Goal: Task Accomplishment & Management: Manage account settings

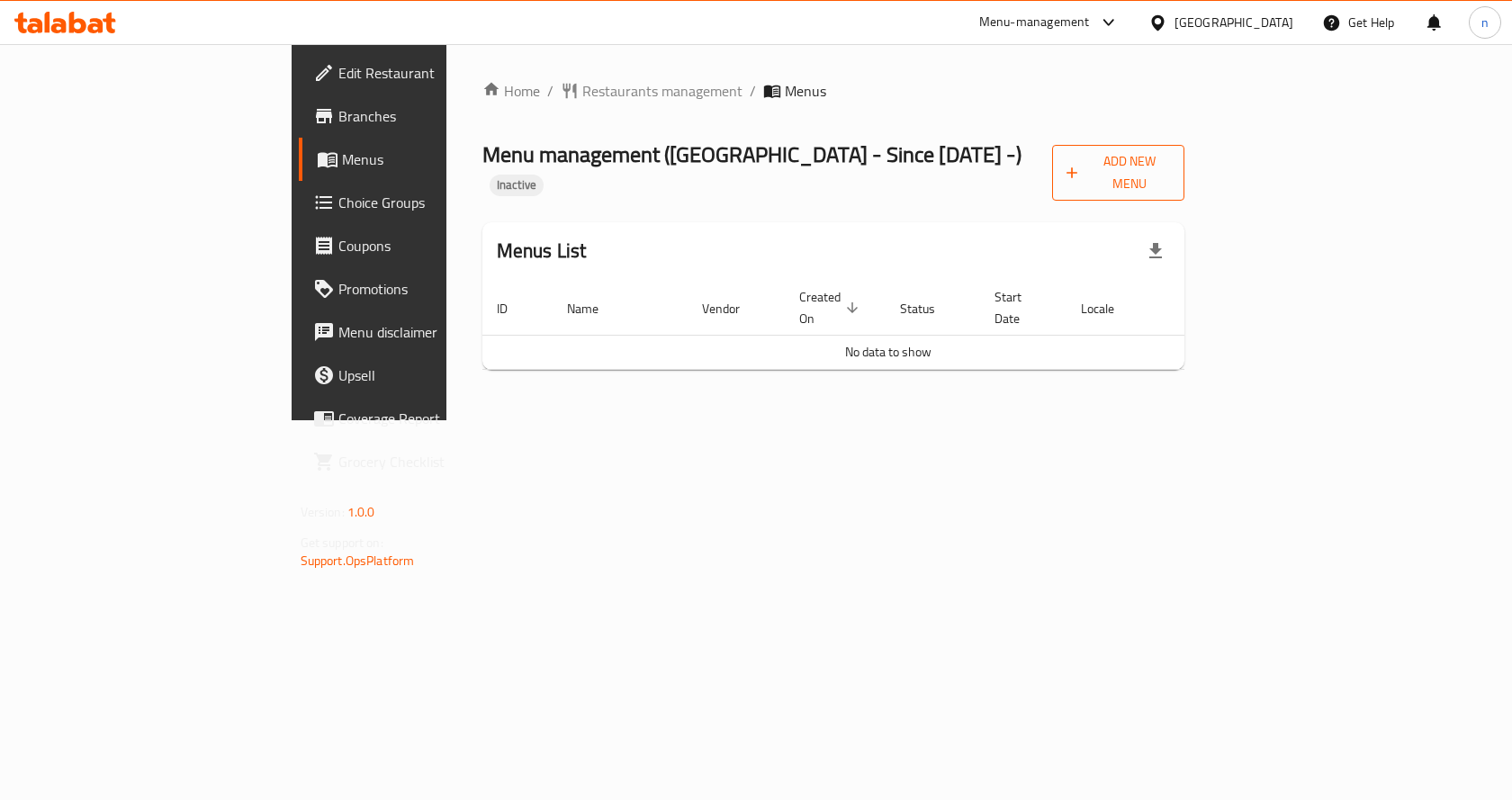
click at [1170, 162] on span "Add New Menu" at bounding box center [1118, 173] width 104 height 45
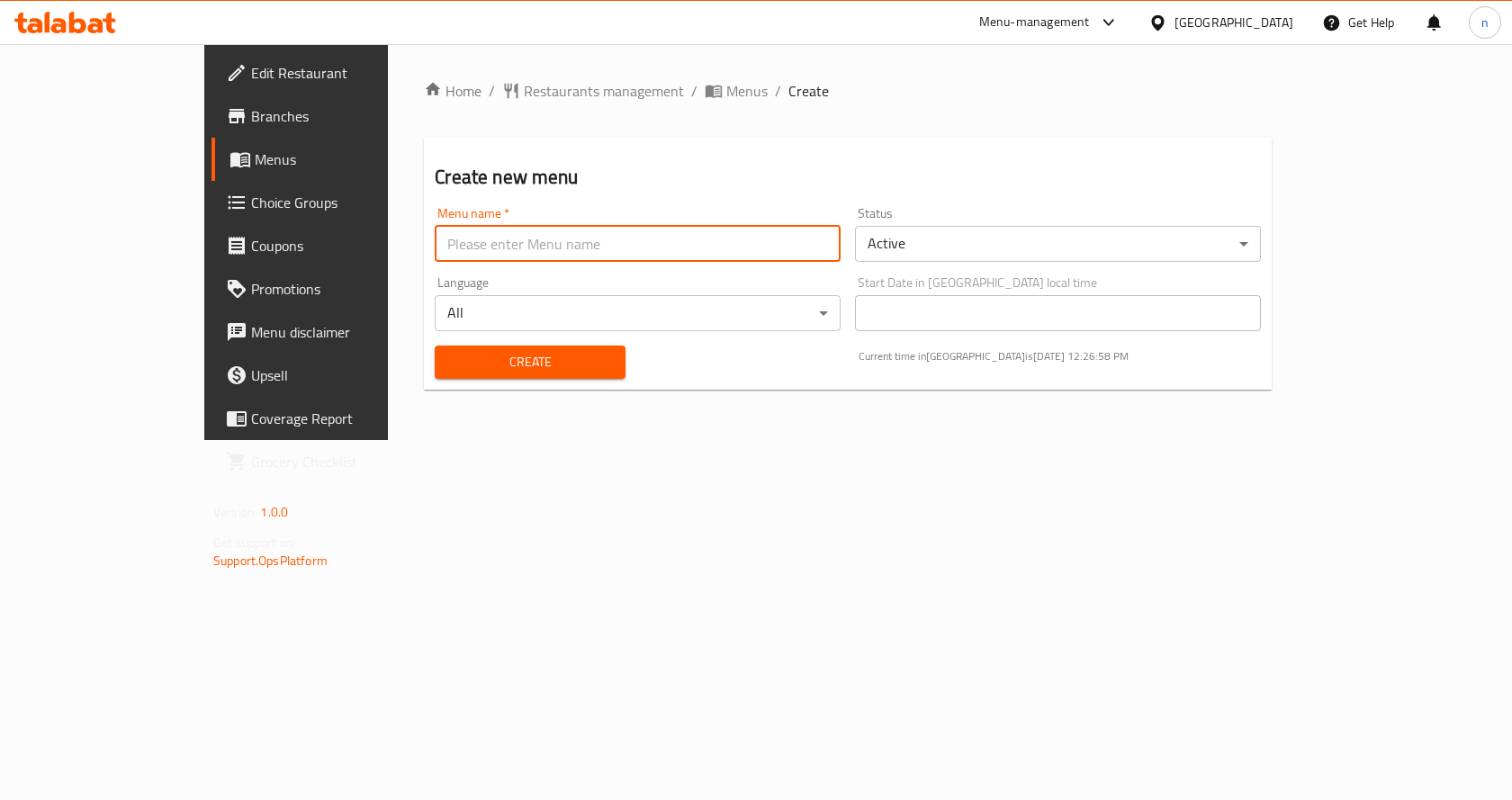
click at [652, 254] on input "text" at bounding box center [638, 244] width 406 height 36
type input "nourhan9/4"
click at [449, 369] on span "Create" at bounding box center [529, 363] width 161 height 23
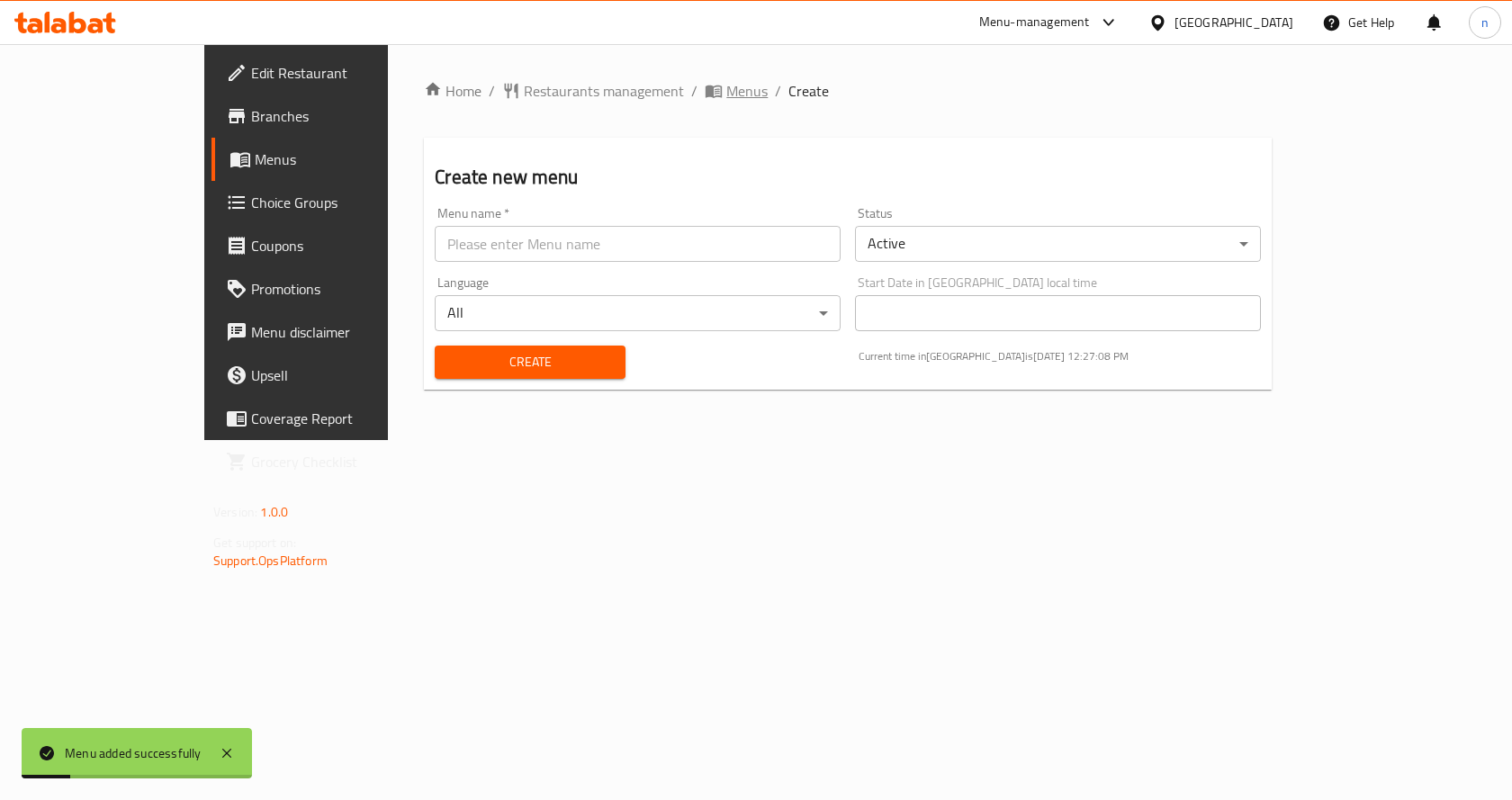
click at [726, 95] on span "Menus" at bounding box center [747, 90] width 41 height 22
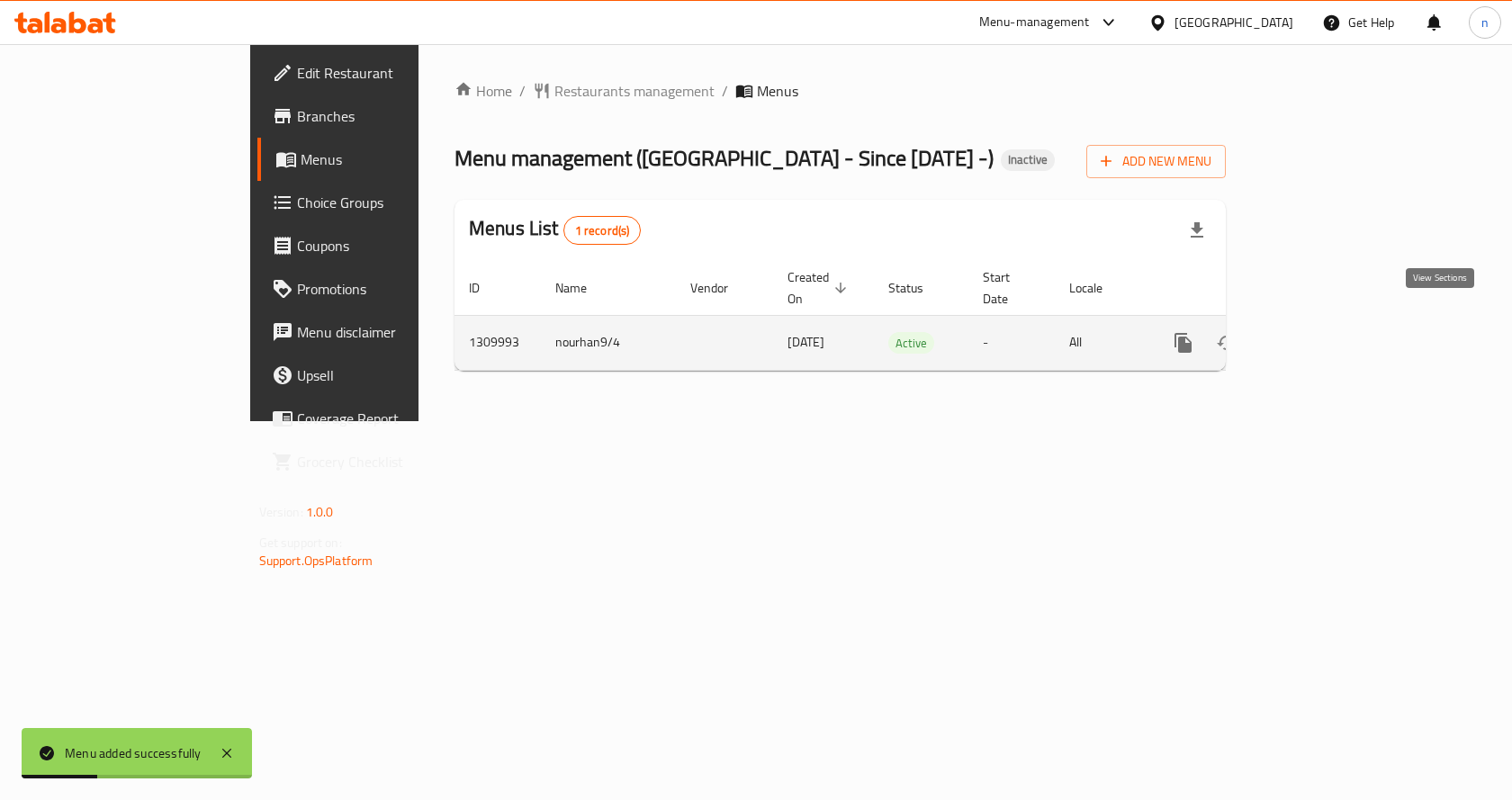
click at [1335, 321] on link "enhanced table" at bounding box center [1313, 343] width 43 height 43
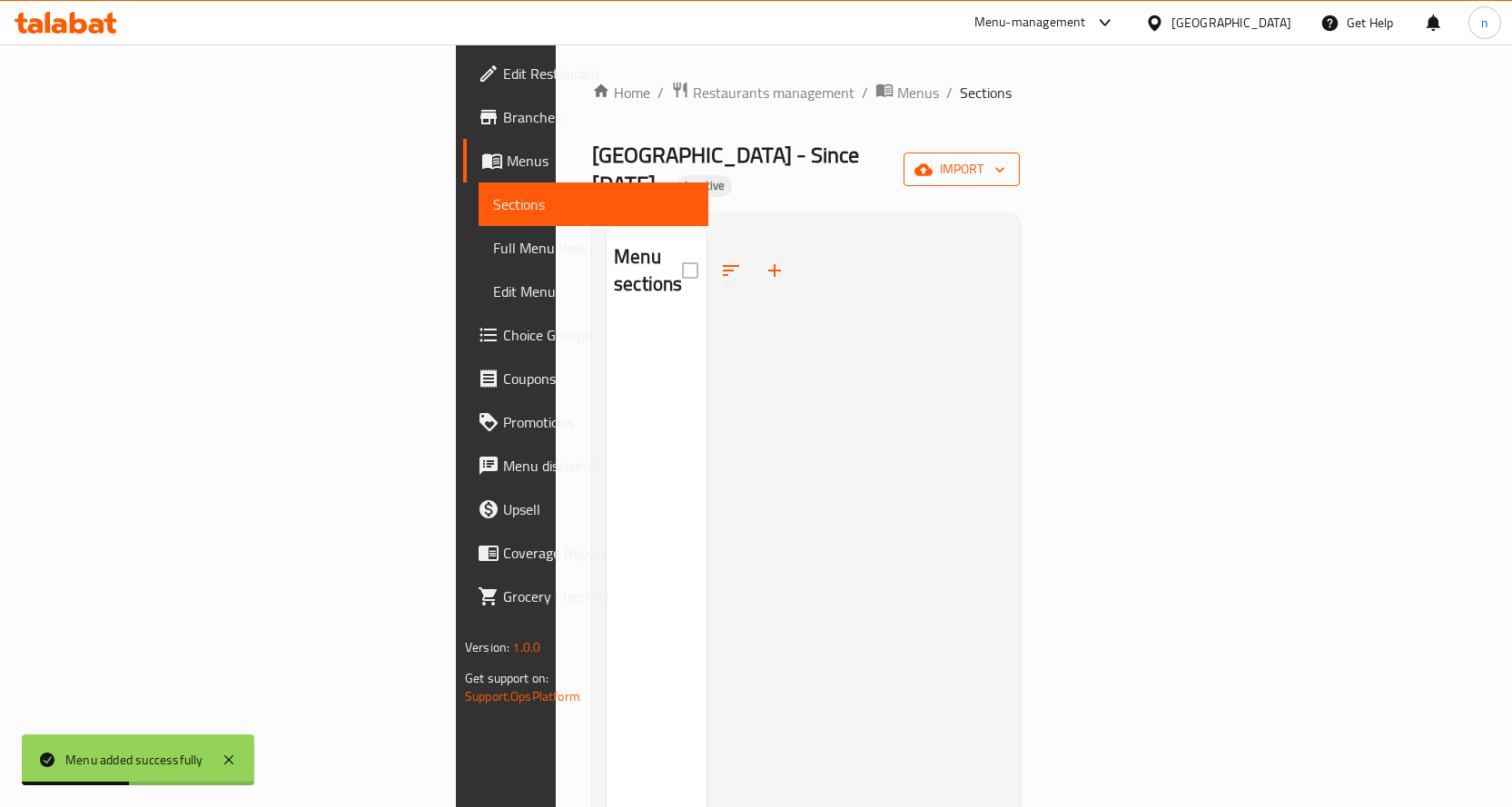
click at [1005, 168] on span "import" at bounding box center [962, 169] width 87 height 23
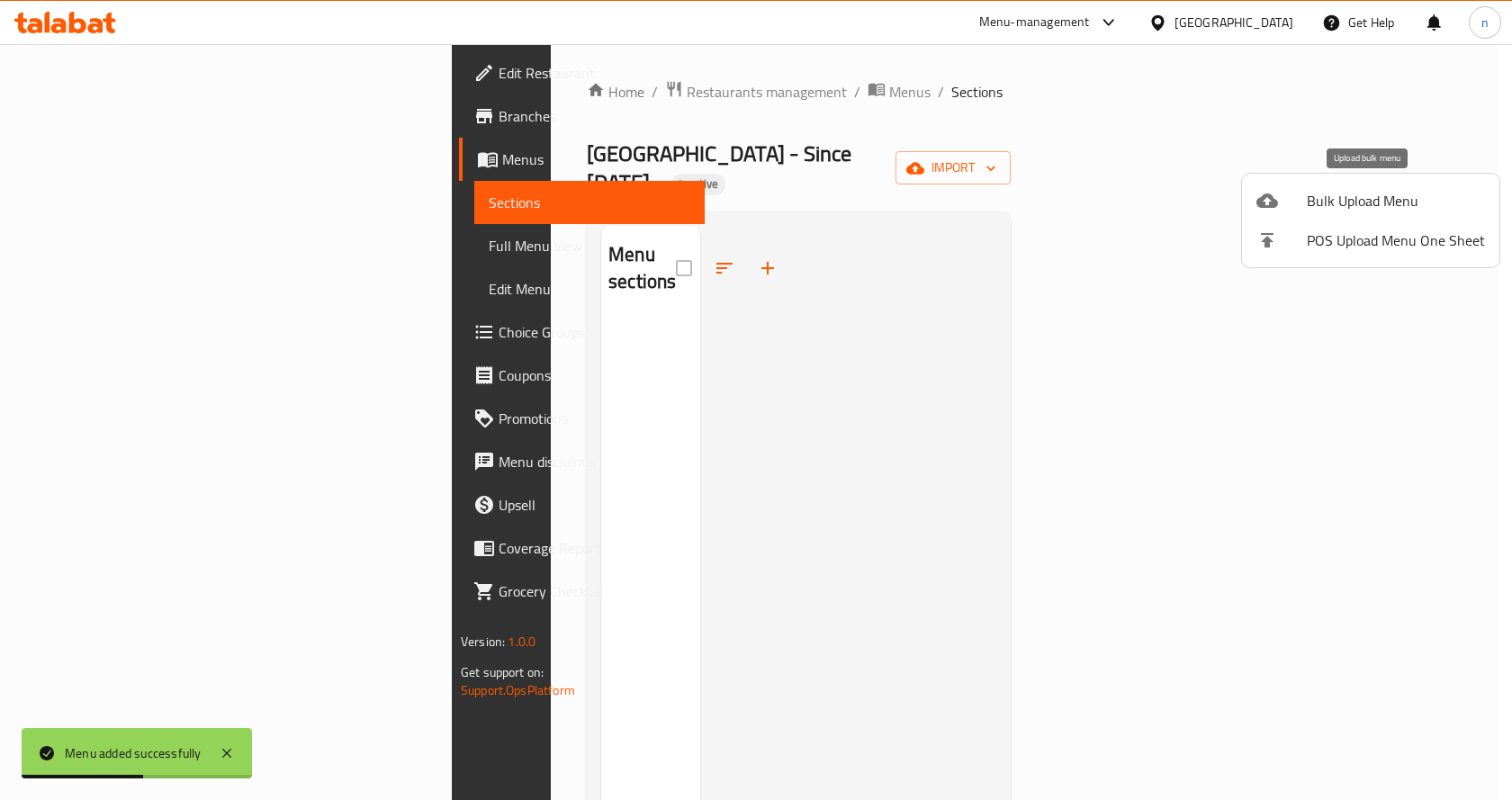
click at [1317, 203] on span "Bulk Upload Menu" at bounding box center [1395, 201] width 178 height 22
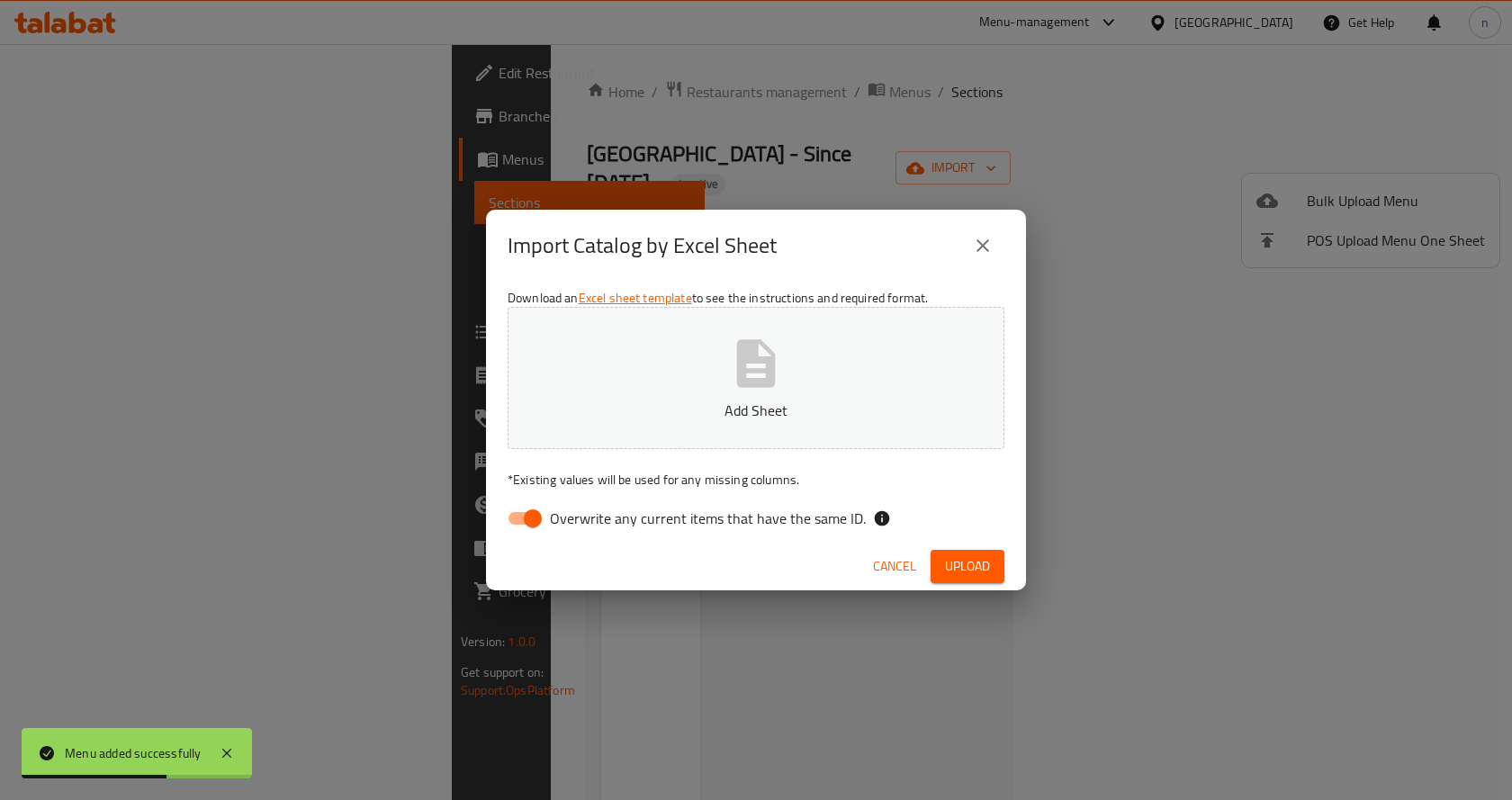
click at [518, 519] on input "Overwrite any current items that have the same ID." at bounding box center [532, 518] width 103 height 34
checkbox input "false"
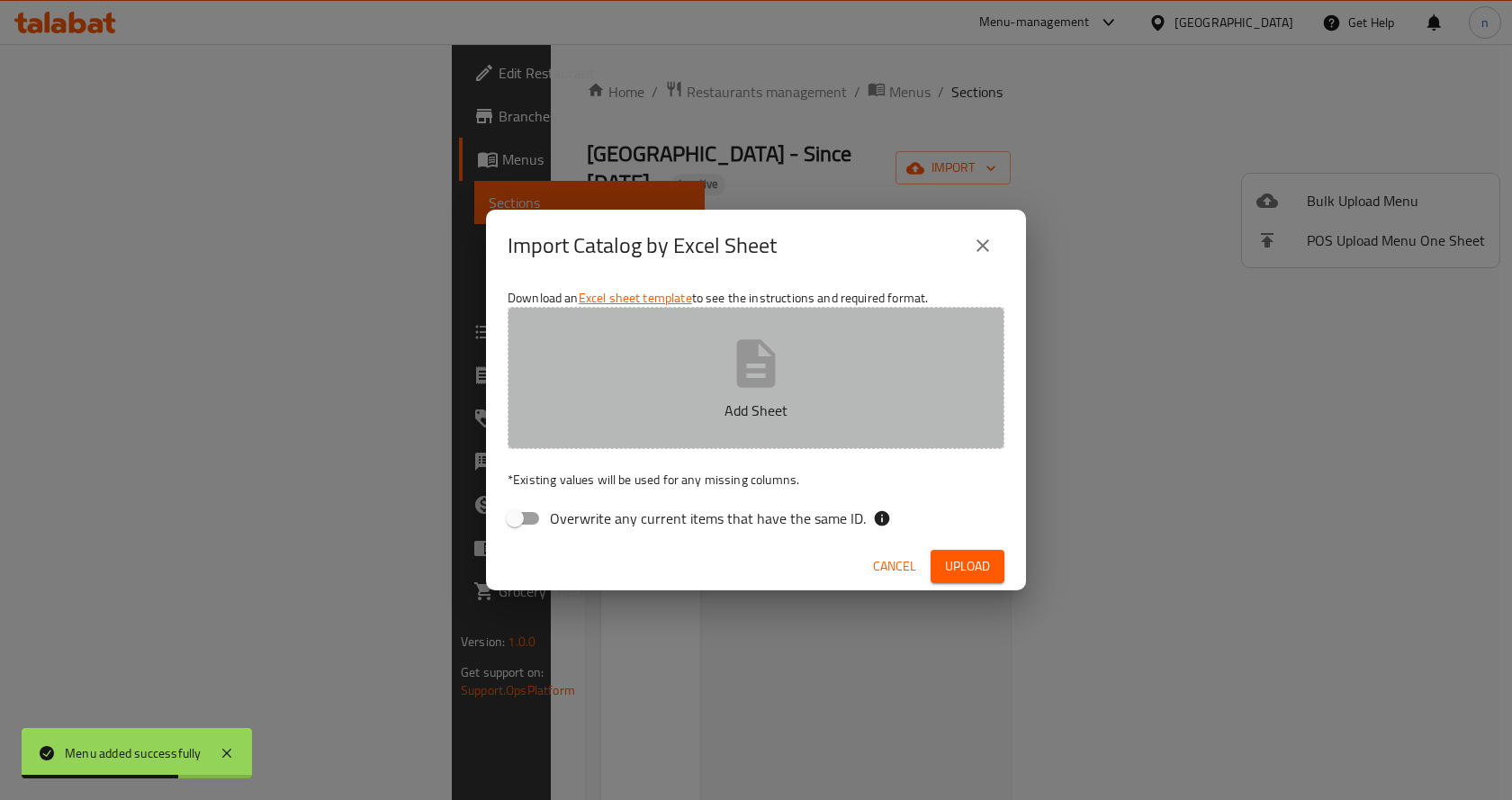
click at [629, 438] on button "Add Sheet" at bounding box center [756, 378] width 496 height 142
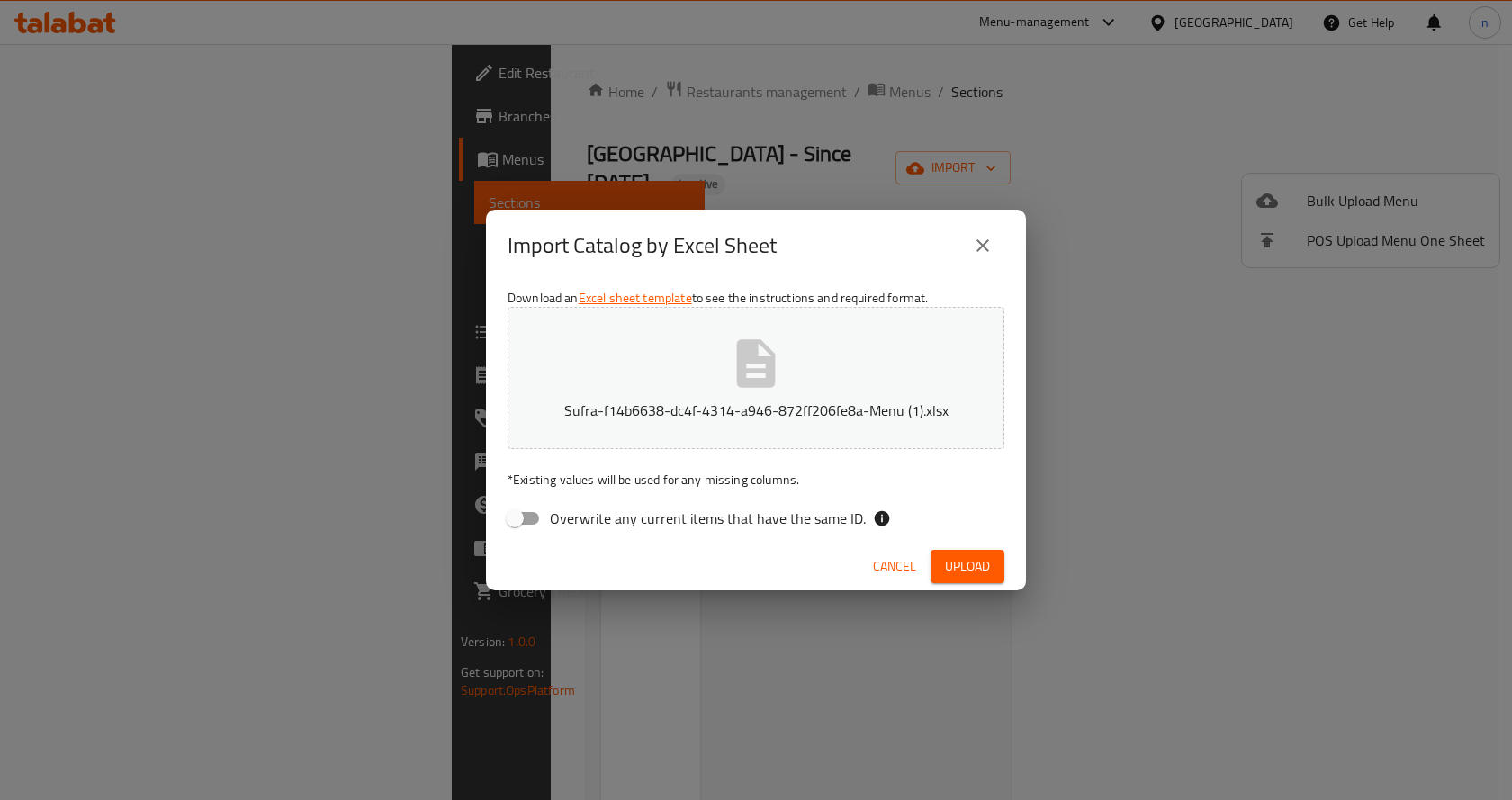
click at [951, 556] on span "Upload" at bounding box center [967, 567] width 45 height 23
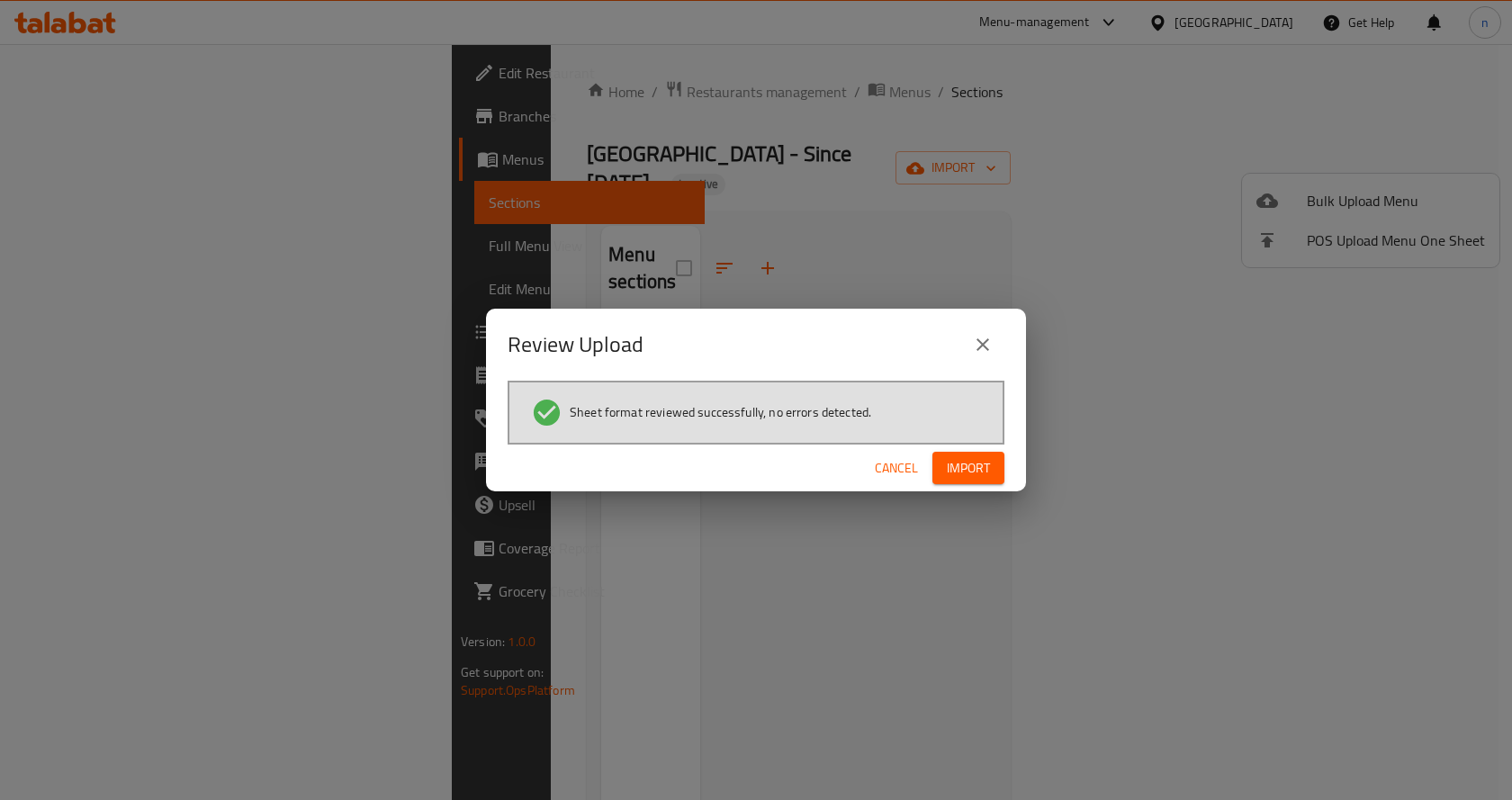
click at [968, 473] on span "Import" at bounding box center [968, 468] width 43 height 23
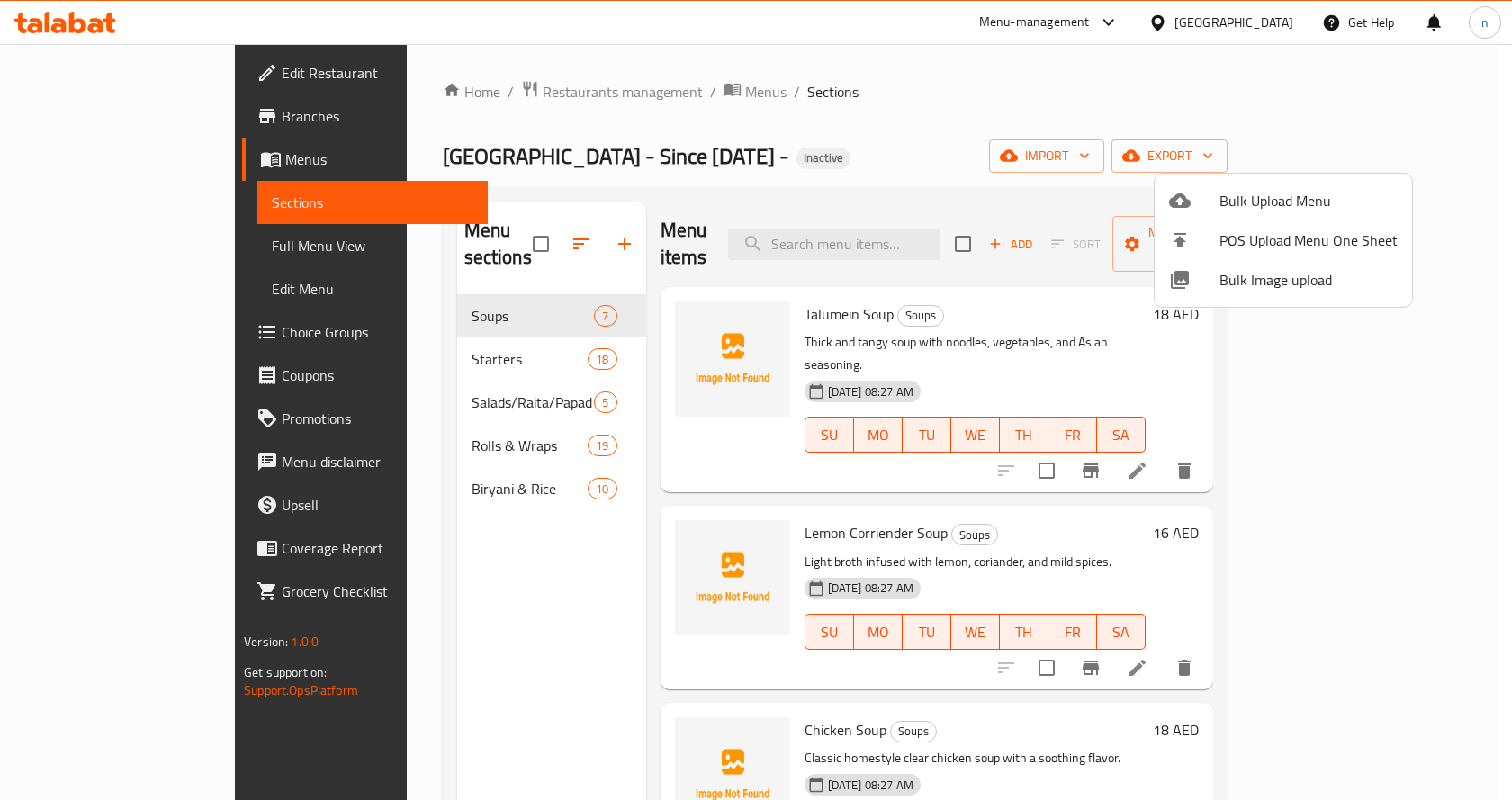
click at [162, 247] on div at bounding box center [756, 400] width 1512 height 800
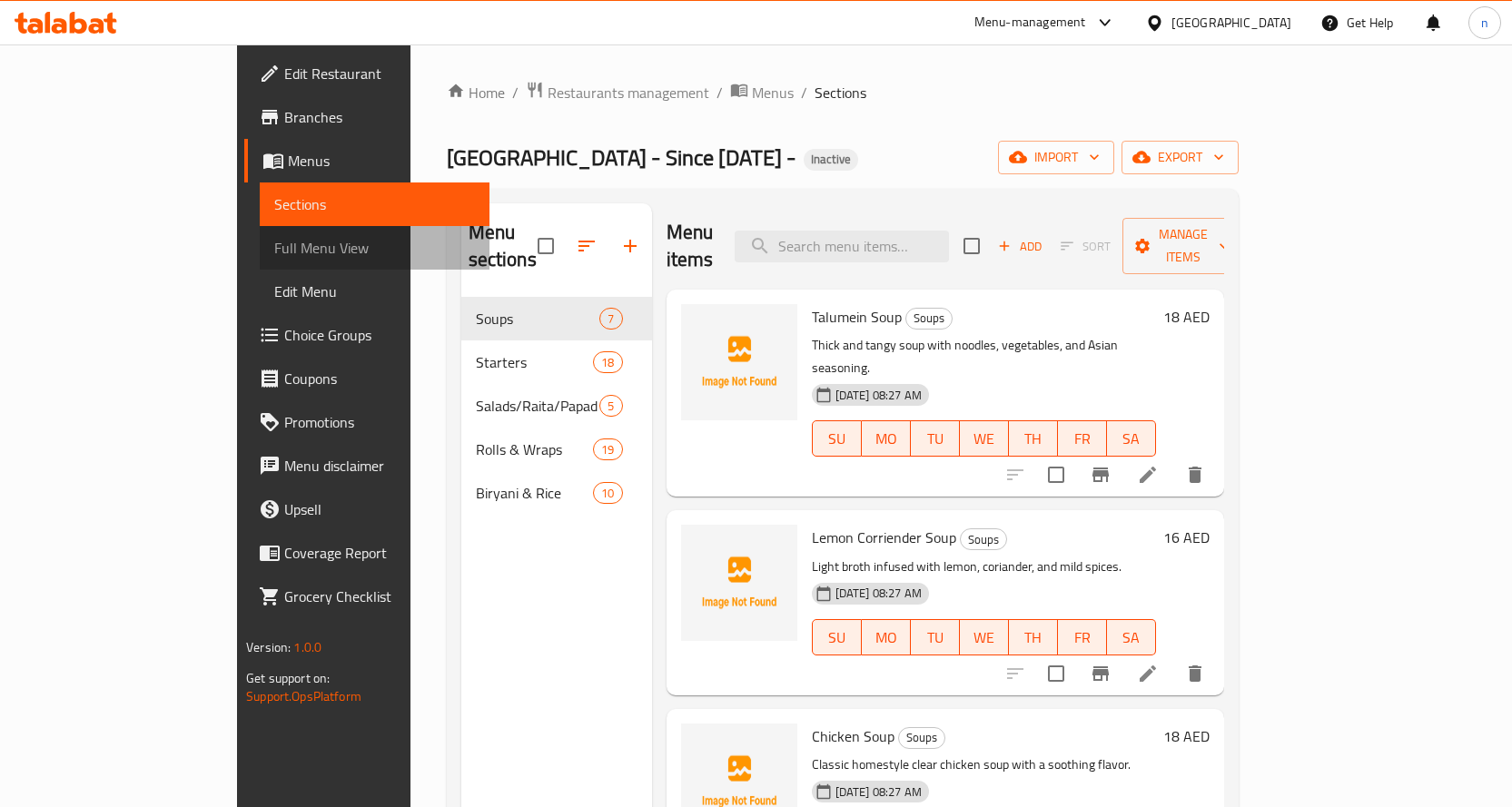
click at [275, 241] on span "Full Menu View" at bounding box center [374, 247] width 201 height 22
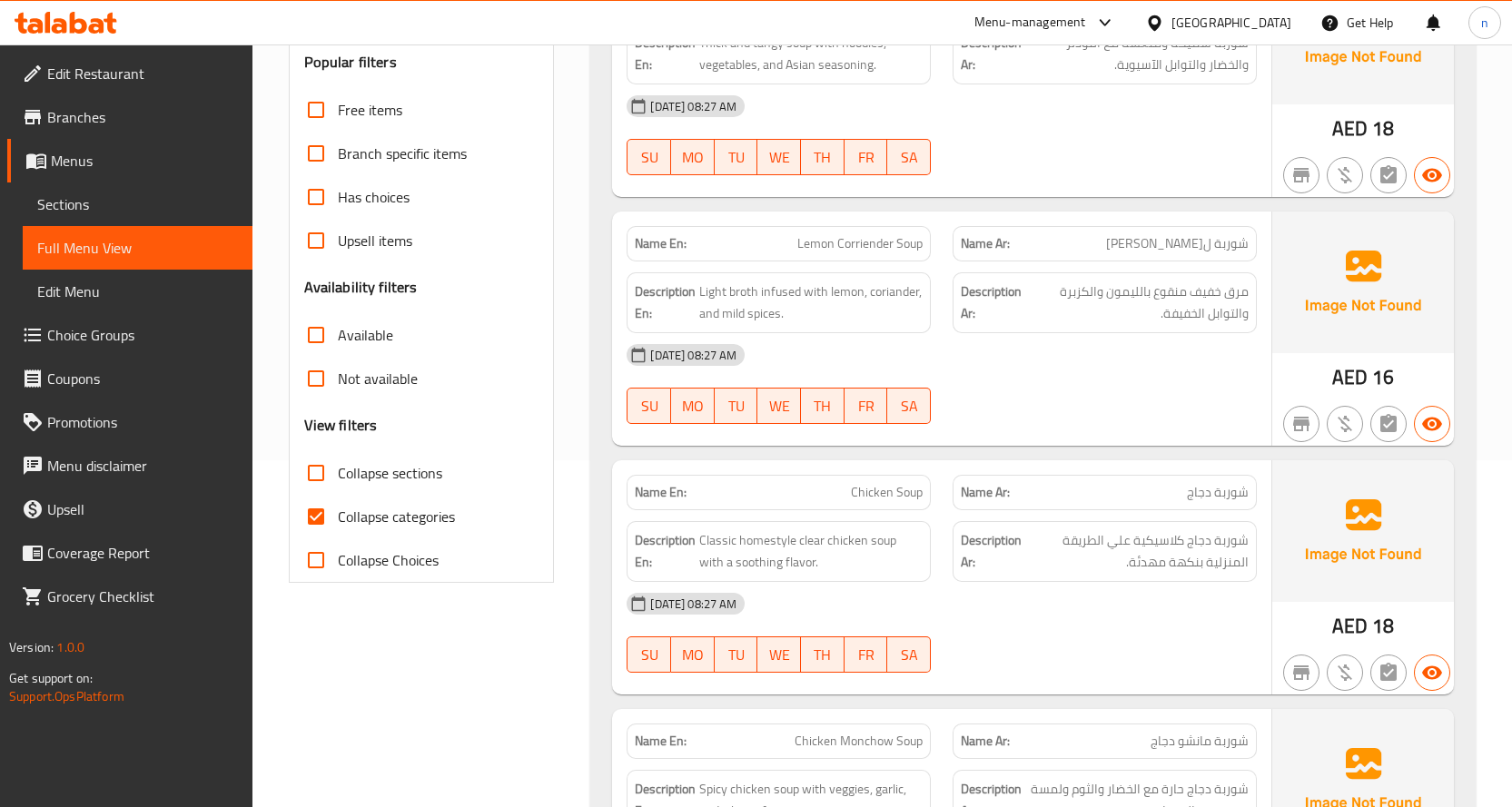
scroll to position [363, 0]
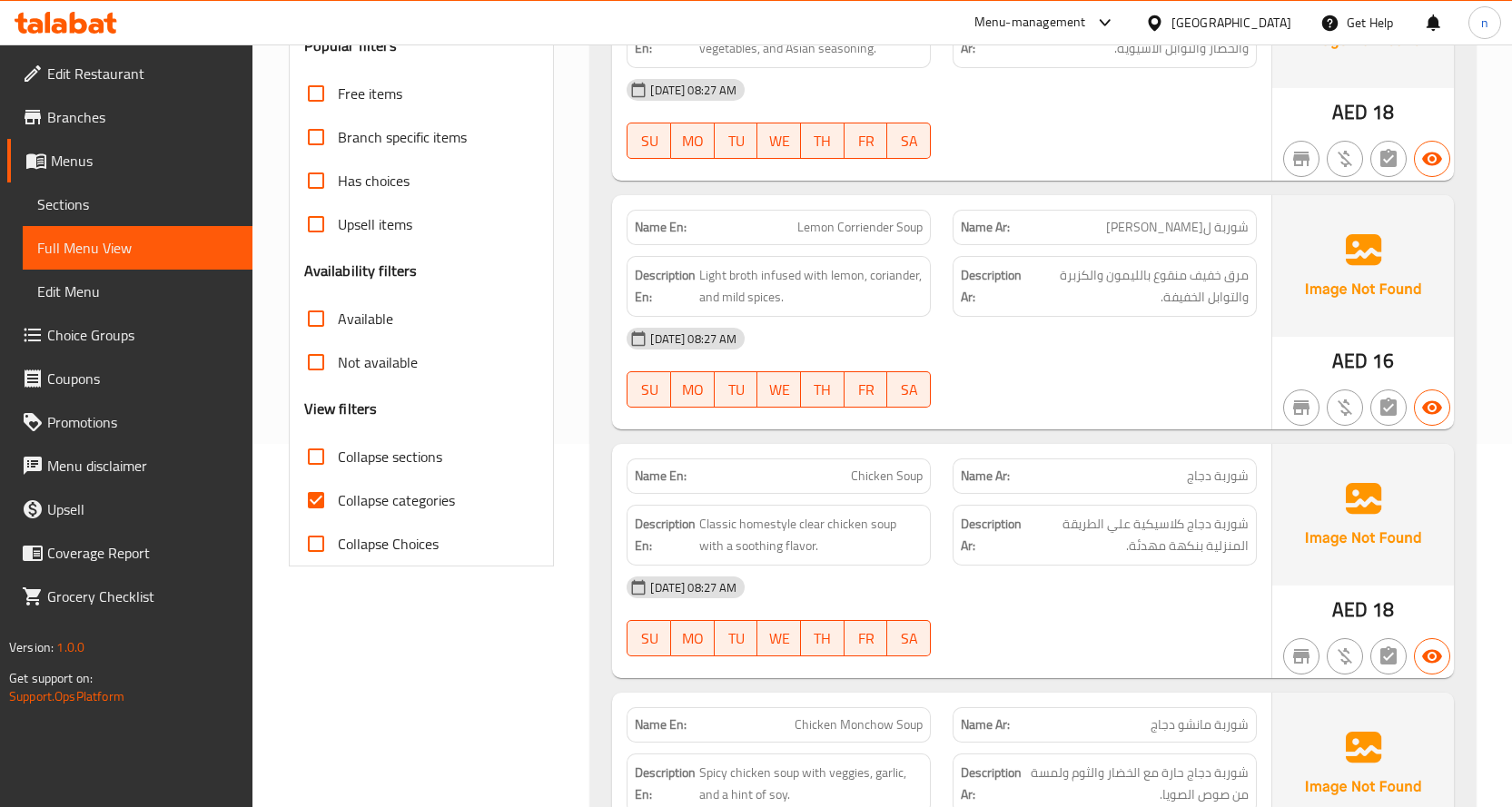
click at [319, 498] on input "Collapse categories" at bounding box center [316, 501] width 44 height 44
checkbox input "false"
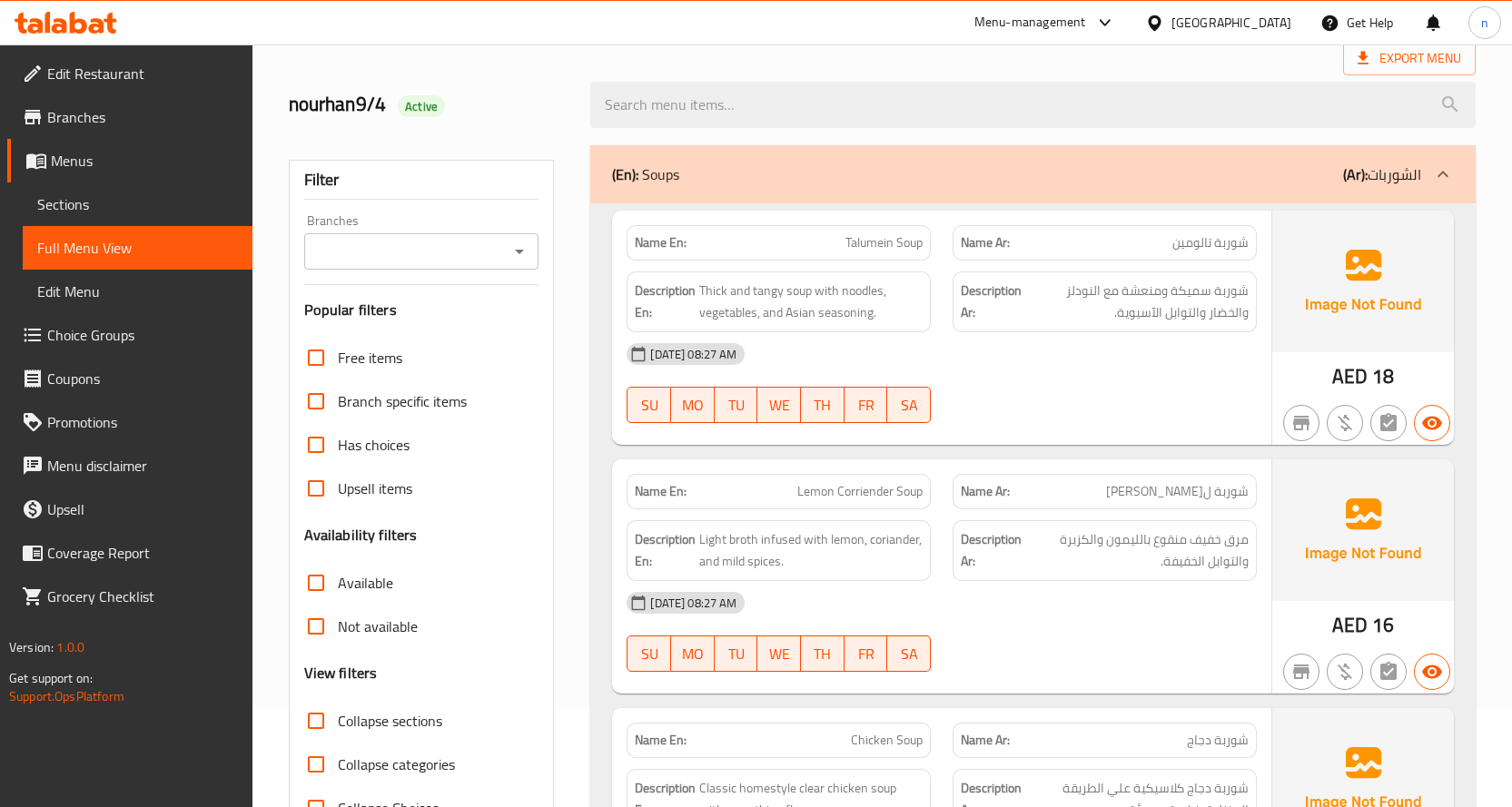
scroll to position [0, 0]
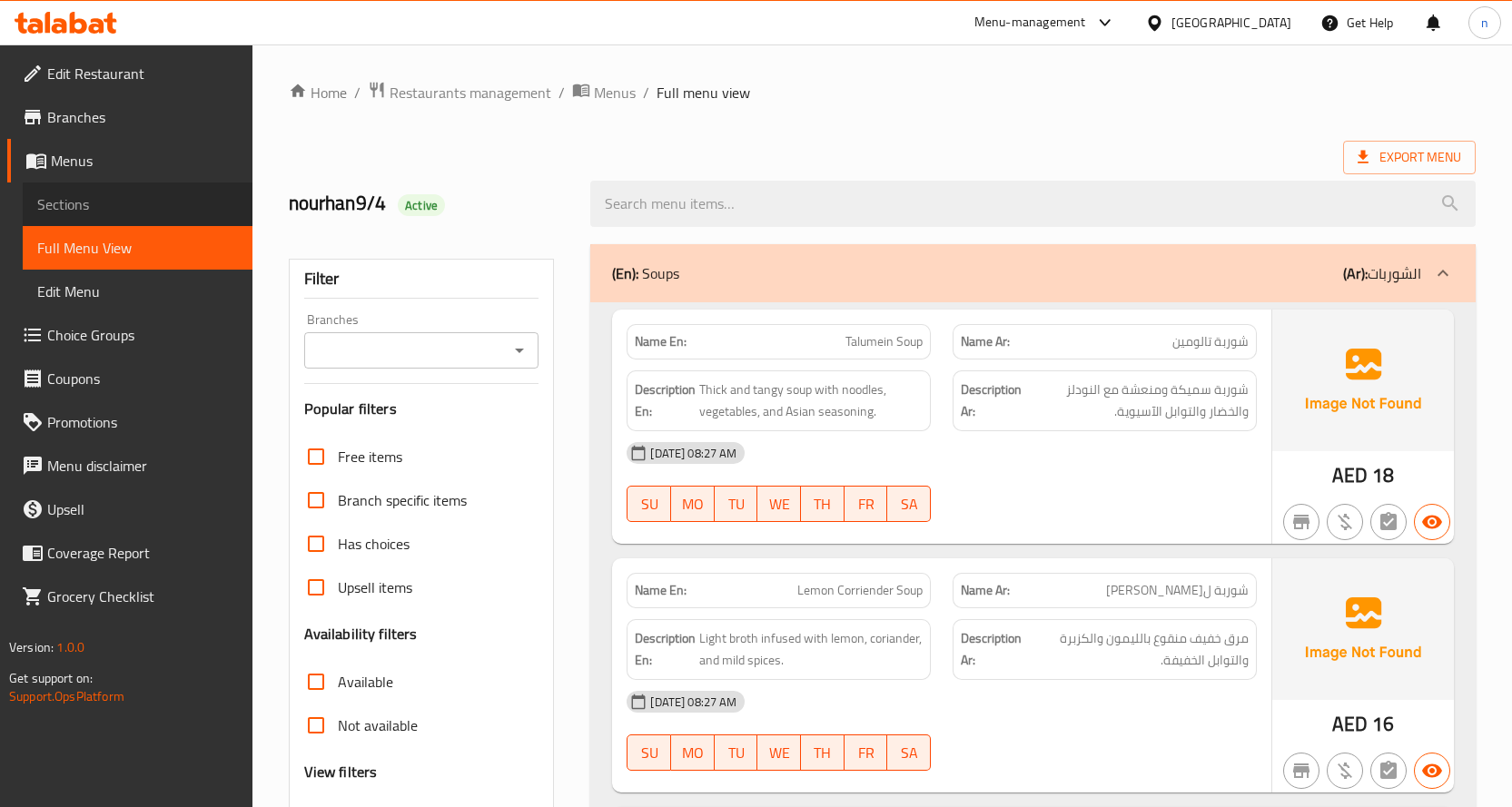
click at [195, 203] on span "Sections" at bounding box center [137, 204] width 201 height 22
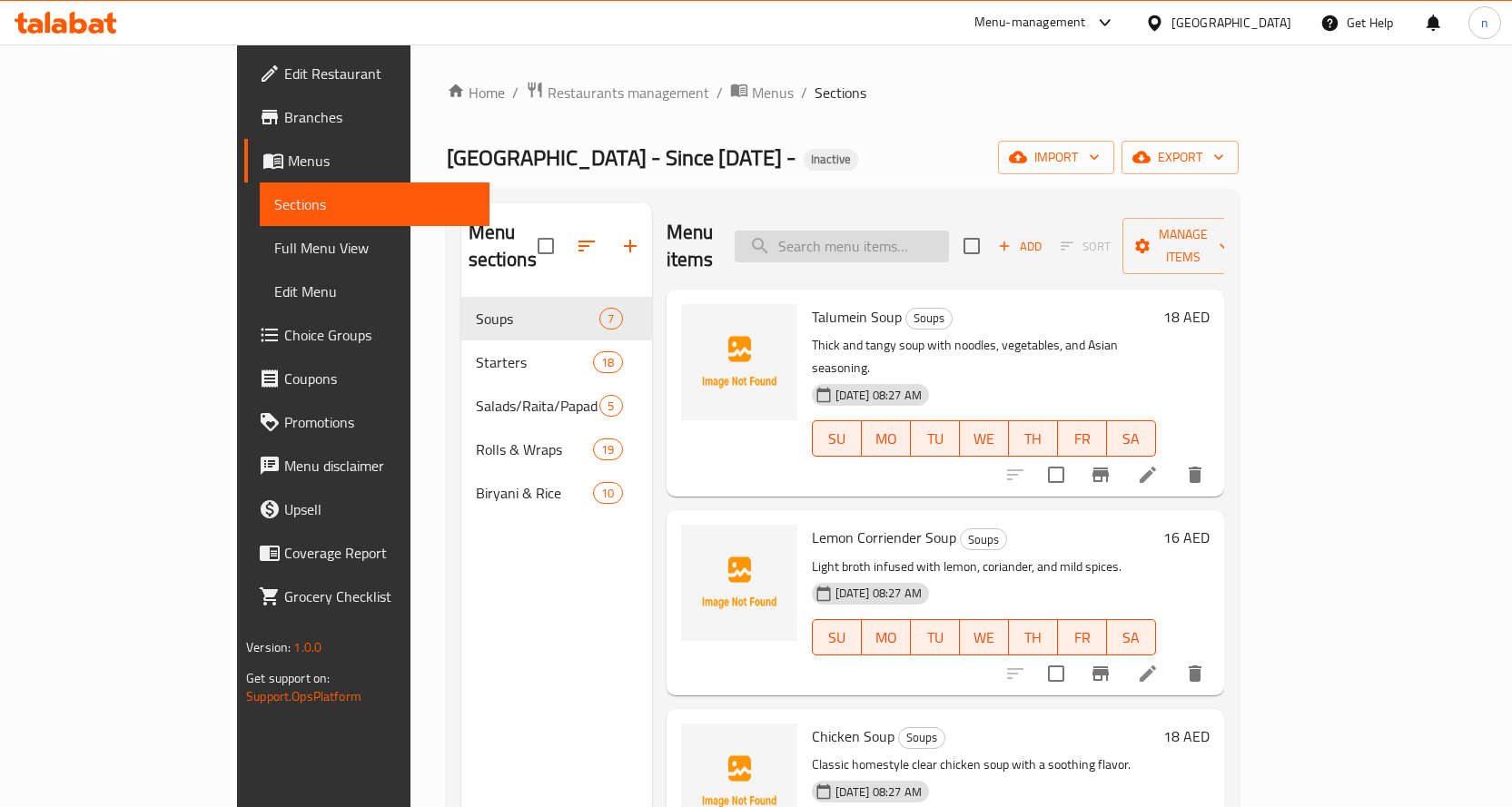
click at [848, 231] on input "search" at bounding box center [842, 246] width 215 height 31
paste input "Chicken Soup"
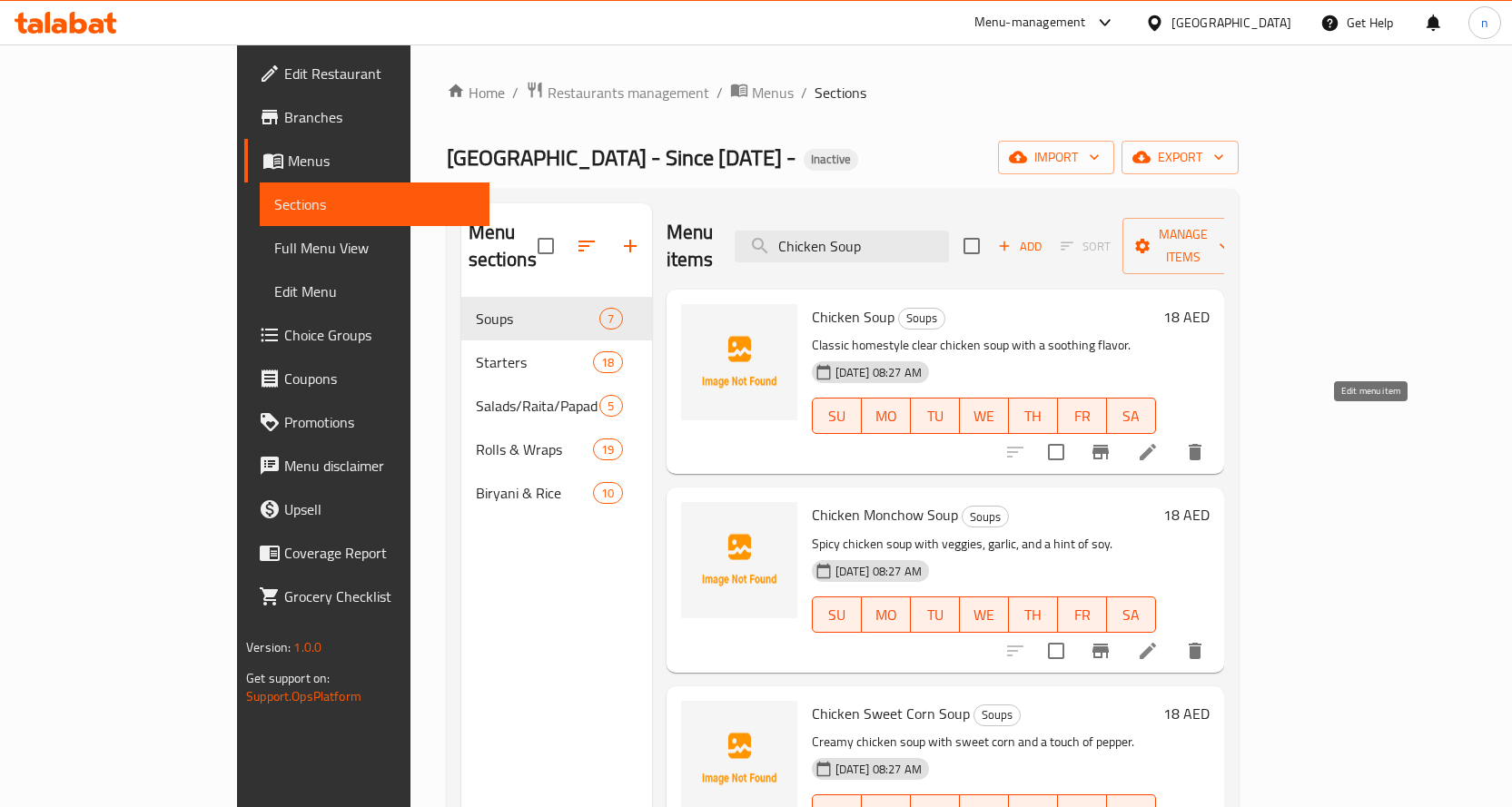
type input "Chicken Soup"
click at [1158, 441] on icon at bounding box center [1147, 452] width 22 height 22
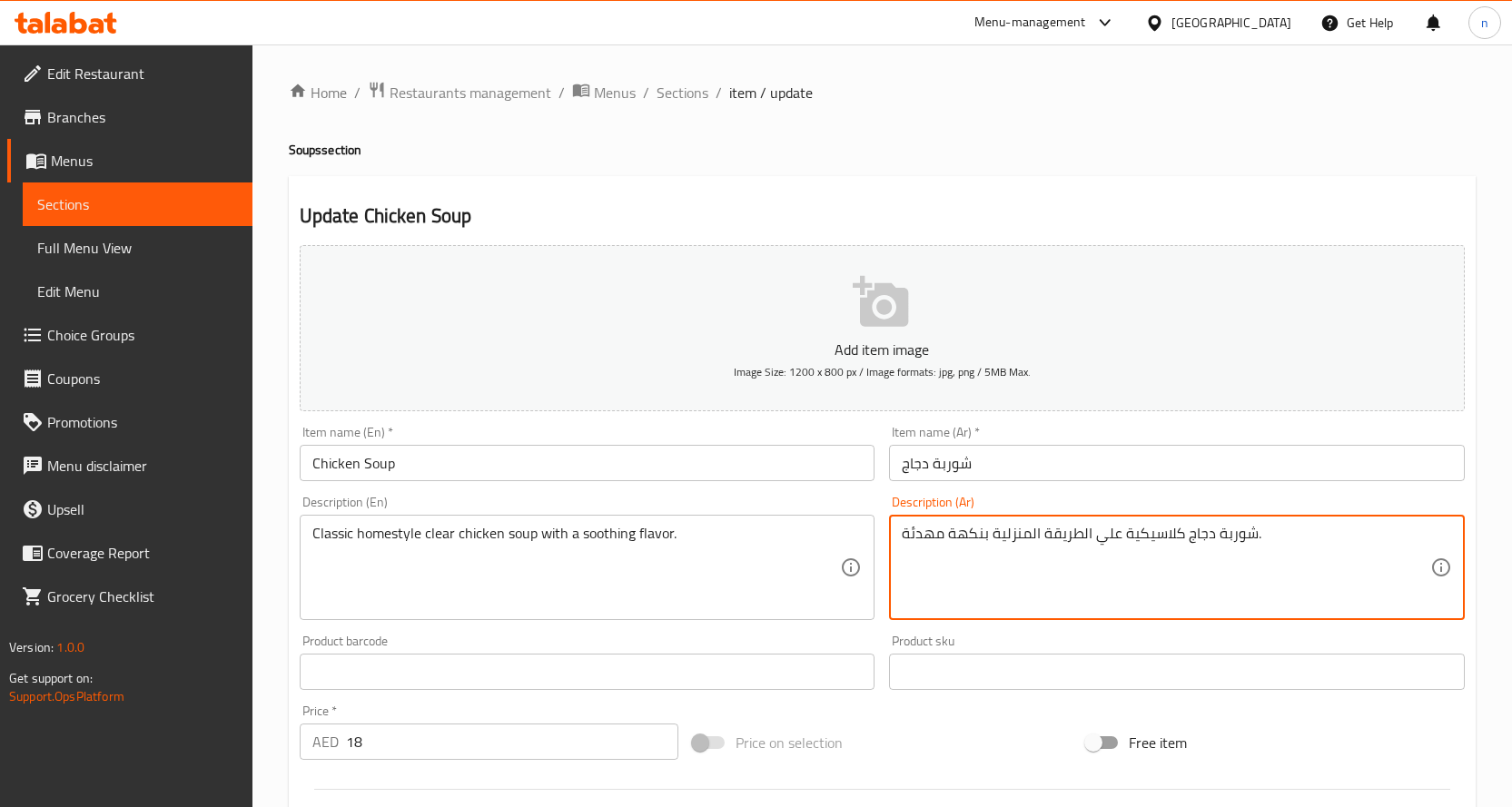
click at [1123, 529] on textarea "شوربة دجاج كلاسيكية علي الطريقة المنزلية بنكهة مهدئة." at bounding box center [1166, 567] width 528 height 86
click at [1033, 548] on textarea "شوربة دجاج كلاسيكية علي الطريقة المنزلية بنكهة مهدئة." at bounding box center [1166, 567] width 528 height 86
click at [1358, 537] on textarea "شوربة دجاج كلاسيكية علي الطريقة المنزلية بنكهة مهدئة." at bounding box center [1166, 567] width 528 height 86
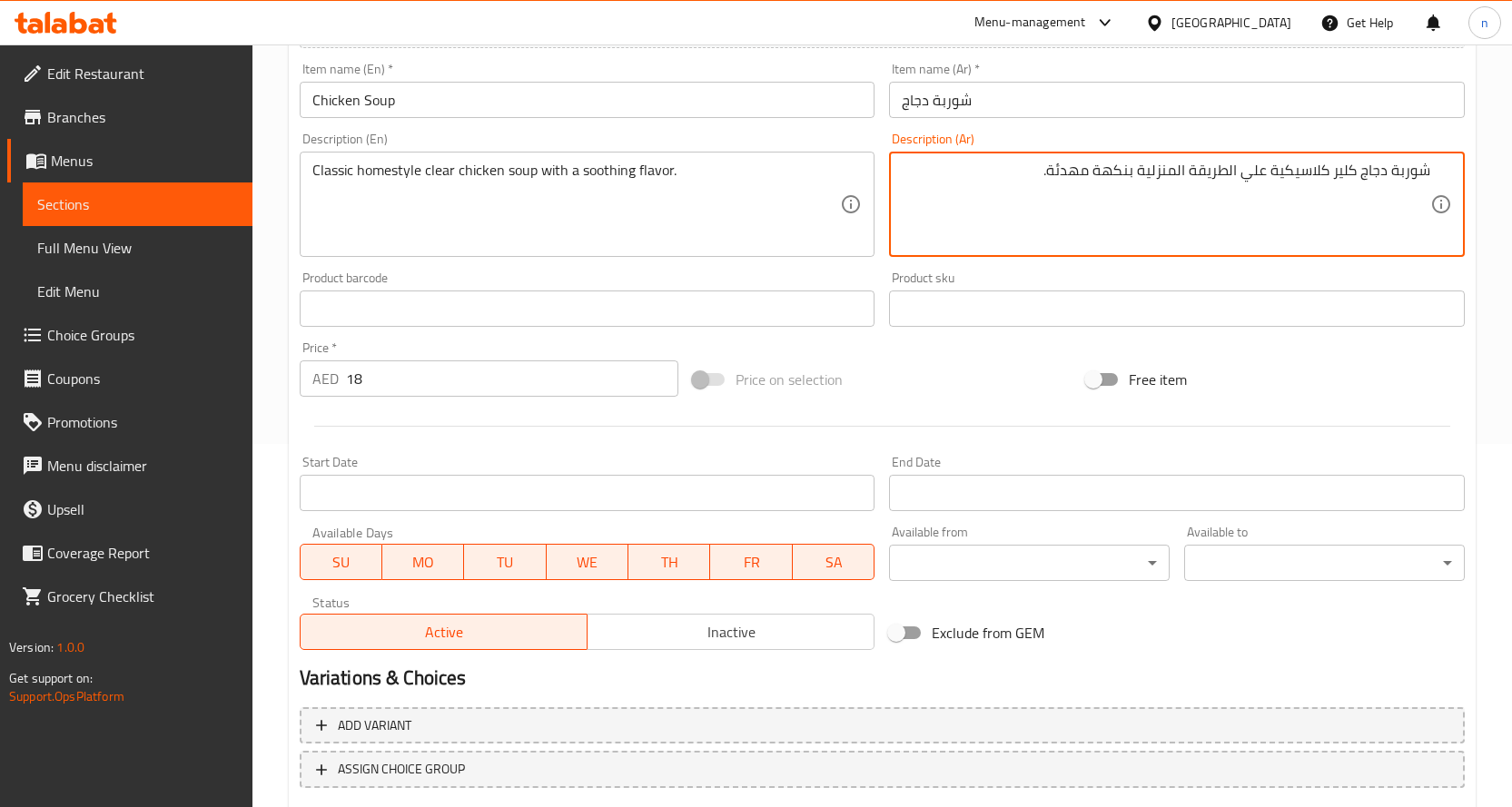
scroll to position [476, 0]
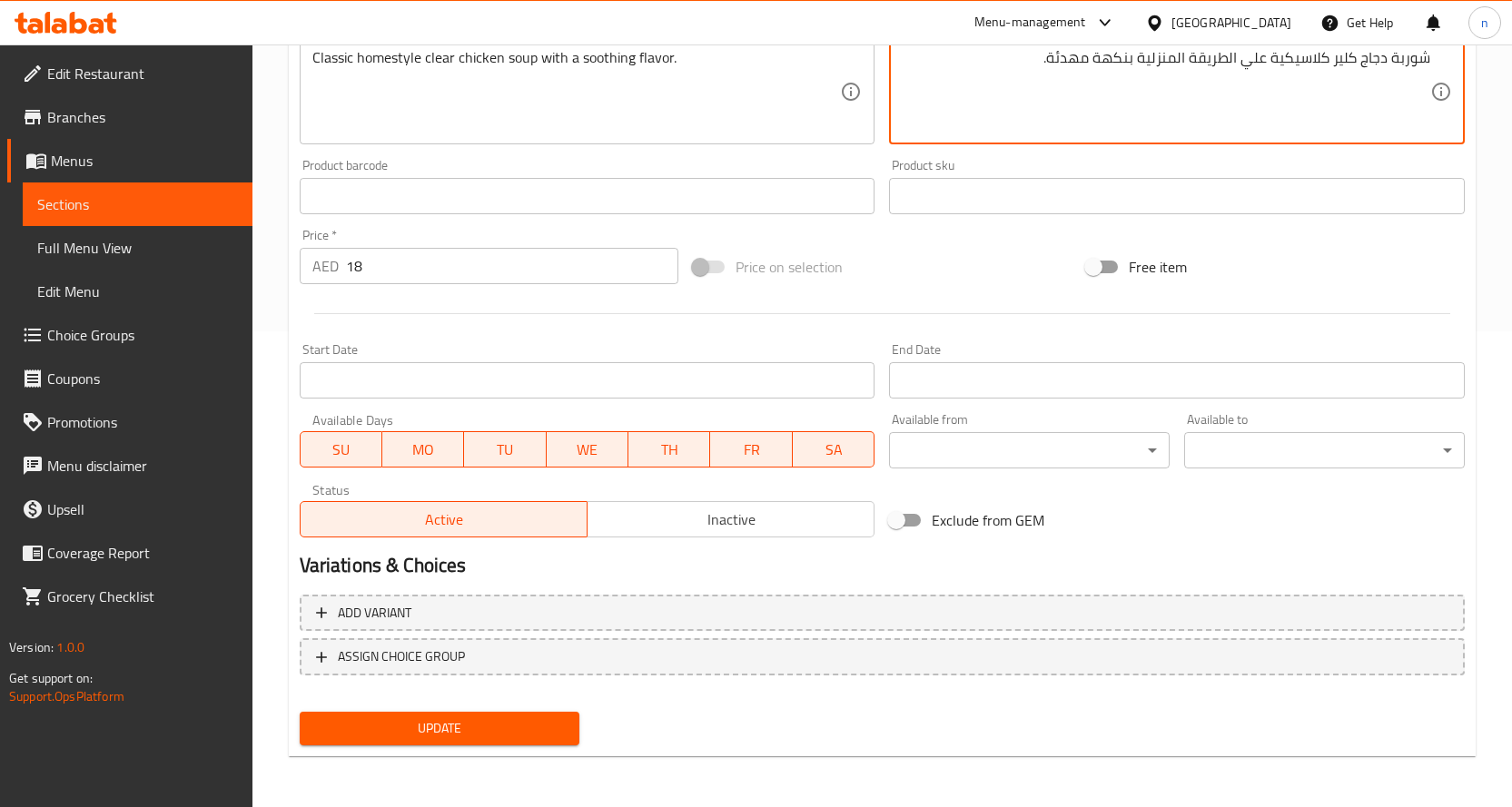
type textarea "شوربة دجاج كلير كلاسيكية علي الطريقة المنزلية بنكهة مهدئة."
click at [437, 735] on span "Update" at bounding box center [440, 729] width 252 height 23
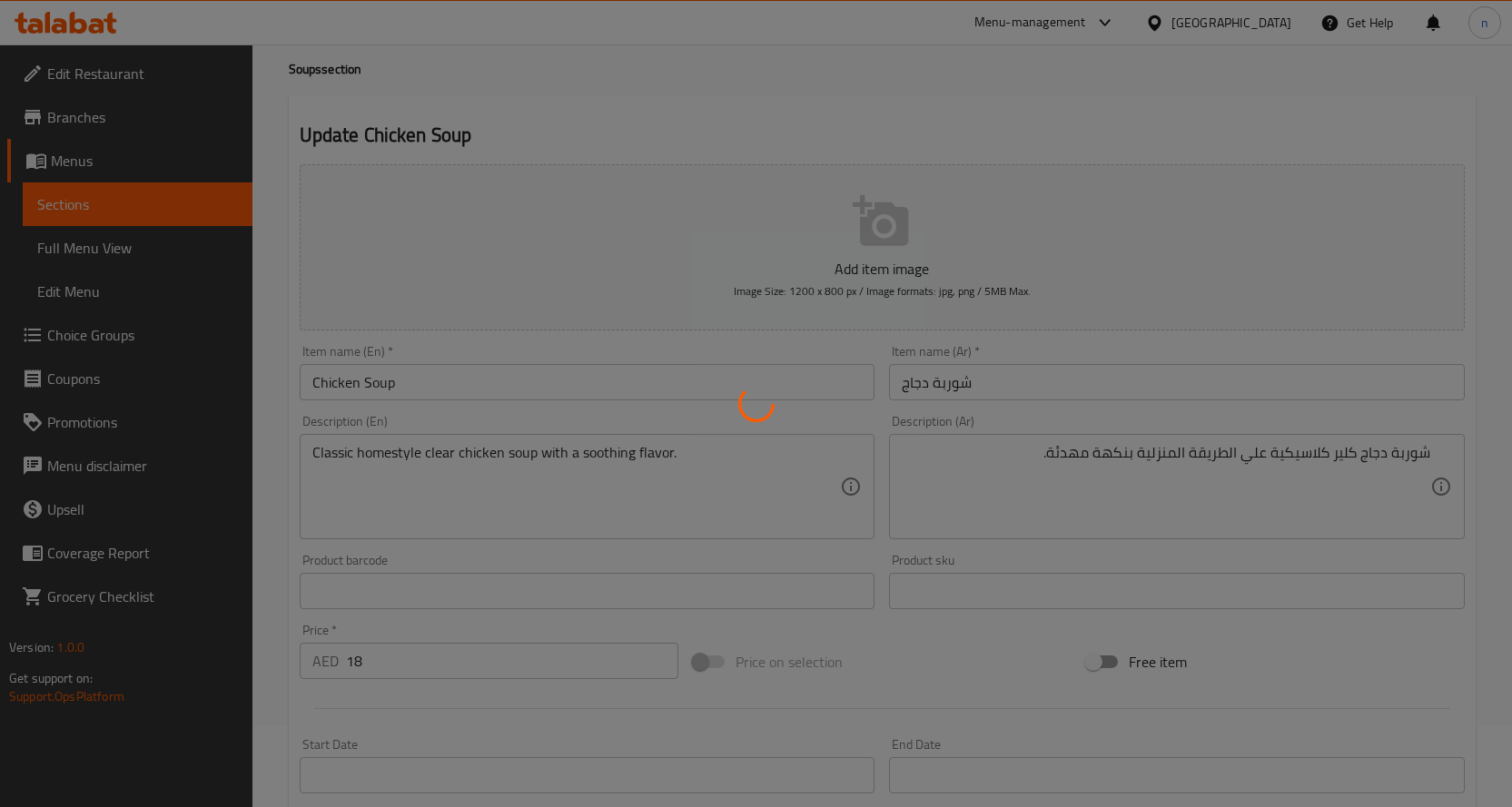
scroll to position [0, 0]
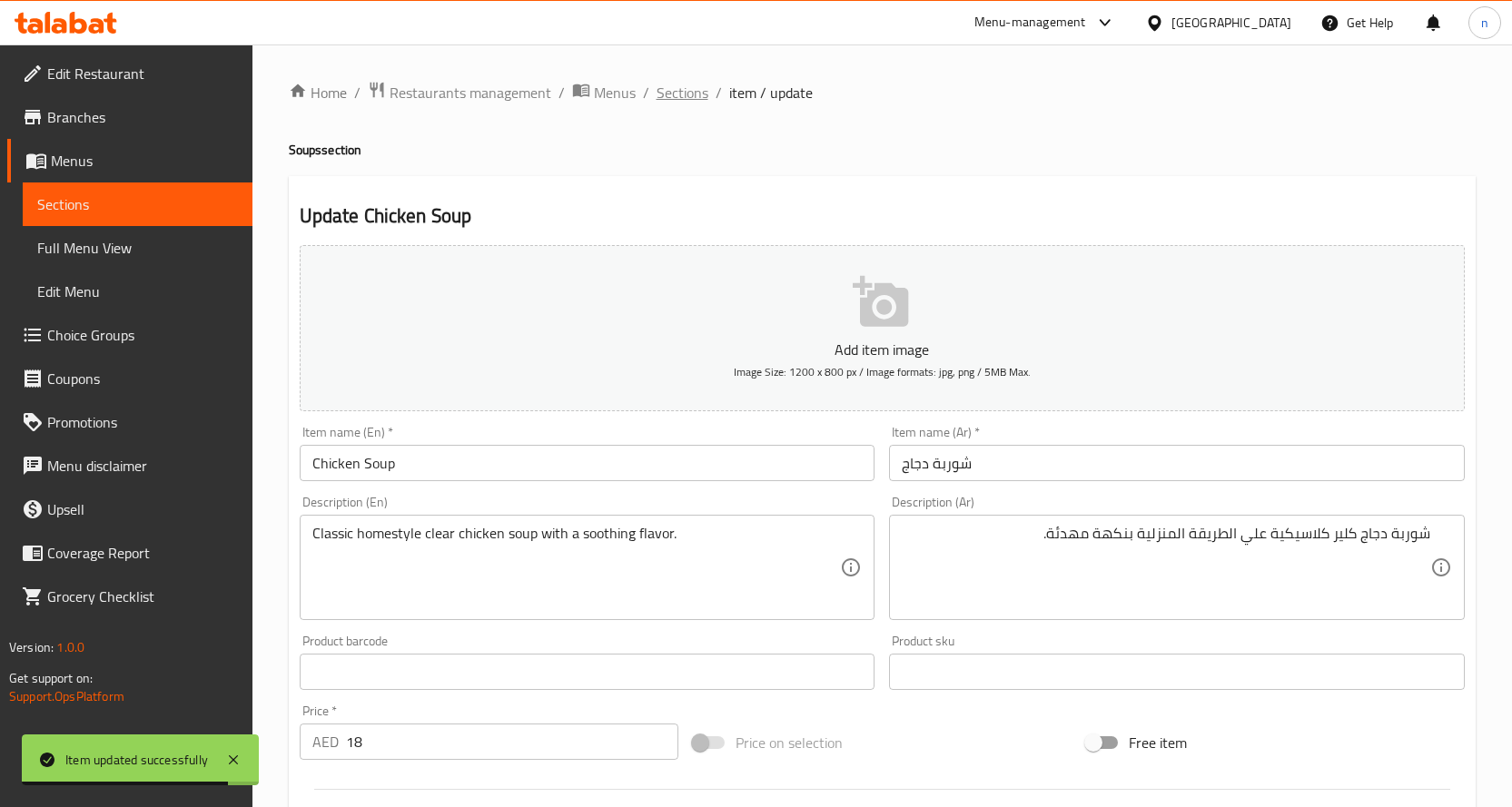
click at [685, 90] on span "Sections" at bounding box center [682, 92] width 51 height 22
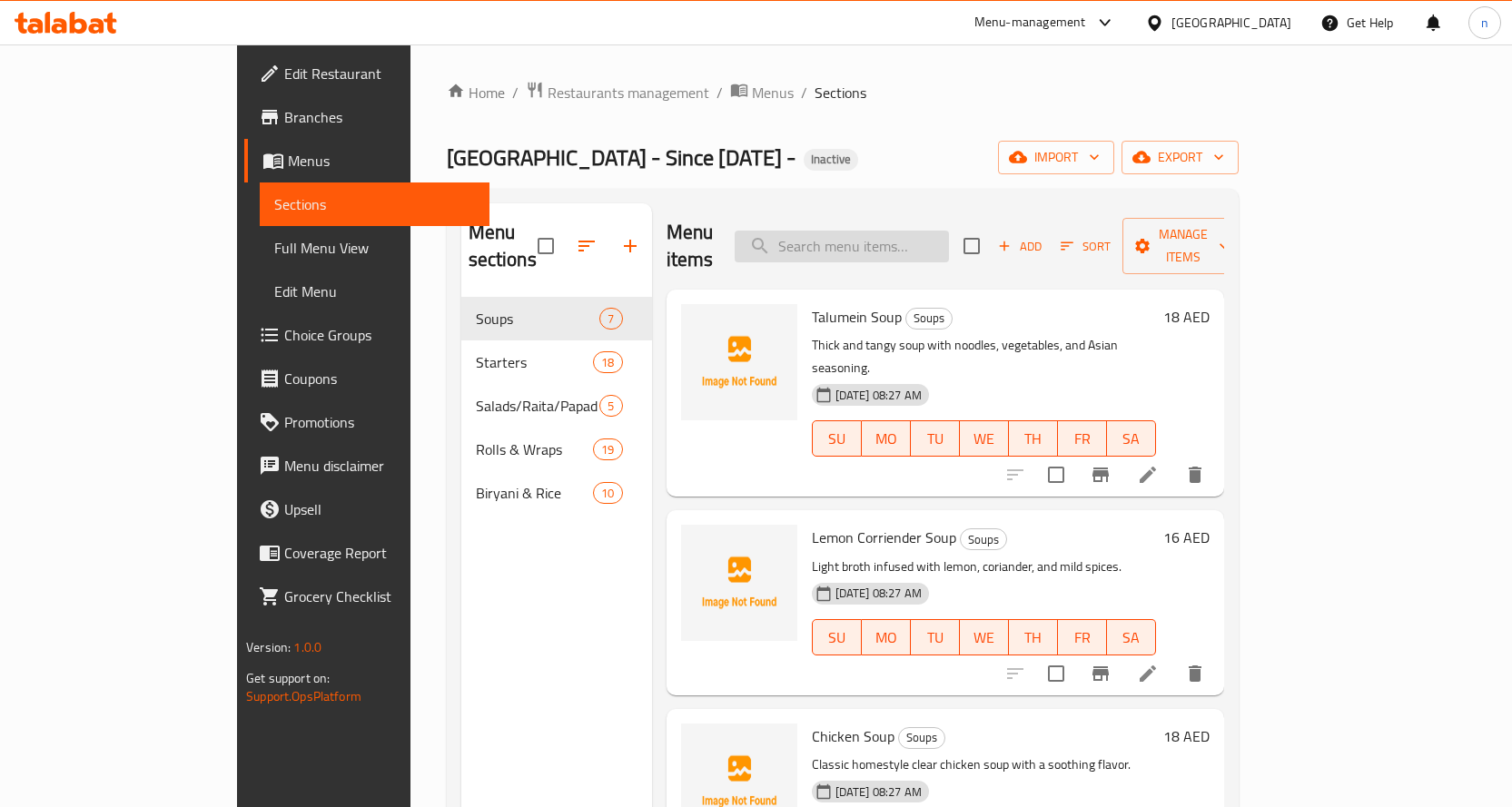
click at [889, 241] on input "search" at bounding box center [842, 246] width 215 height 31
paste input "Veg Soya Malai Tikka"
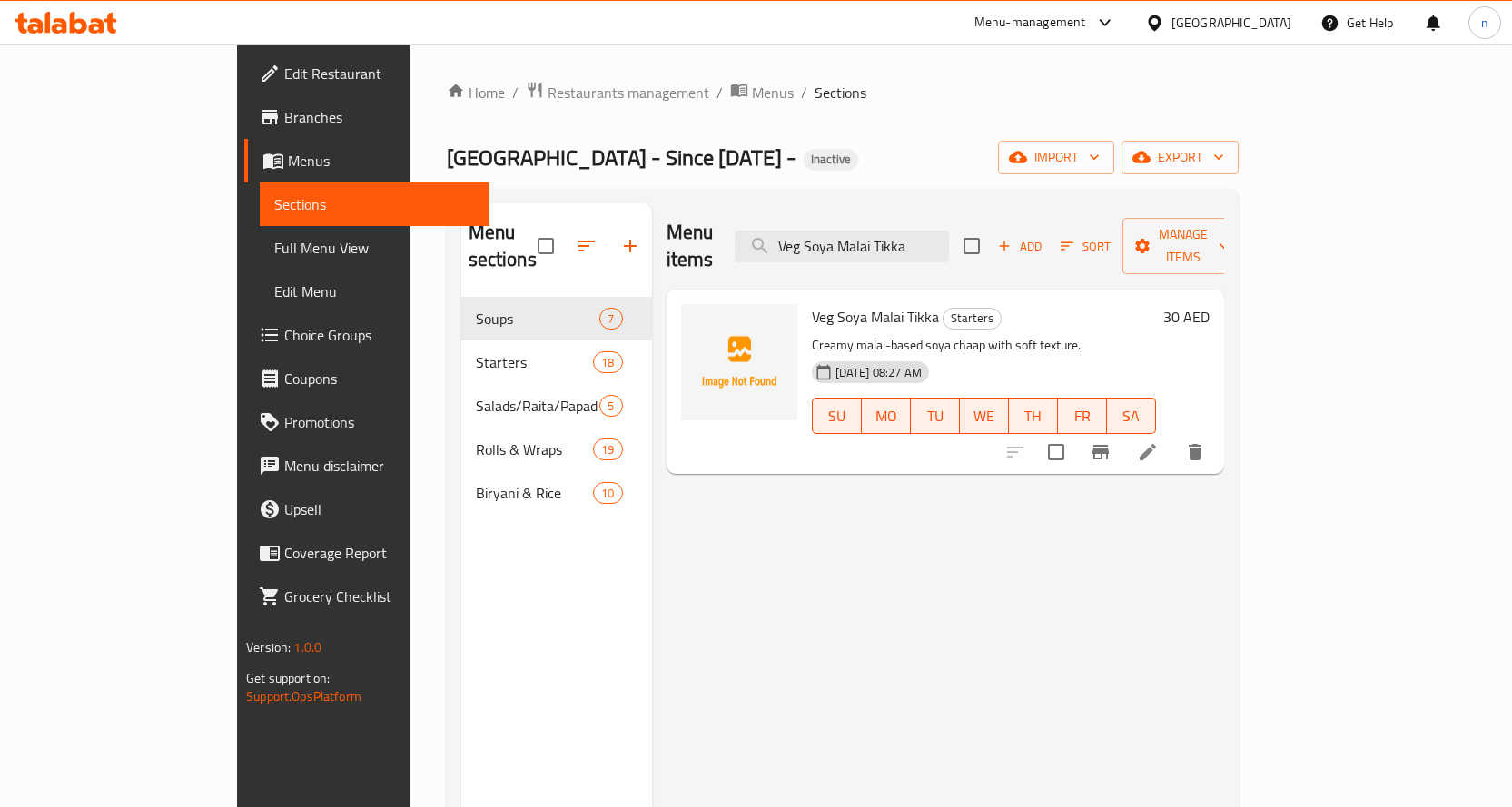
type input "Veg Soya Malai Tikka"
click at [1158, 441] on icon at bounding box center [1147, 452] width 22 height 22
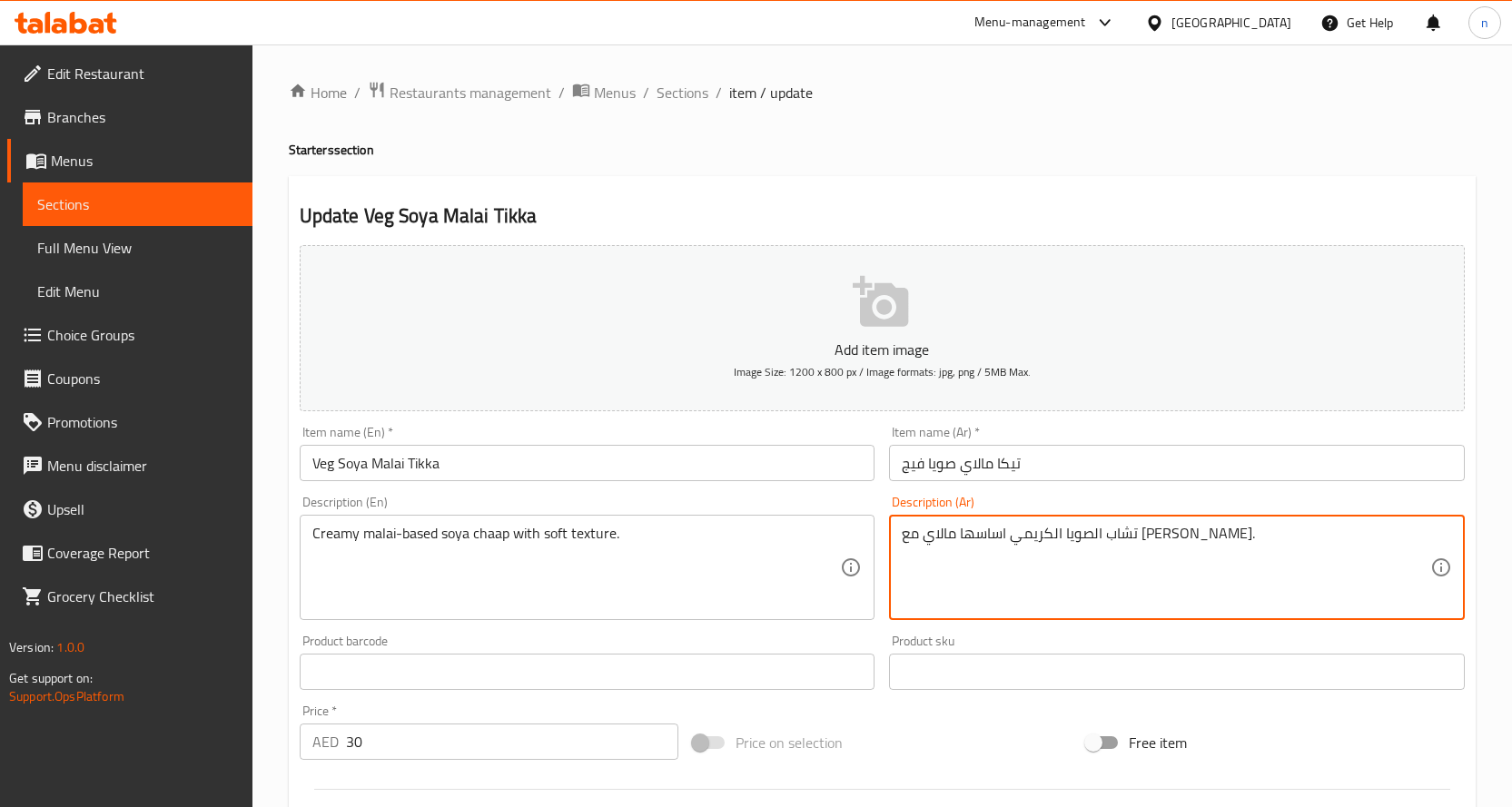
click at [916, 540] on textarea "تشاب الصويا الكريمي اساسها مالاي مع تكستشر ناعم." at bounding box center [1166, 567] width 528 height 86
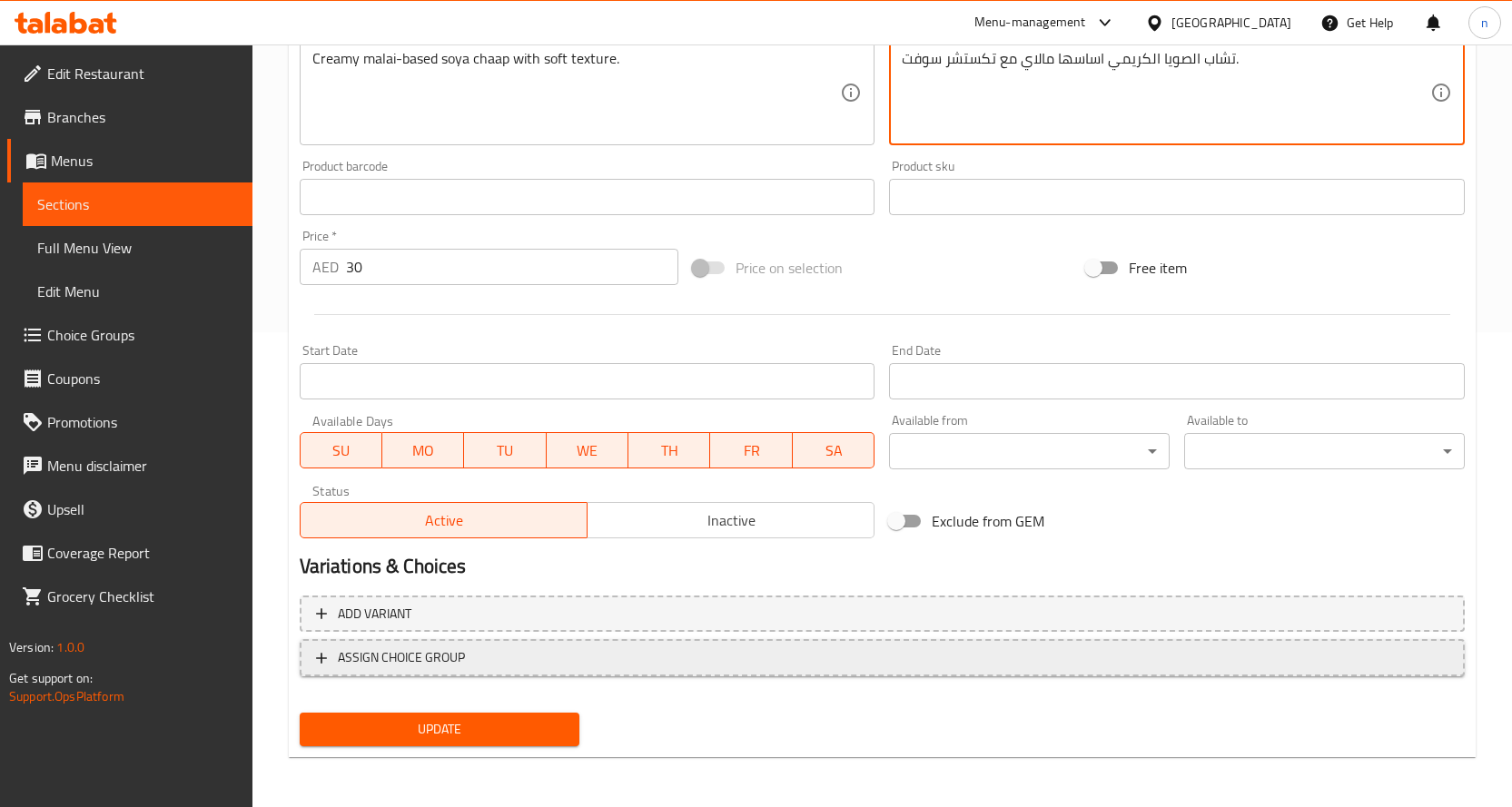
scroll to position [476, 0]
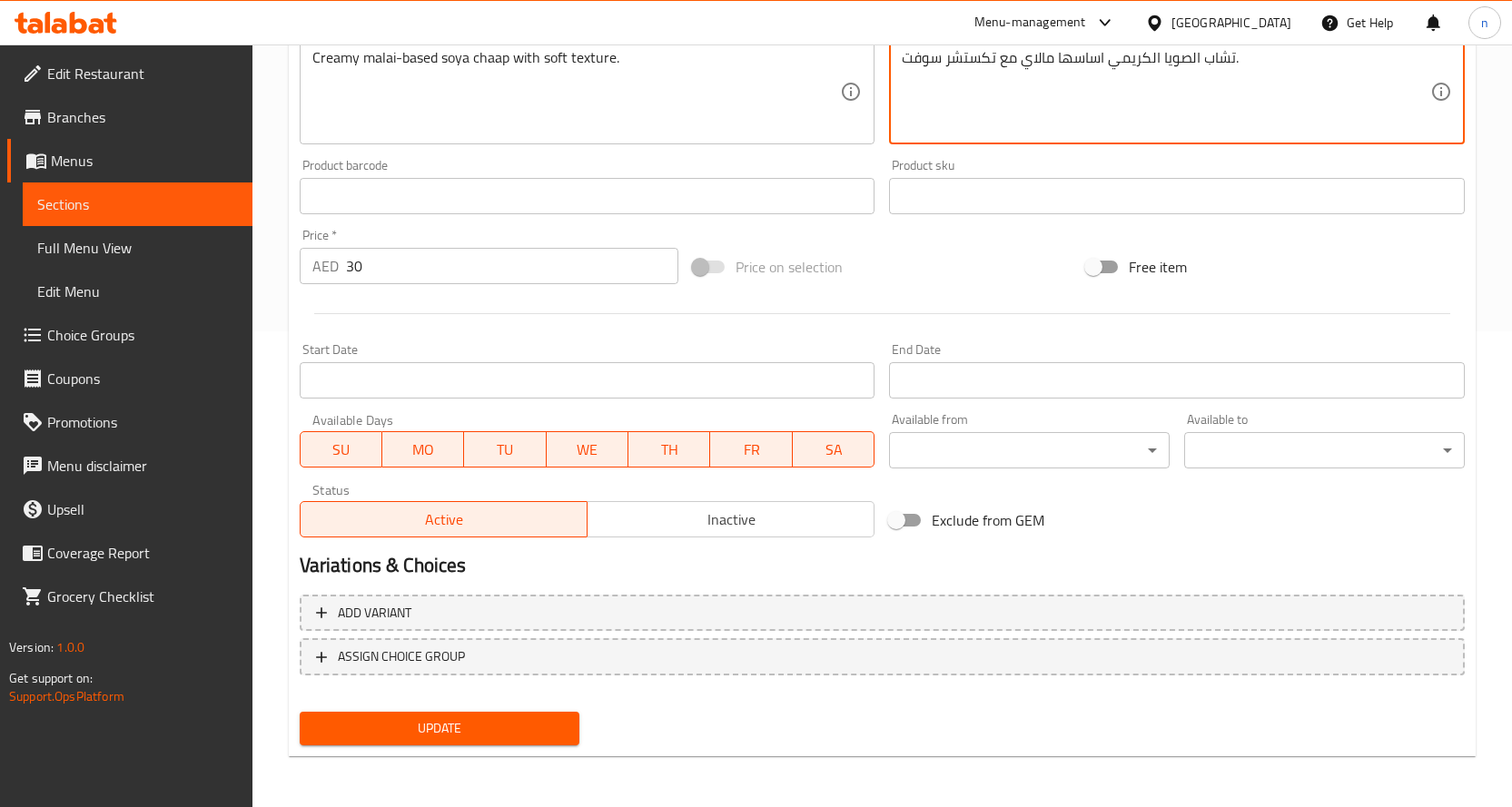
type textarea "تشاب الصويا الكريمي اساسها مالاي مع تكستشر سوفت."
click at [565, 724] on span "Update" at bounding box center [440, 729] width 252 height 23
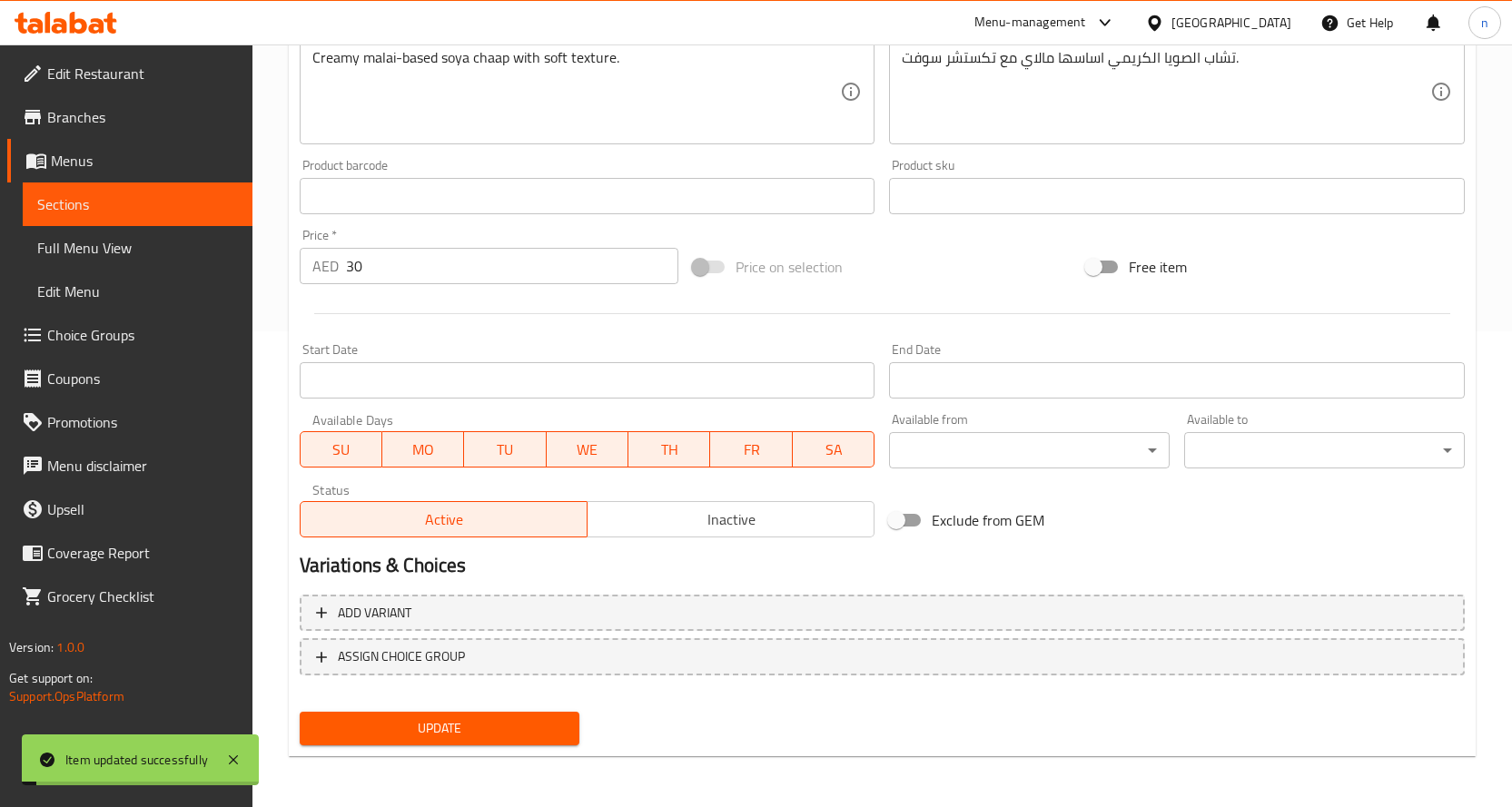
scroll to position [22, 0]
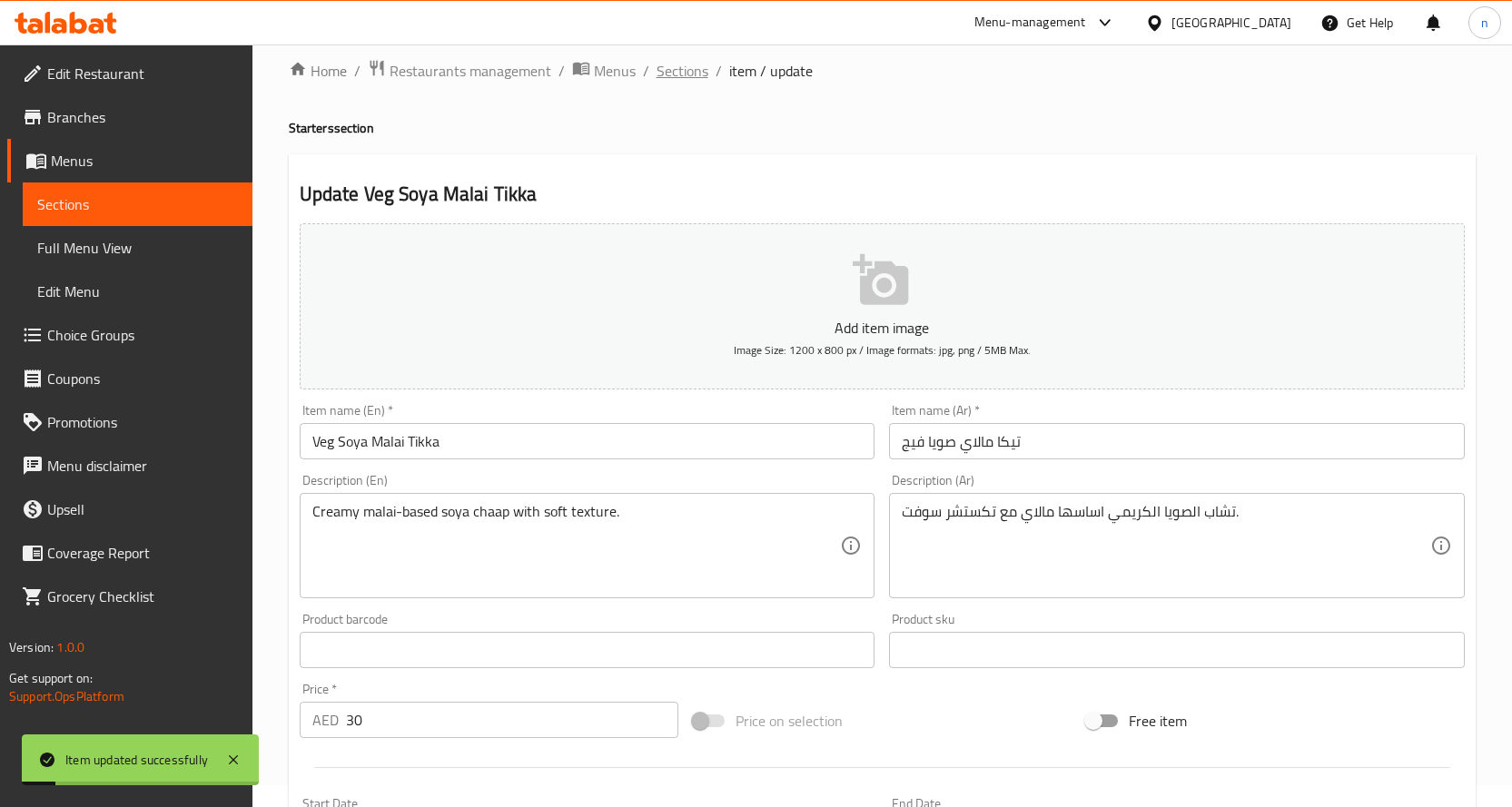
click at [690, 77] on span "Sections" at bounding box center [682, 70] width 51 height 22
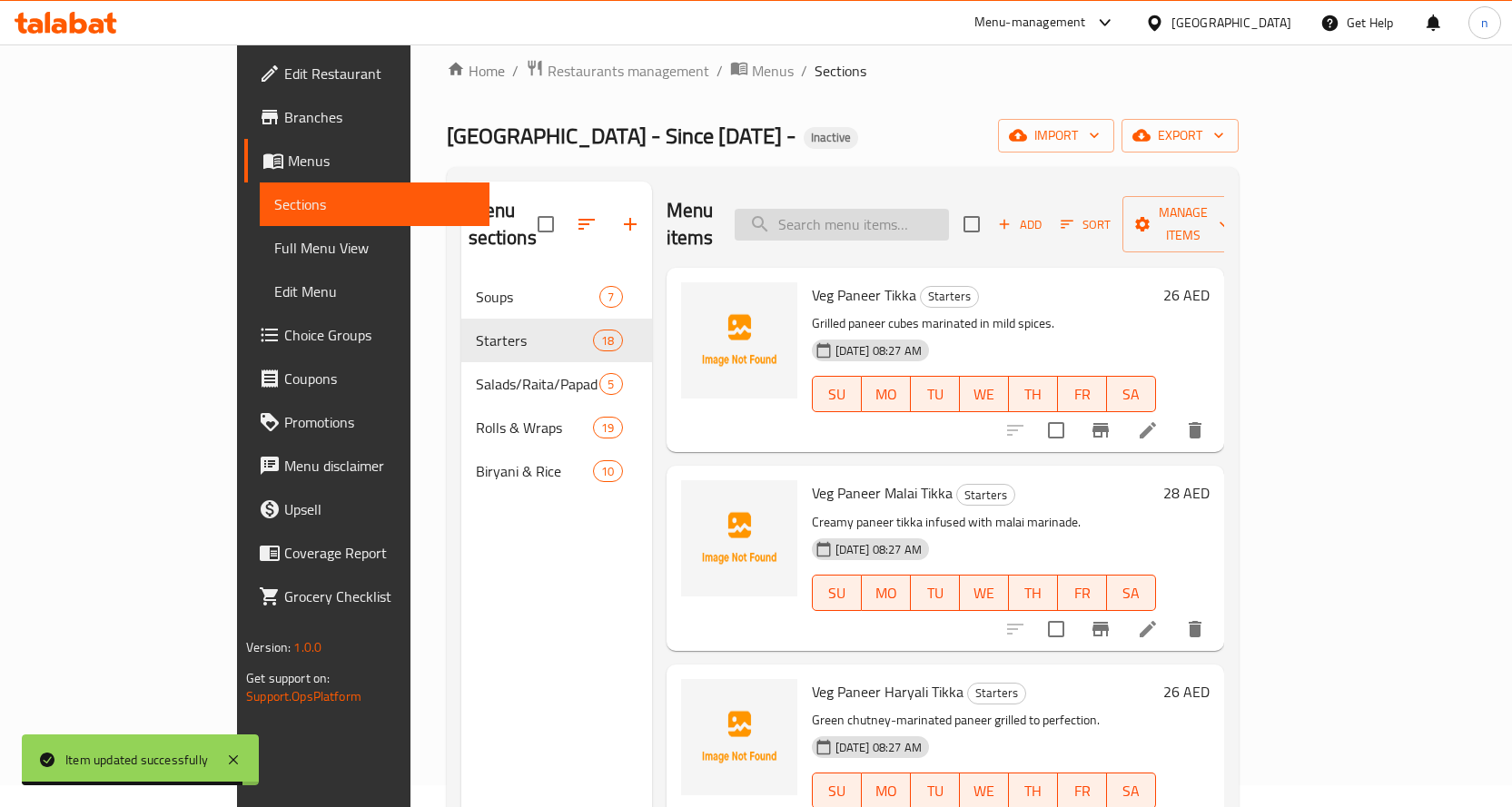
click at [852, 213] on input "search" at bounding box center [842, 224] width 215 height 31
type input "ر"
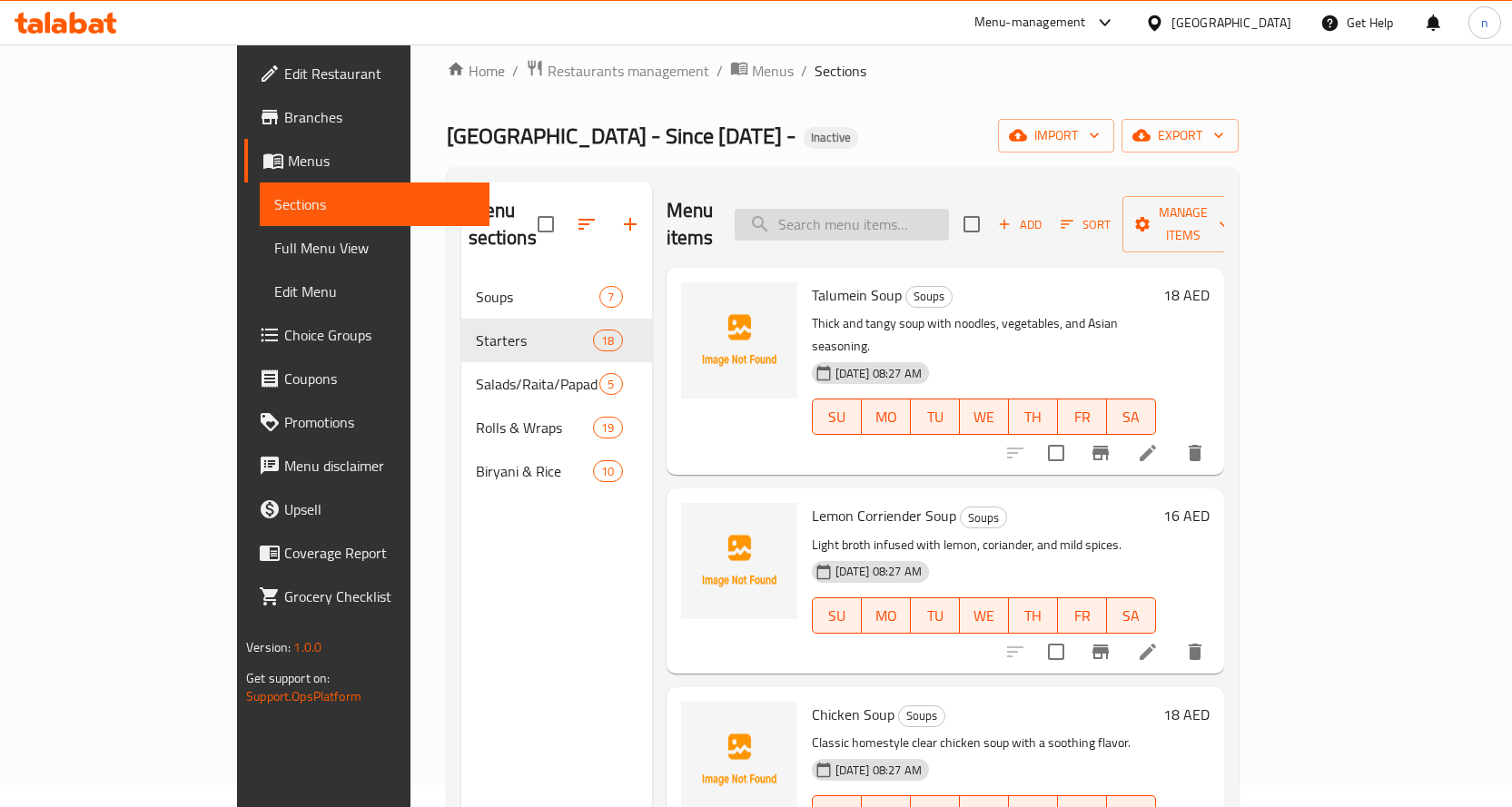
paste input "Mix Vegetable Raita"
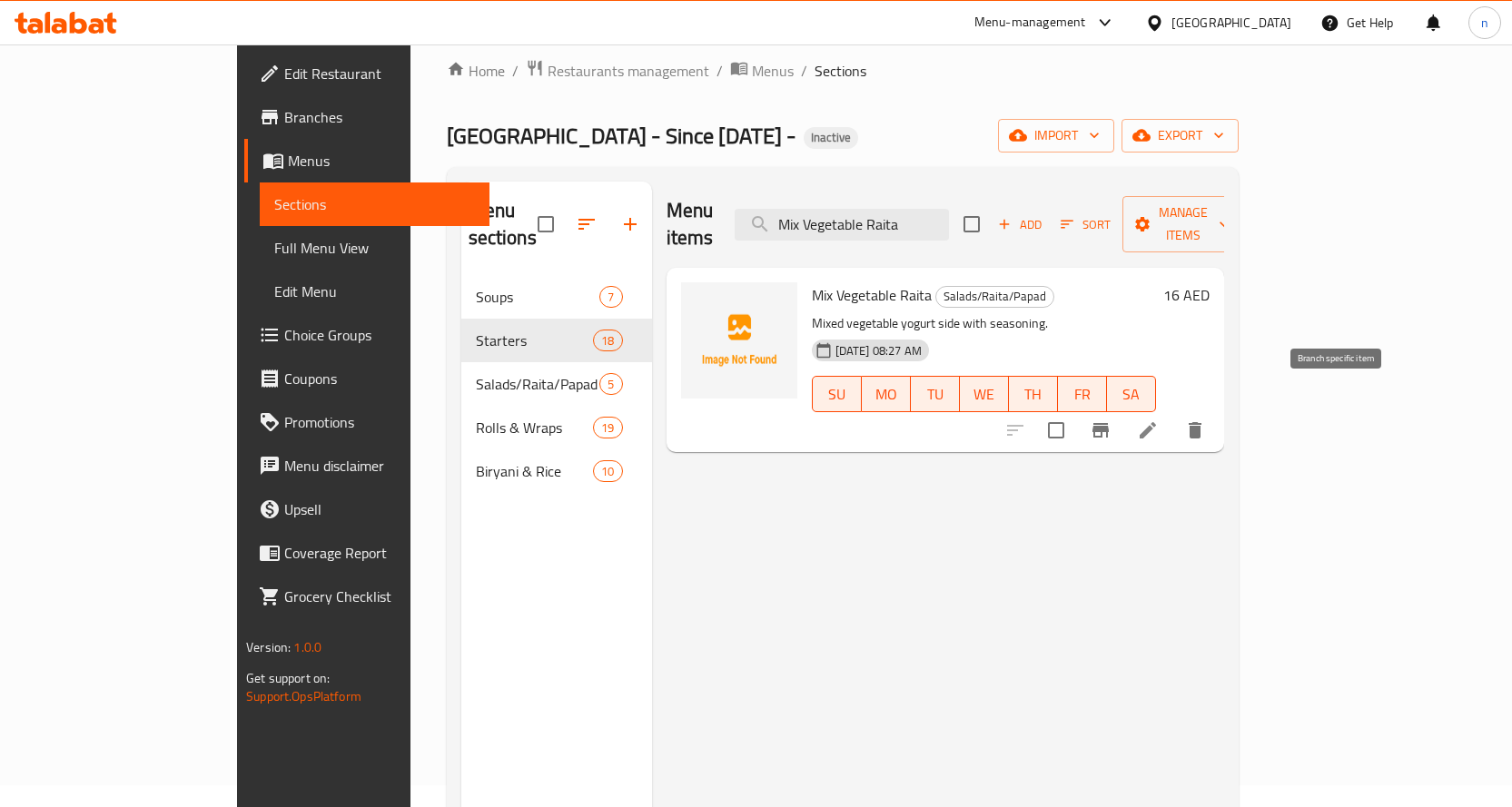
type input "Mix Vegetable Raita"
click at [1158, 419] on icon at bounding box center [1147, 430] width 22 height 22
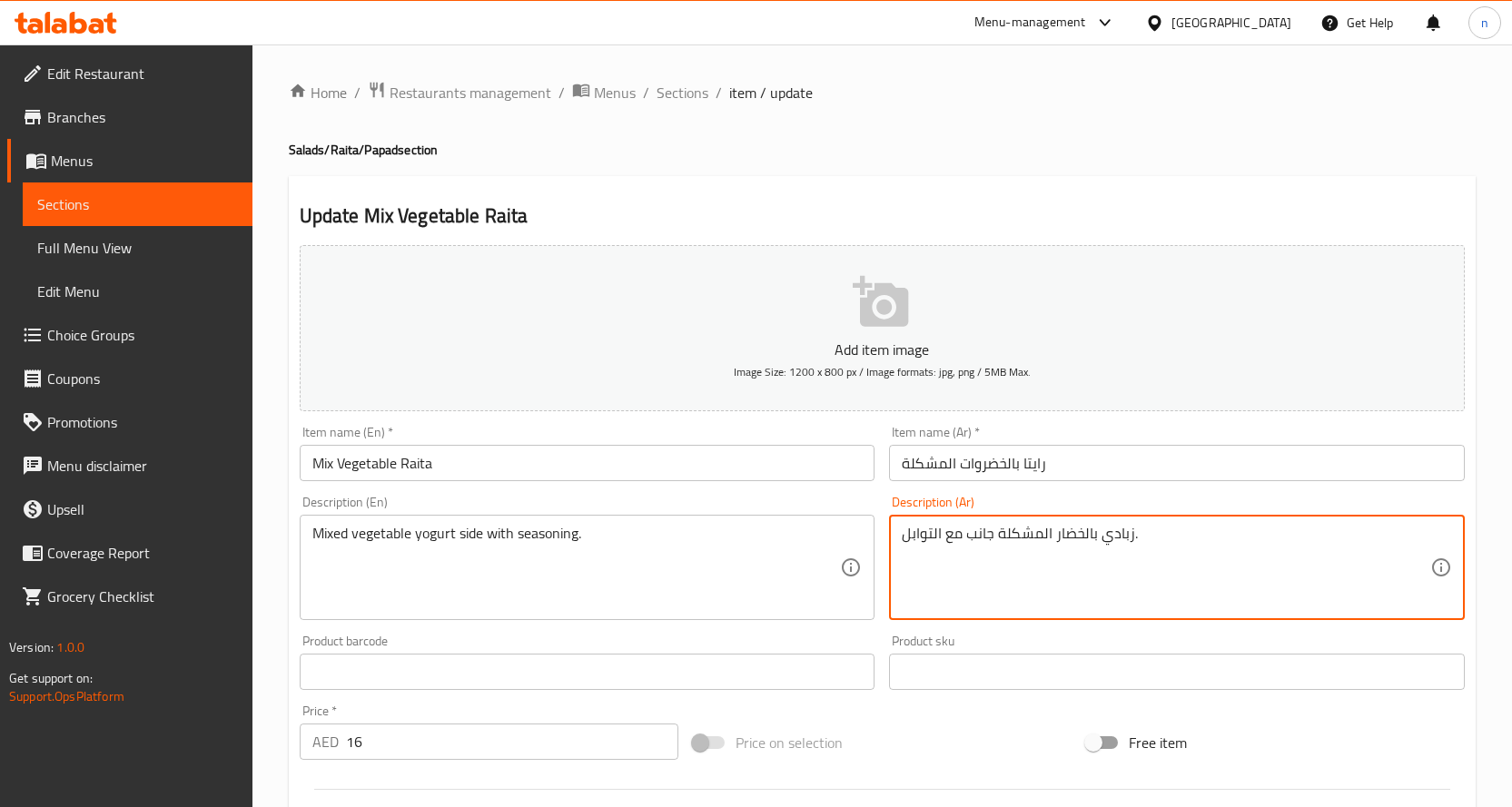
click at [1066, 541] on textarea "زبادي بالخضار المشكلة جانب مع التوابل." at bounding box center [1166, 567] width 528 height 86
click at [1199, 541] on textarea "زبادي بالخضار المشكلة جانب مع التوابل." at bounding box center [1166, 567] width 528 height 86
click at [1296, 535] on textarea "زبادي بالخضار المشكلة جانب مع التوابل." at bounding box center [1166, 567] width 528 height 86
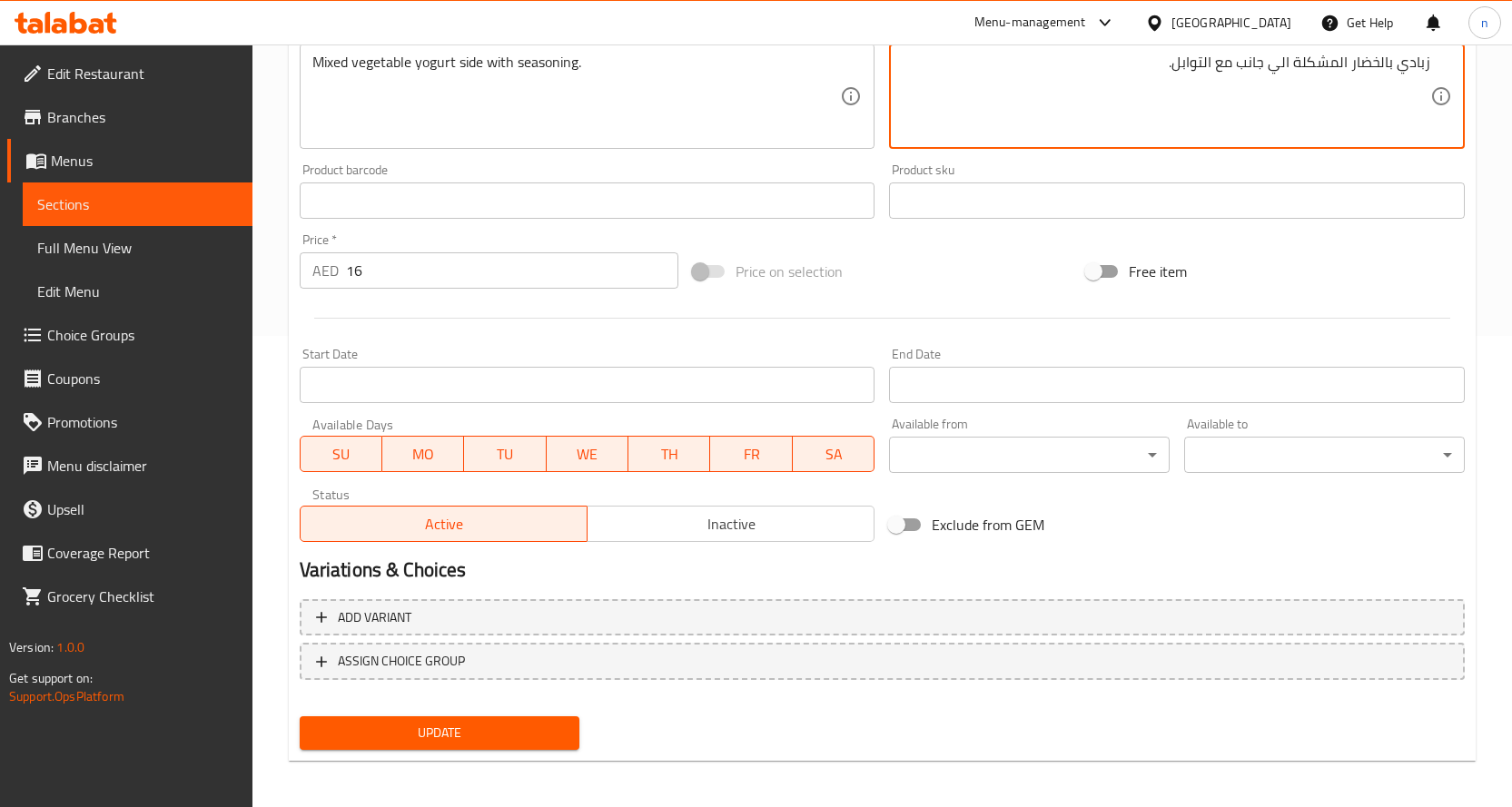
scroll to position [476, 0]
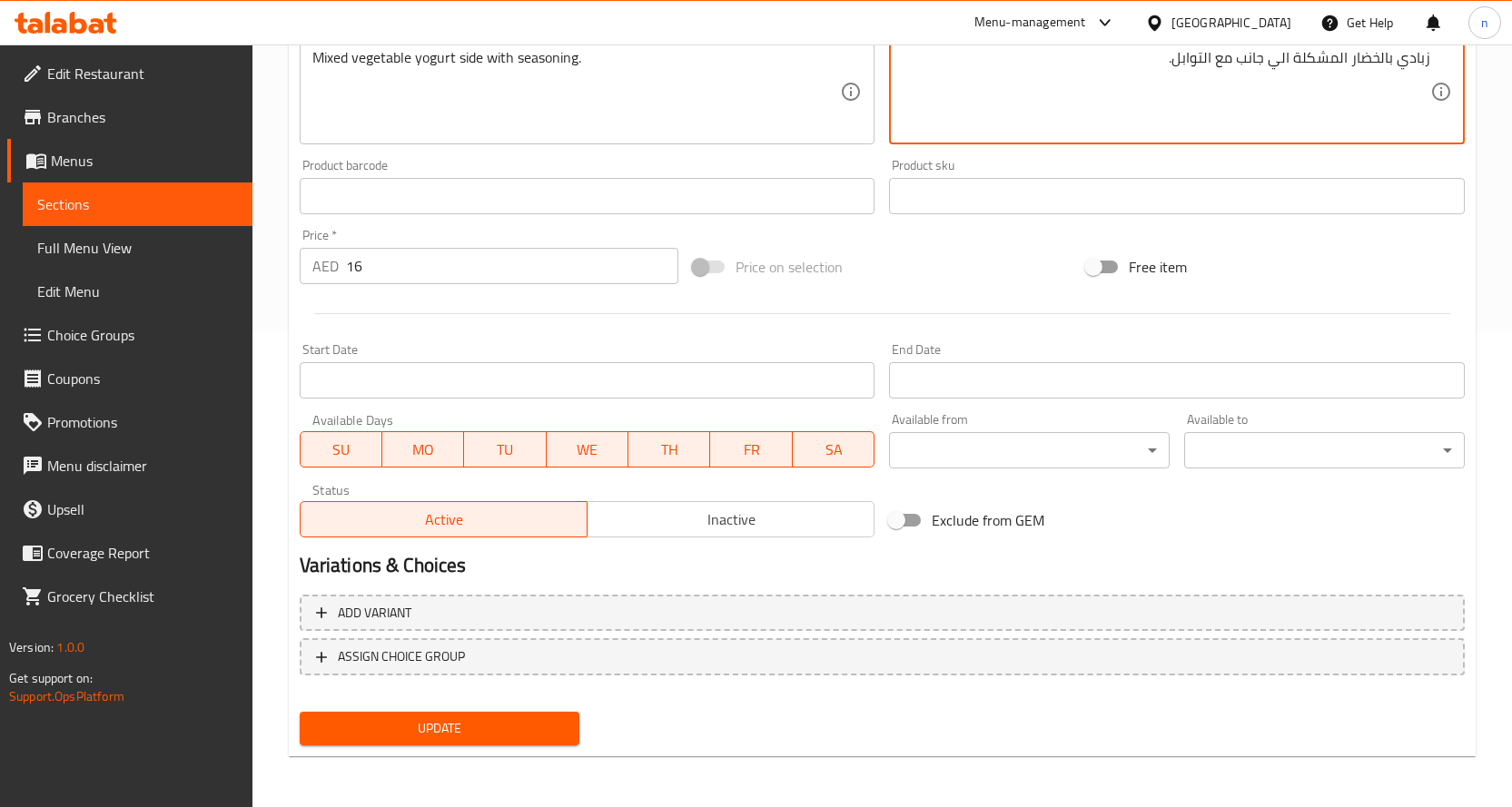
type textarea "زبادي بالخضار المشكلة الي جانب مع التوابل."
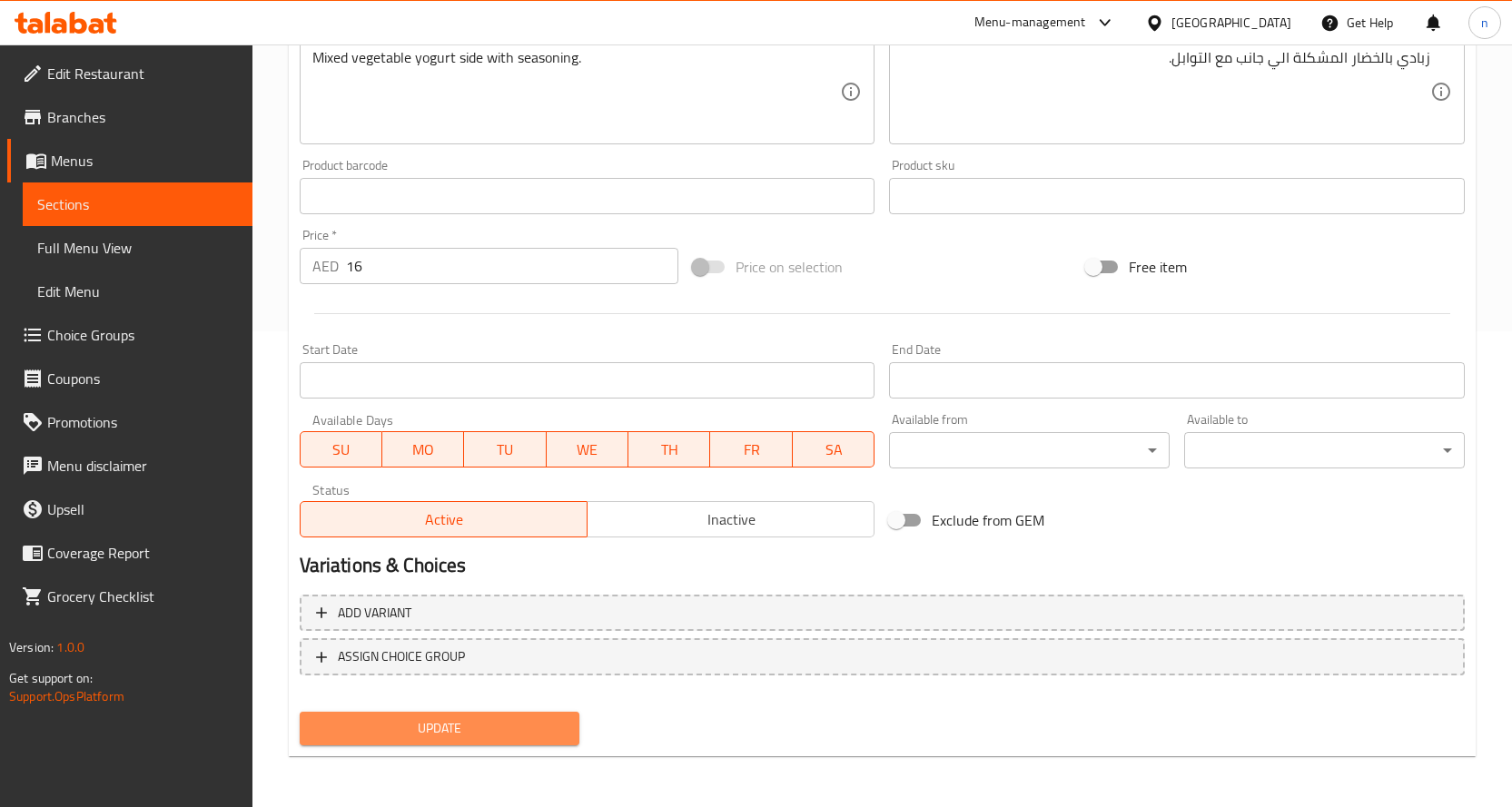
click at [457, 721] on span "Update" at bounding box center [440, 729] width 252 height 23
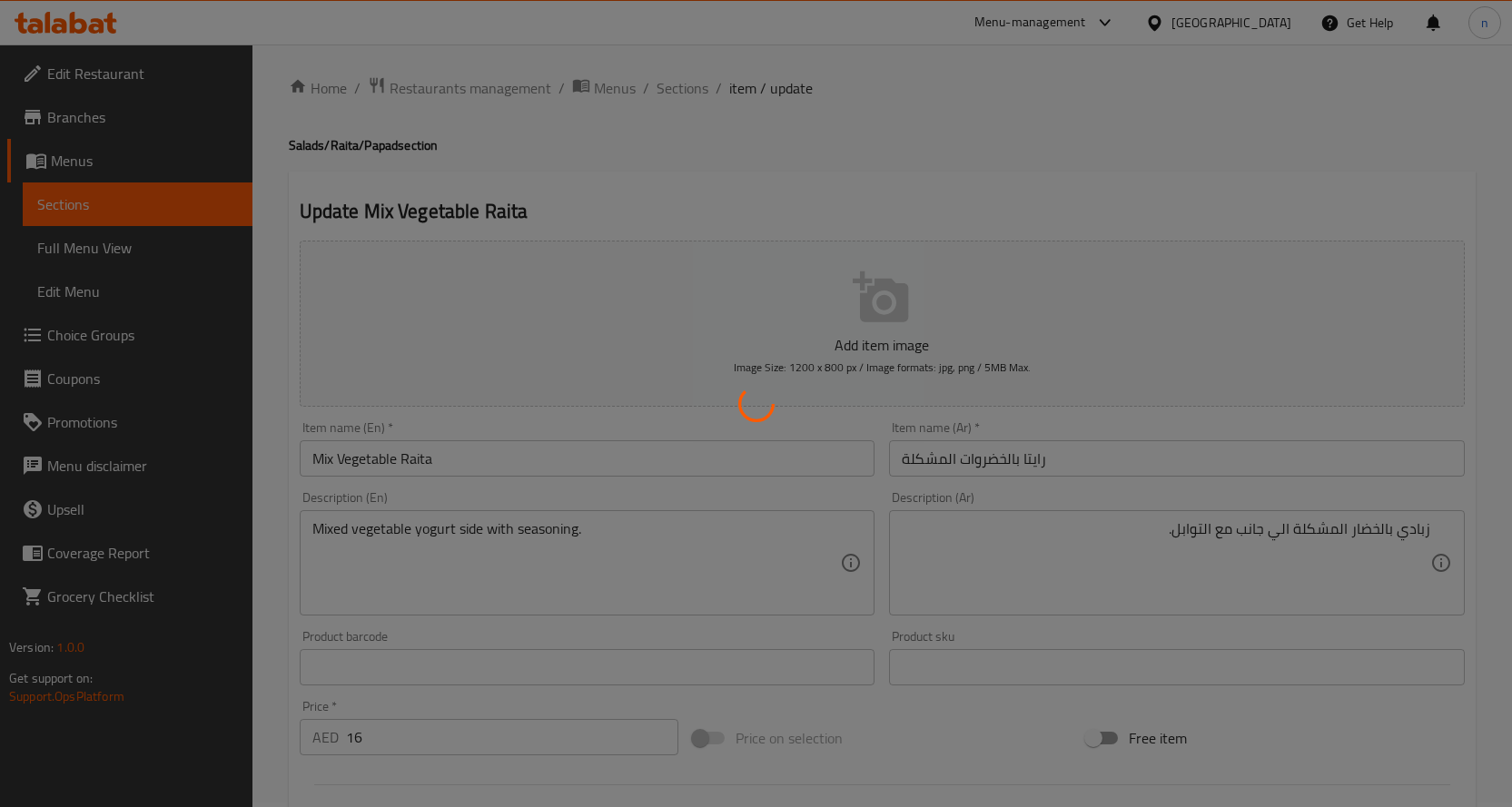
scroll to position [0, 0]
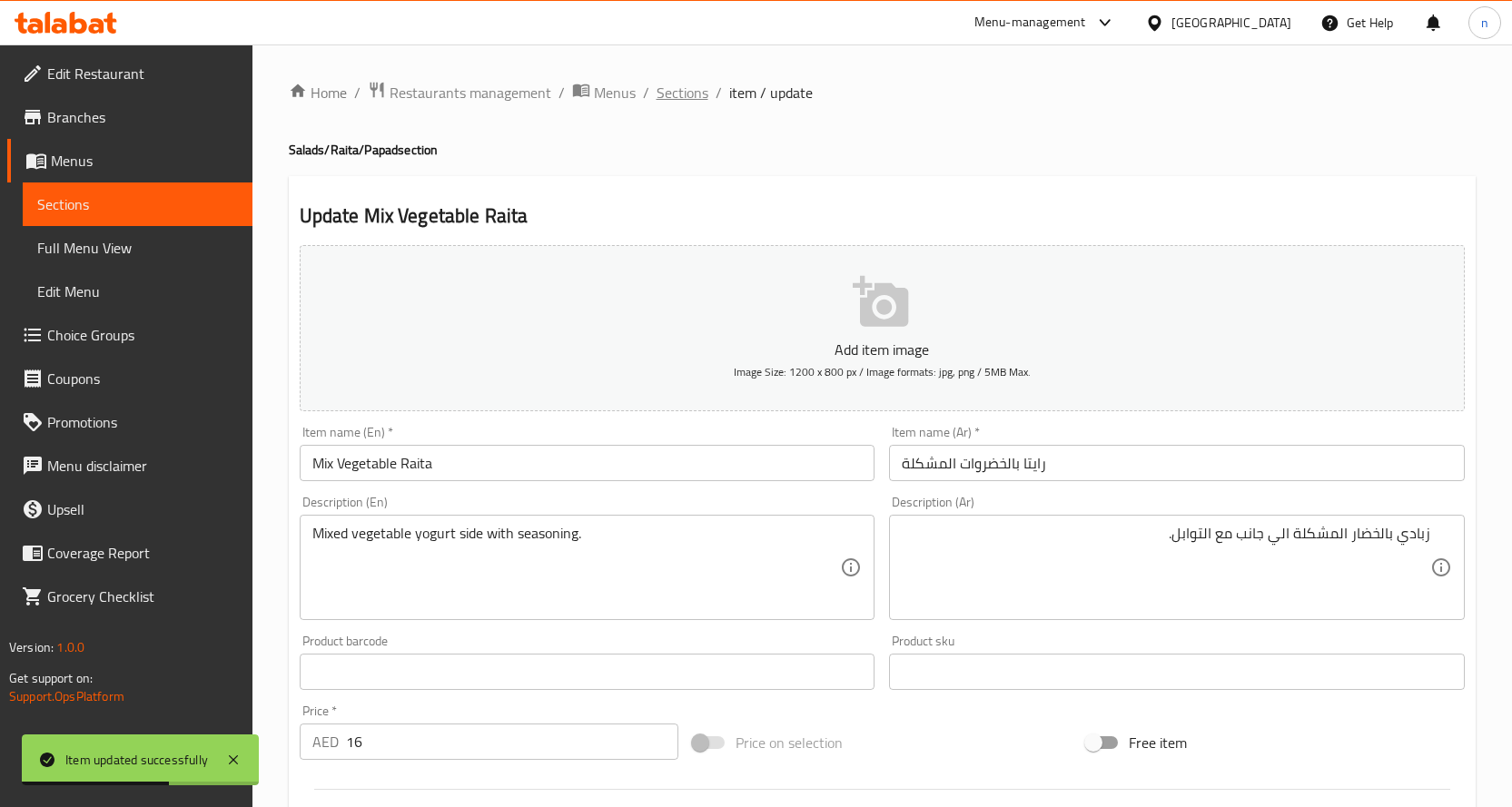
click at [684, 90] on span "Sections" at bounding box center [682, 92] width 51 height 22
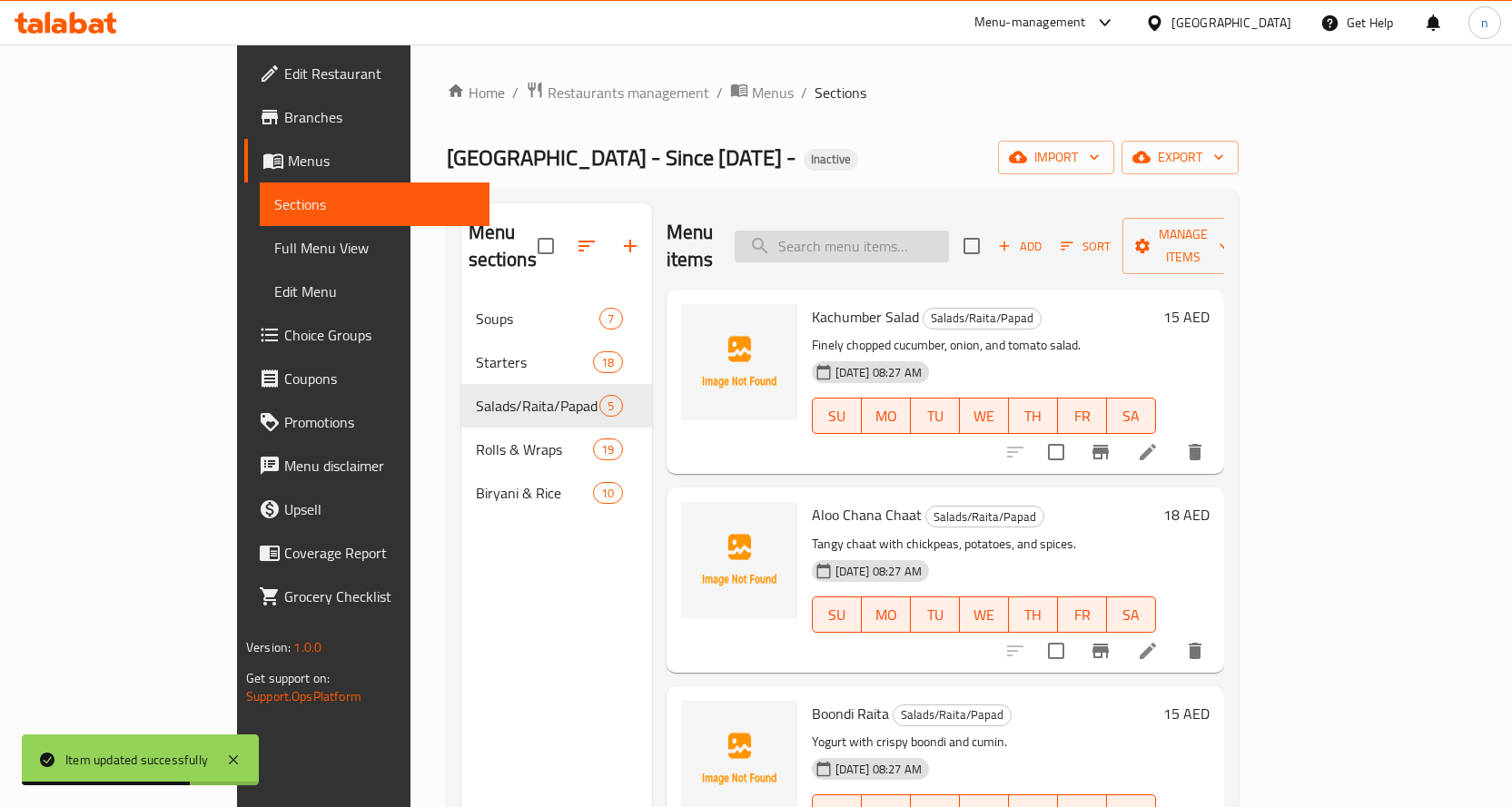
click at [882, 233] on input "search" at bounding box center [842, 246] width 215 height 31
paste input "Veg Schezwan Roll"
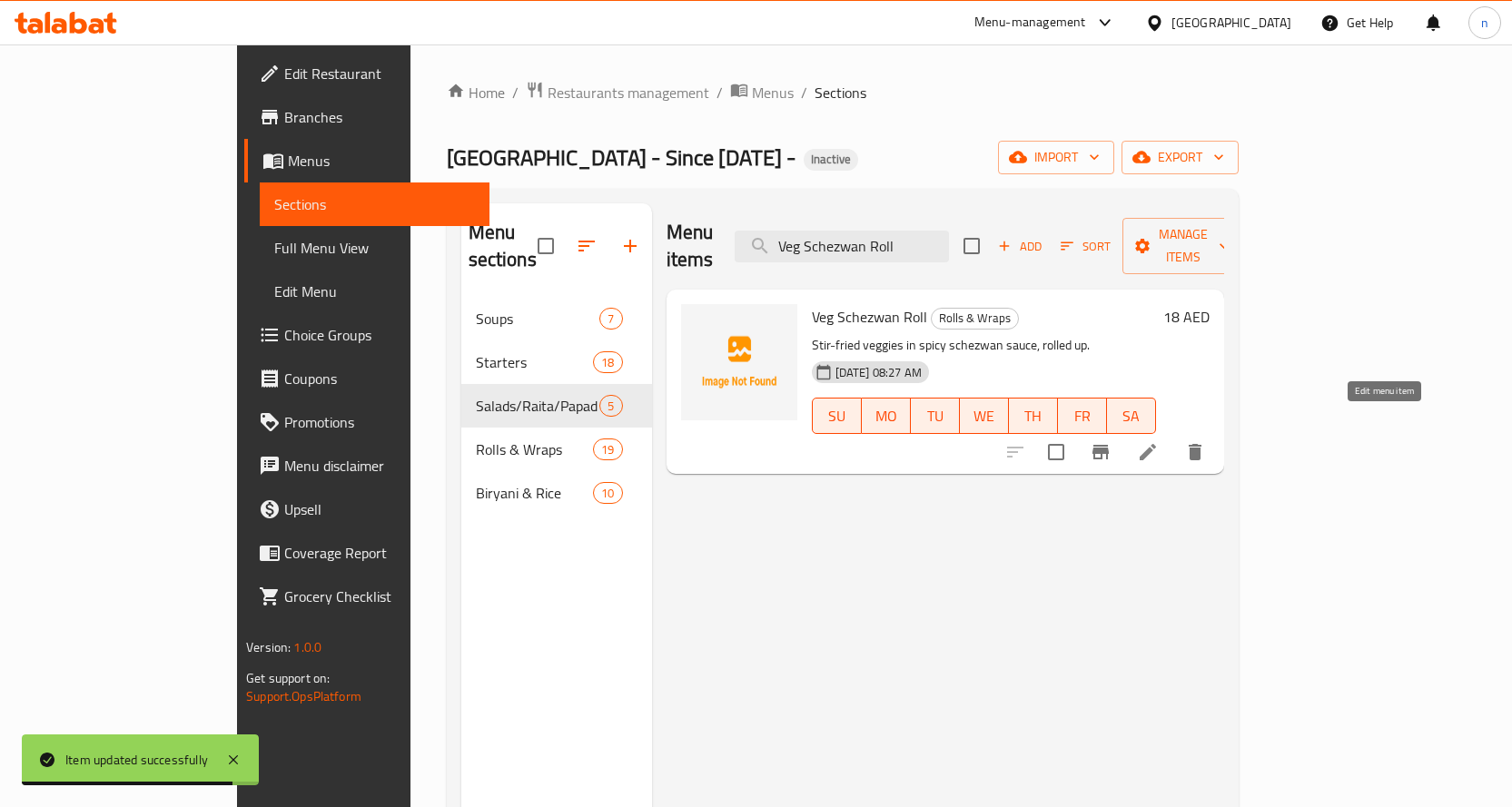
type input "Veg Schezwan Roll"
click at [1156, 444] on icon at bounding box center [1147, 452] width 16 height 16
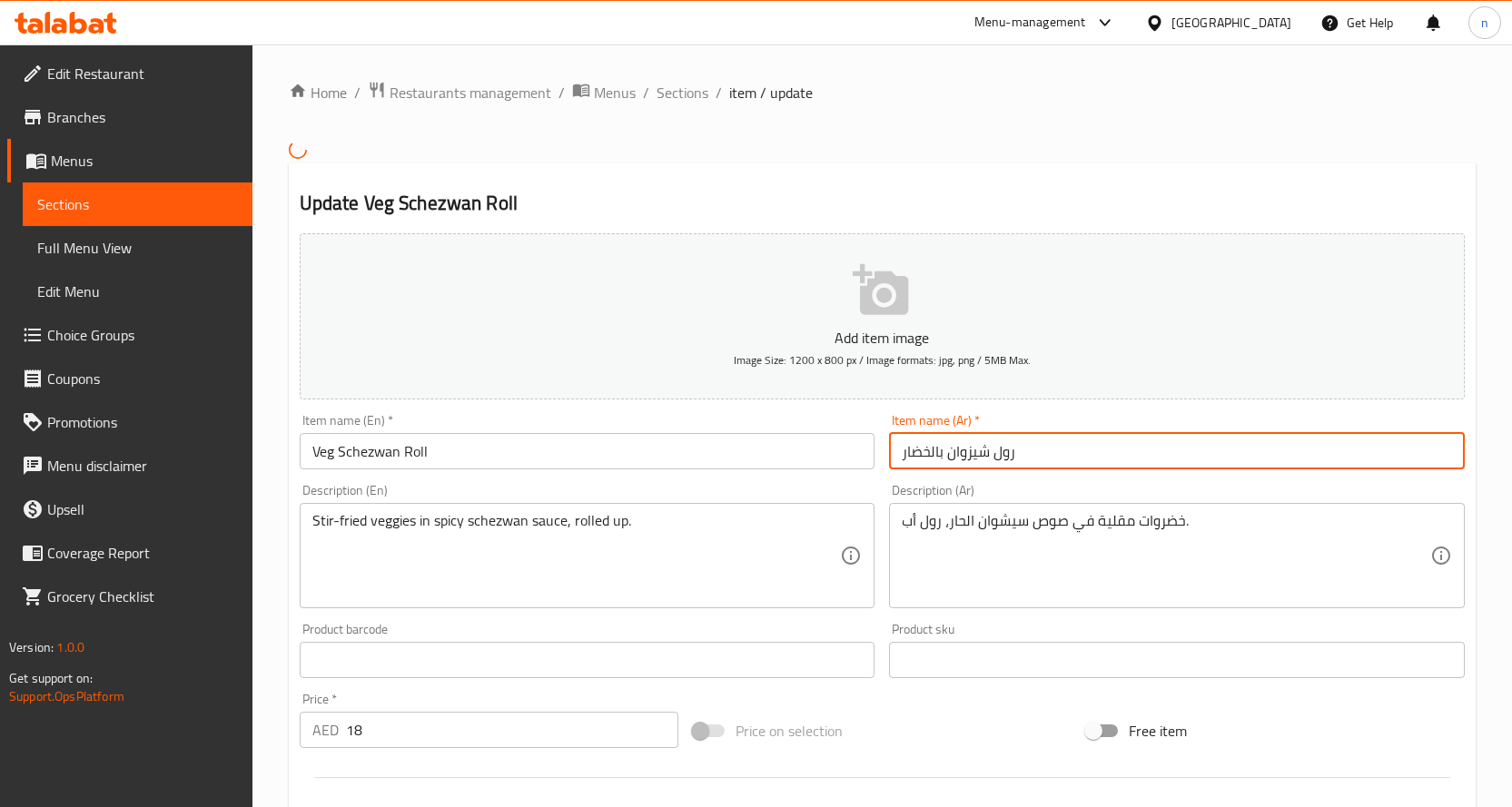
click at [927, 452] on input "رول شيزوان بالخضار" at bounding box center [1177, 452] width 576 height 36
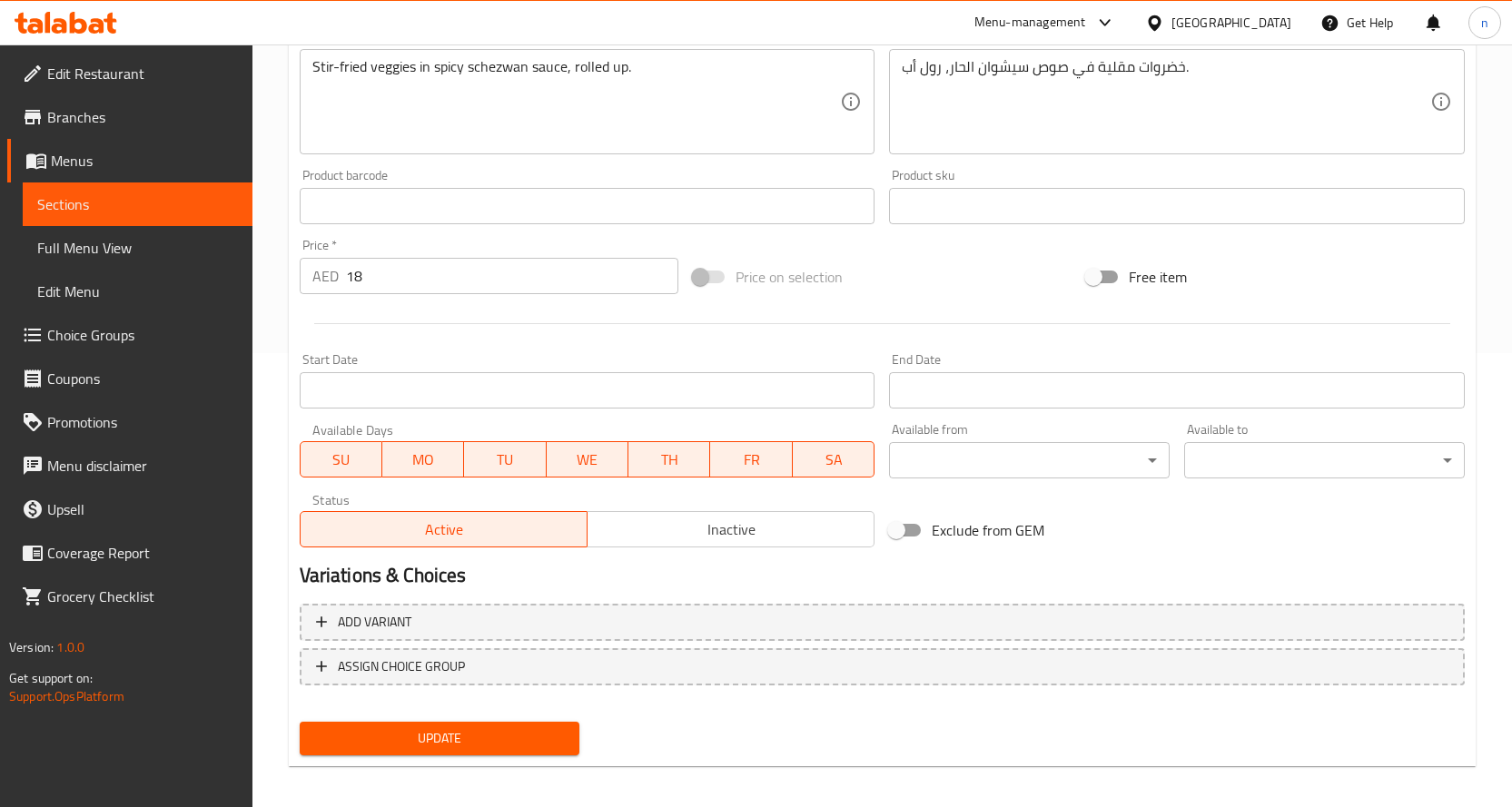
scroll to position [464, 0]
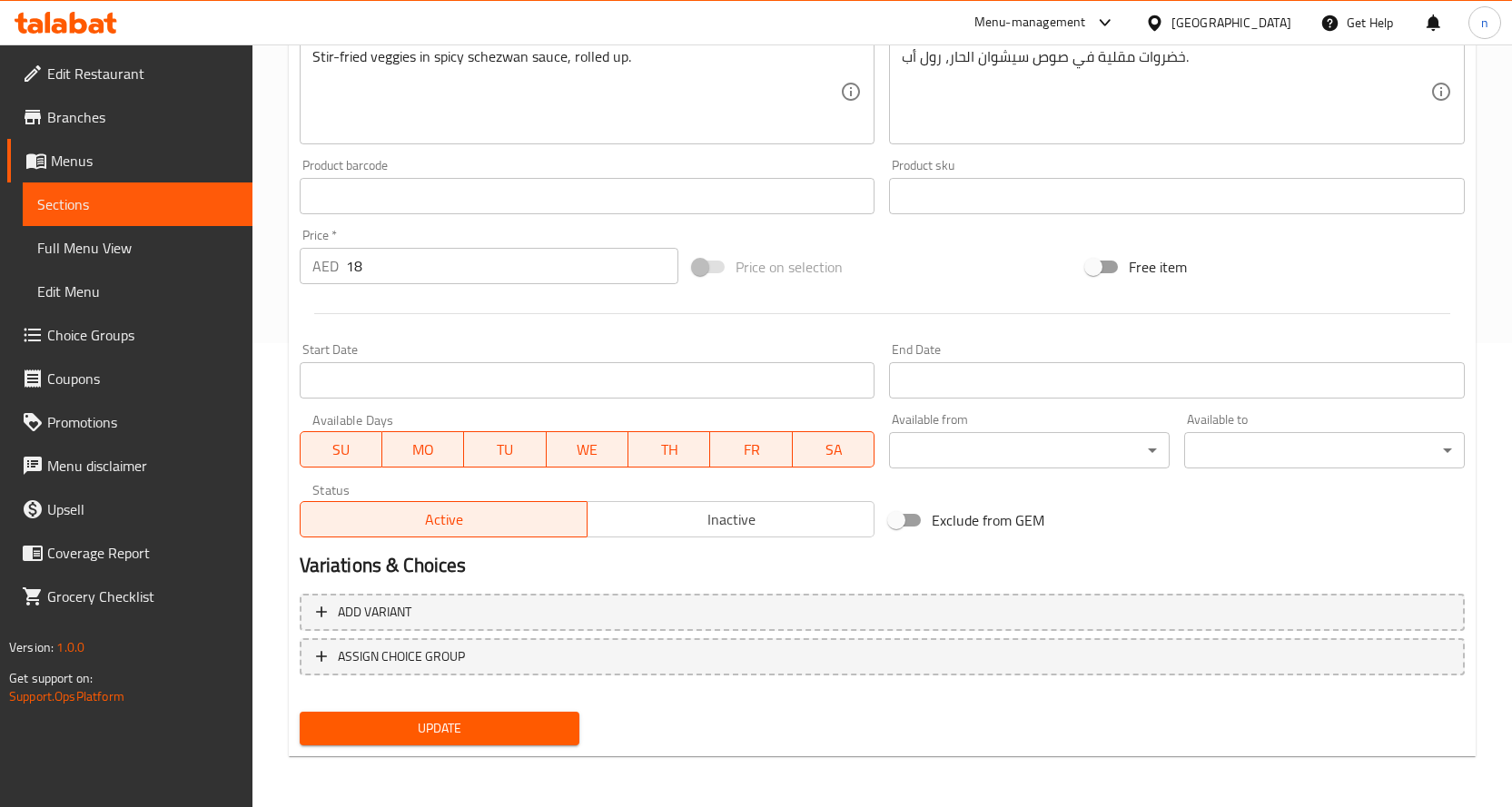
type input "رول شيزوان فيج"
click at [431, 734] on span "Update" at bounding box center [440, 729] width 252 height 23
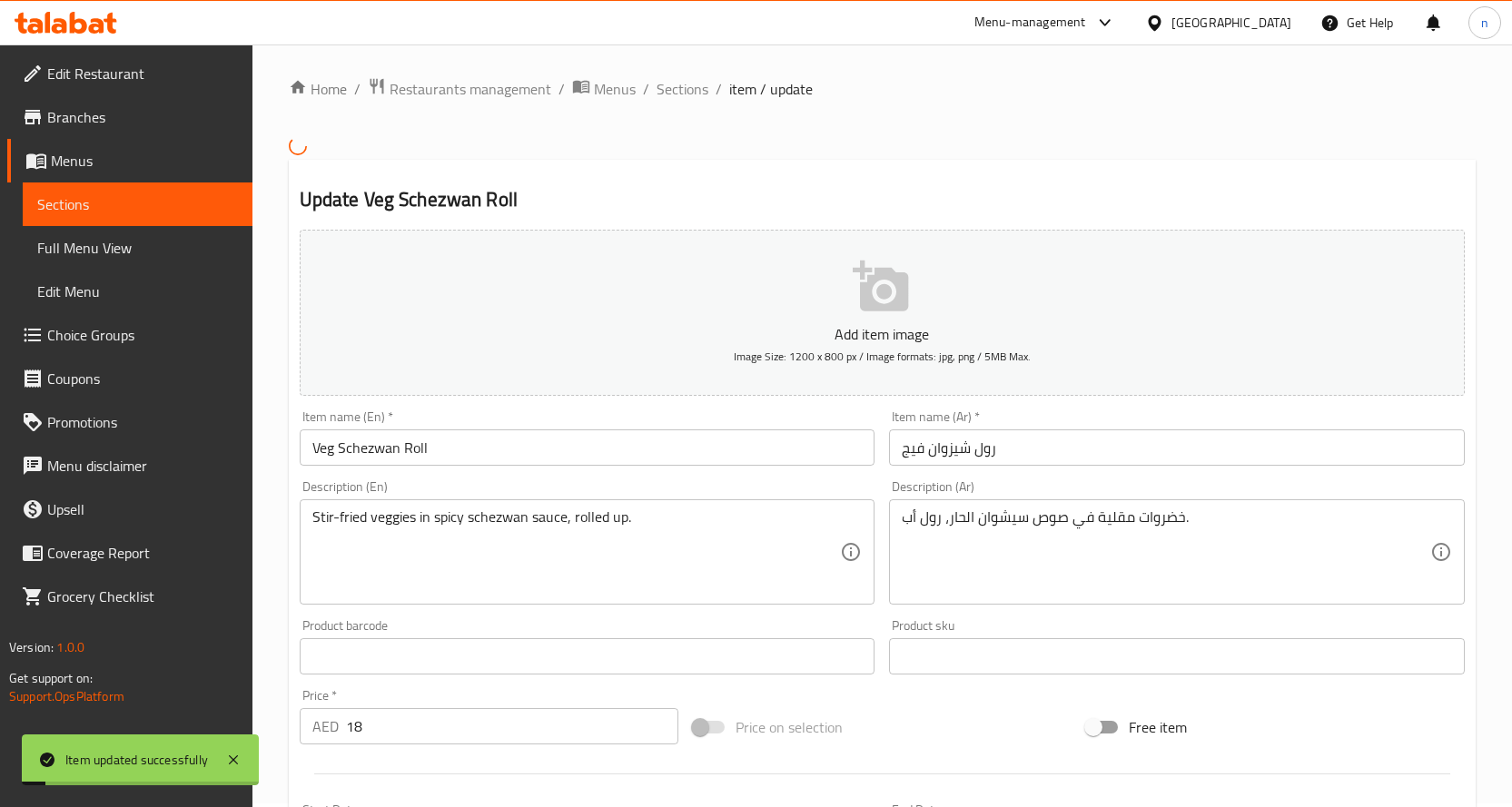
scroll to position [0, 0]
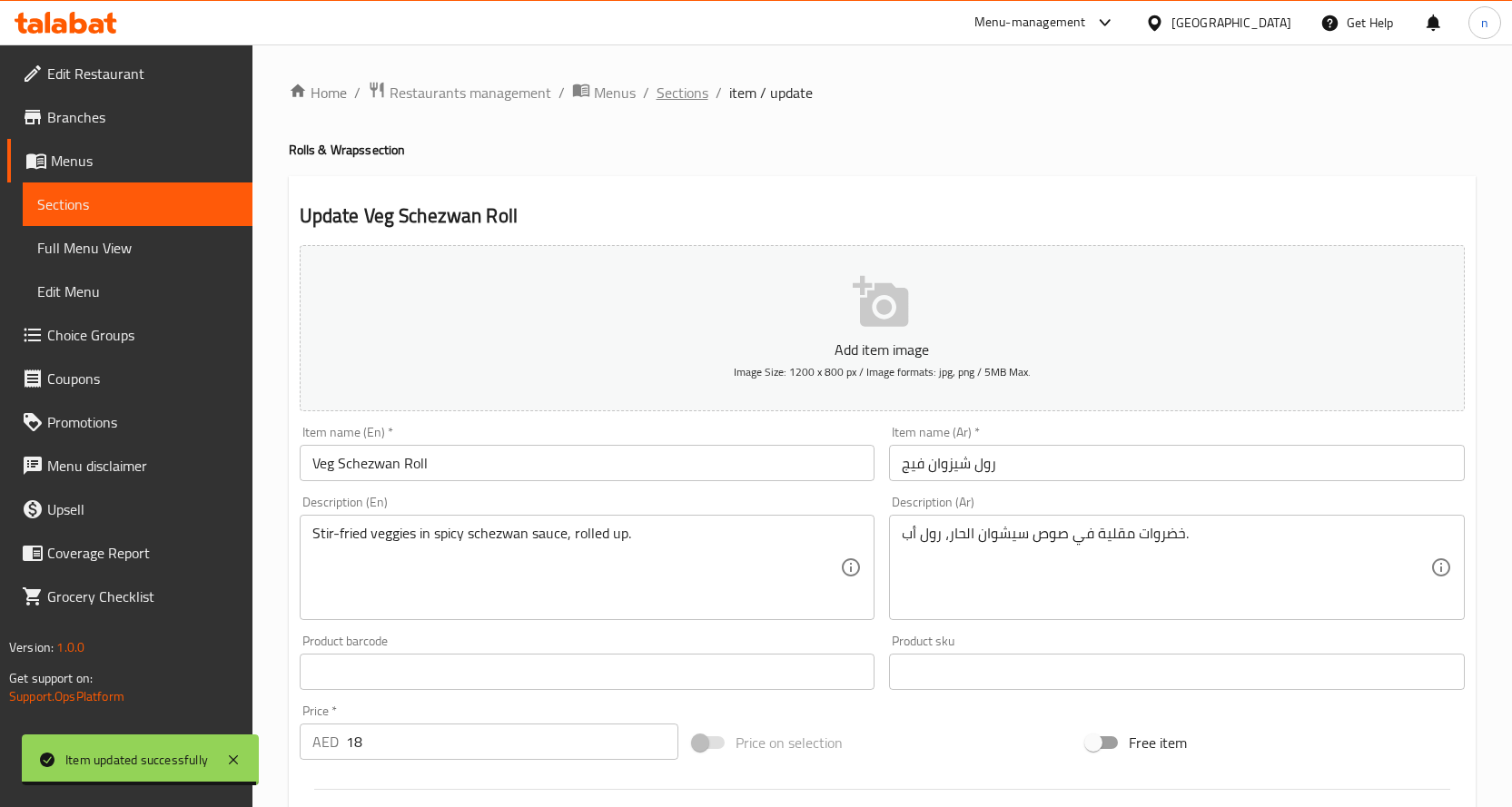
click at [683, 92] on span "Sections" at bounding box center [682, 92] width 51 height 22
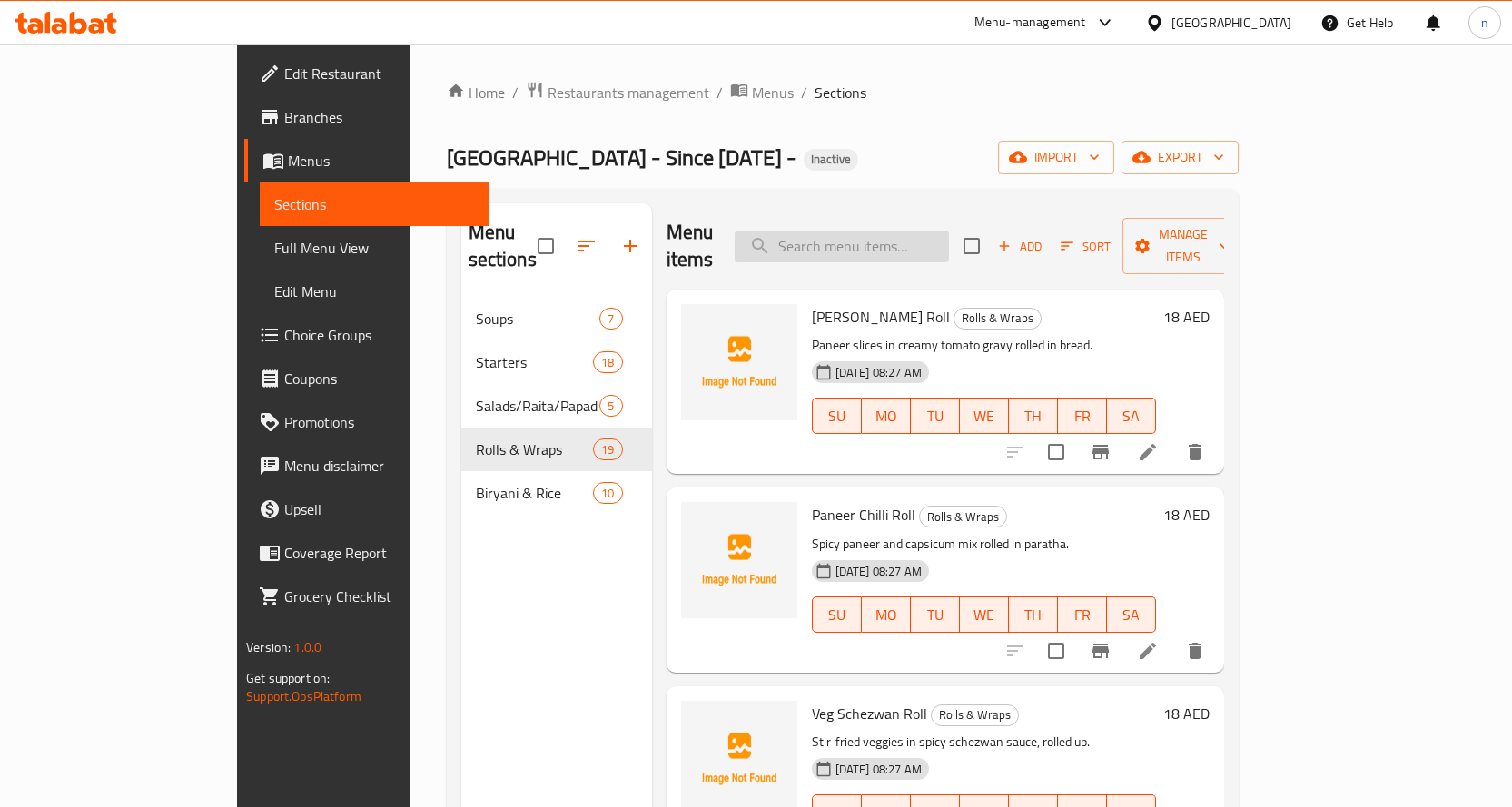
click at [894, 231] on input "search" at bounding box center [842, 246] width 215 height 31
paste input "Chicken Manchurian Roll"
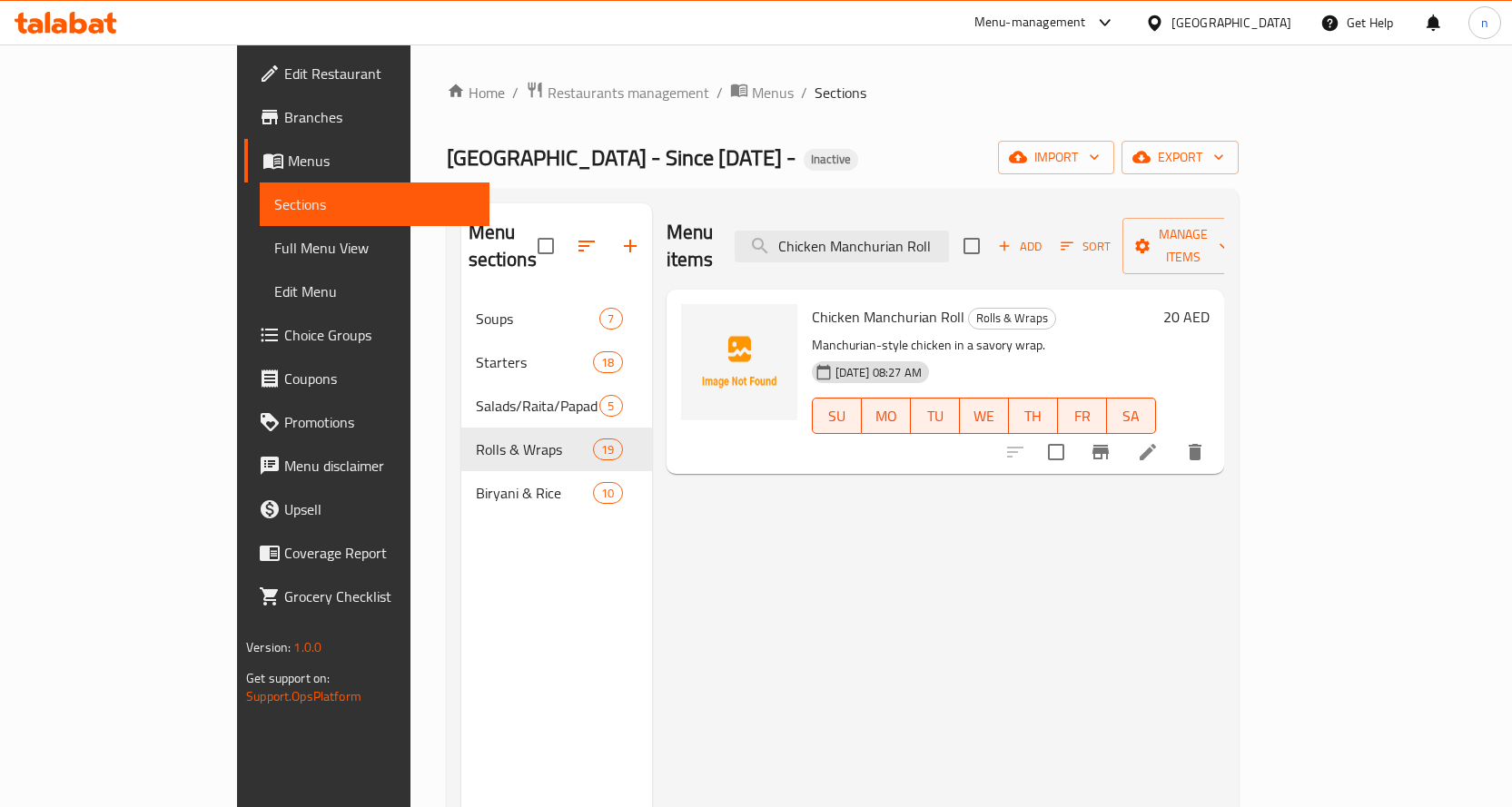
type input "Chicken Manchurian Roll"
click at [1158, 441] on icon at bounding box center [1147, 452] width 22 height 22
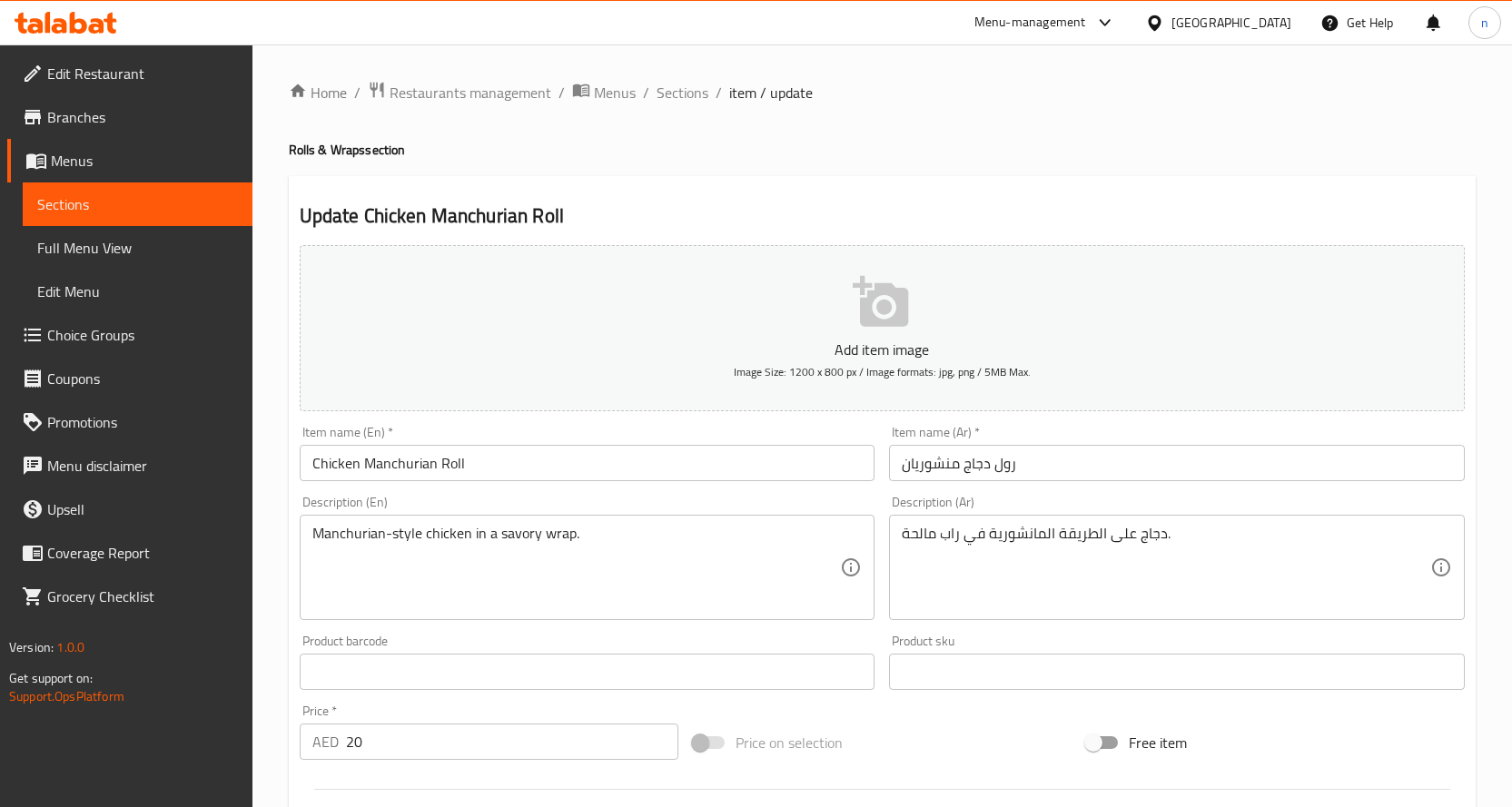
scroll to position [91, 0]
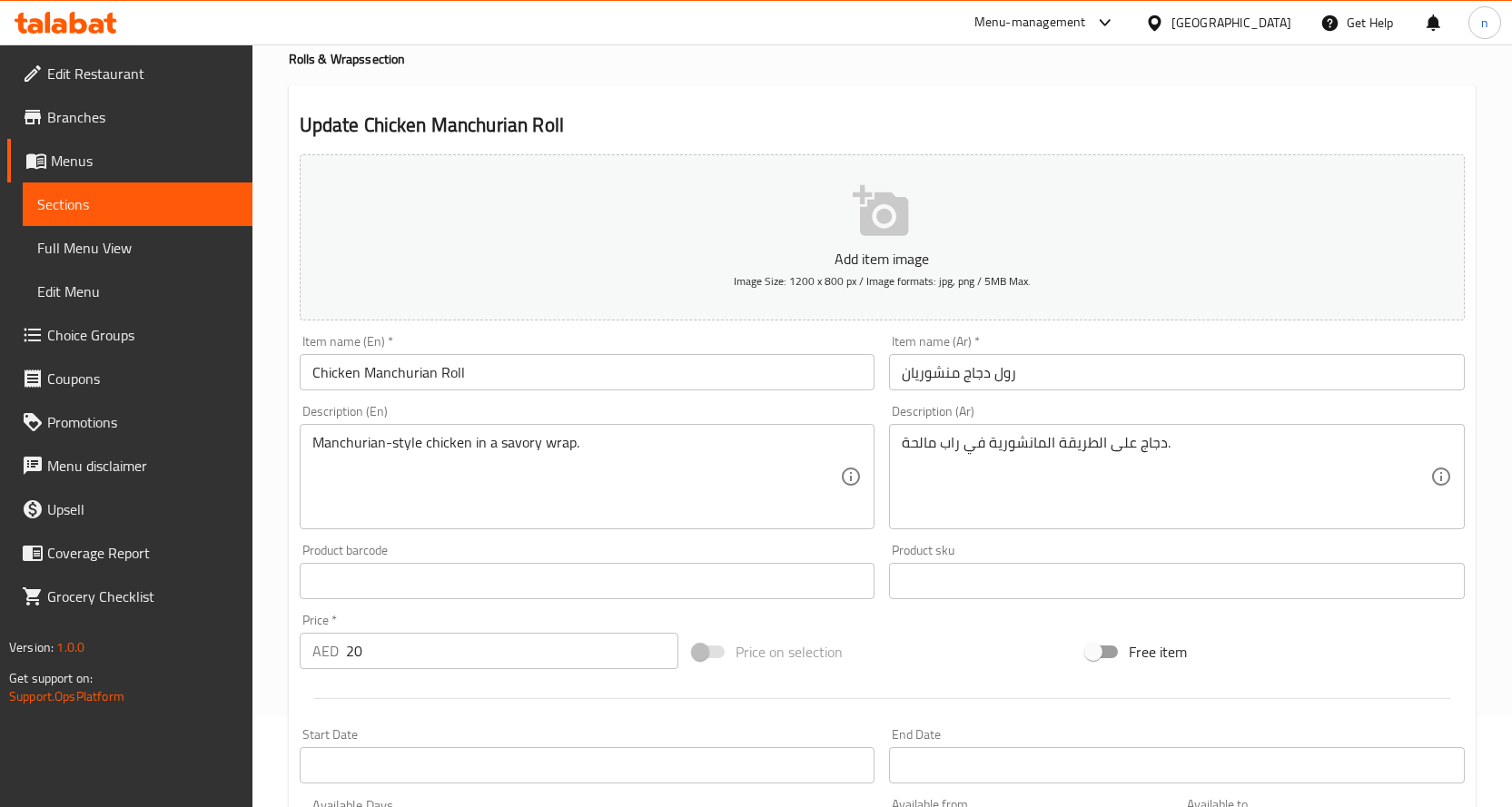
click at [928, 378] on input "رول دجاج منشوريان" at bounding box center [1177, 373] width 576 height 36
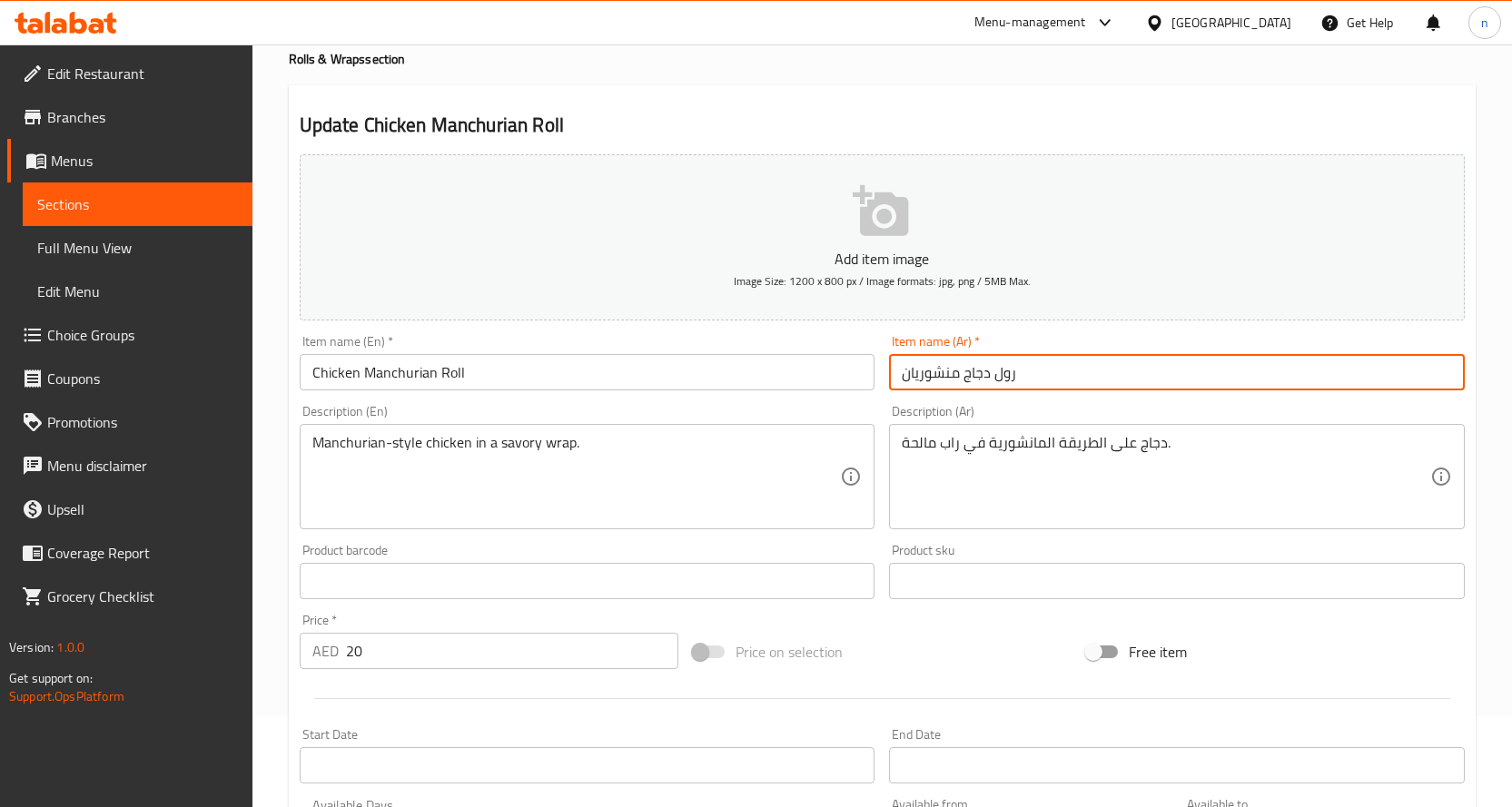
click at [928, 378] on input "رول دجاج منشوريان" at bounding box center [1177, 373] width 576 height 36
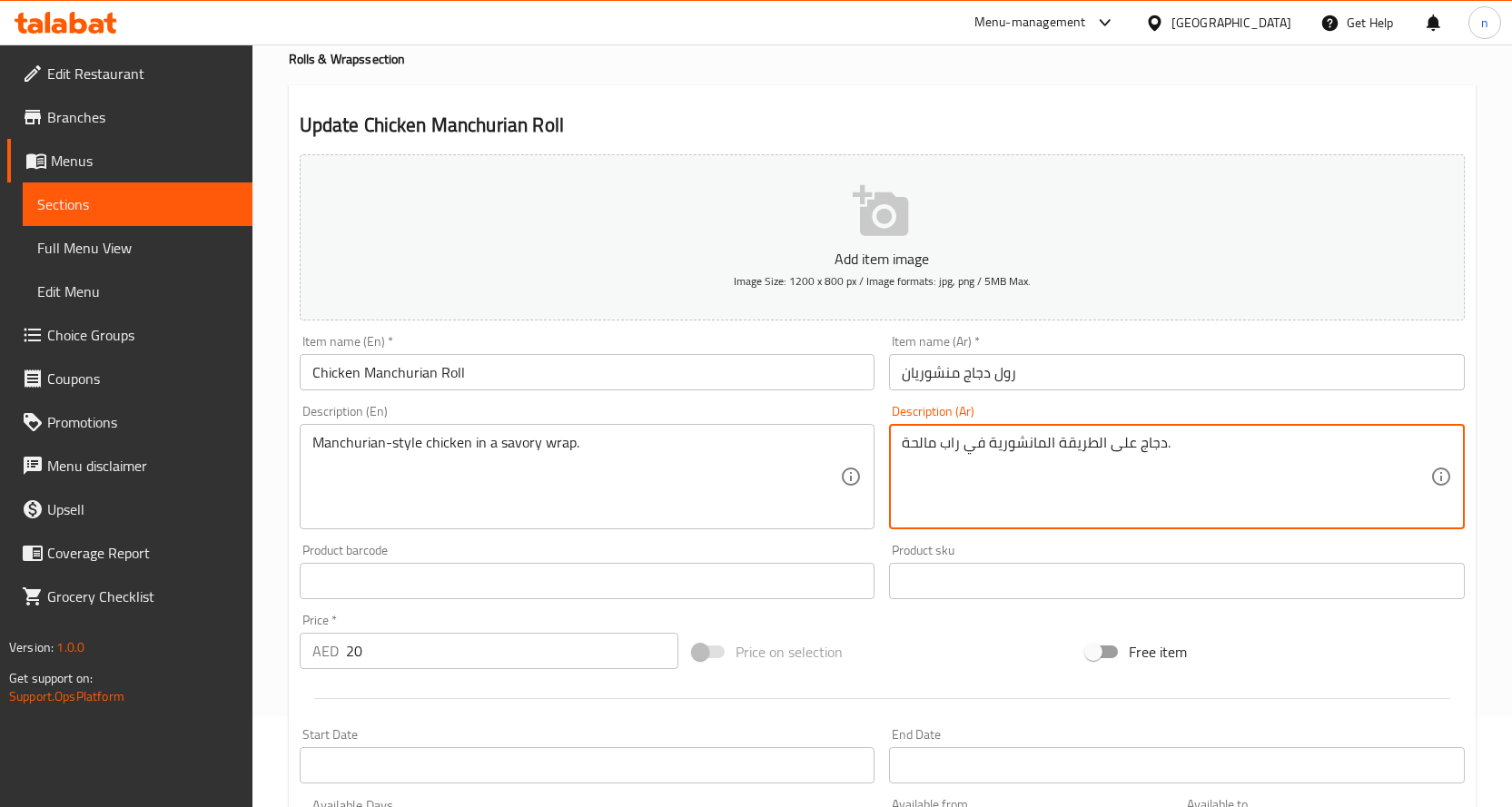
click at [1001, 446] on textarea "دجاج على الطريقة المانشورية في راب مالحة." at bounding box center [1166, 477] width 528 height 86
click at [995, 445] on textarea "دجاج على الطريقة المانشورية في راب مالحة." at bounding box center [1166, 477] width 528 height 86
drag, startPoint x: 988, startPoint y: 443, endPoint x: 1043, endPoint y: 459, distance: 57.3
click at [1043, 459] on textarea "دجاج على الطريقة المانشورية في راب مالحة." at bounding box center [1166, 477] width 528 height 86
paste textarea "نشوريان"
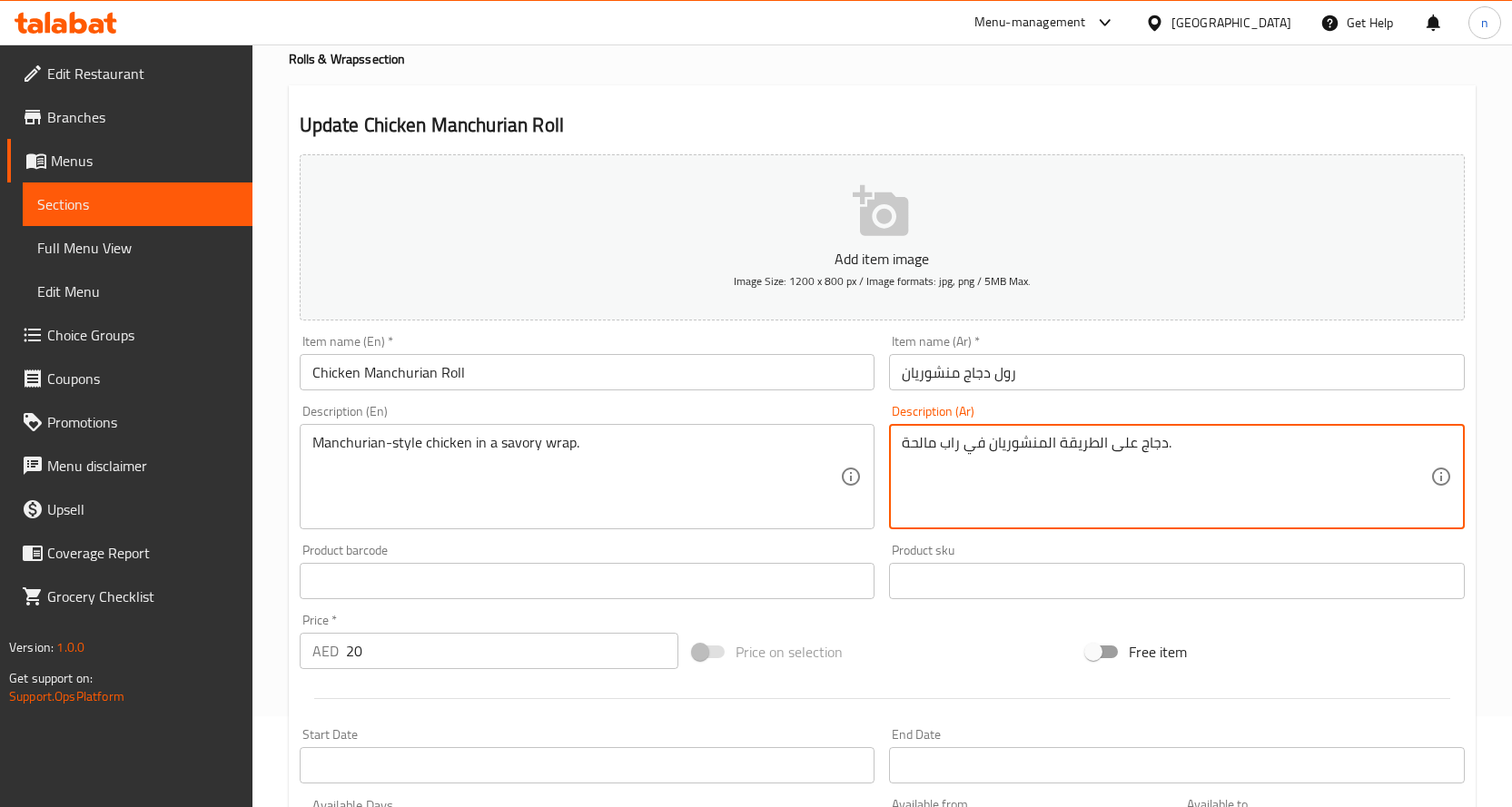
click at [905, 441] on textarea "دجاج على الطريقة المنشوريان في راب مالحة." at bounding box center [1166, 477] width 528 height 86
click at [1180, 441] on textarea "دجاج على الطريقة المنشوريان في راب مالحة." at bounding box center [1166, 477] width 528 height 86
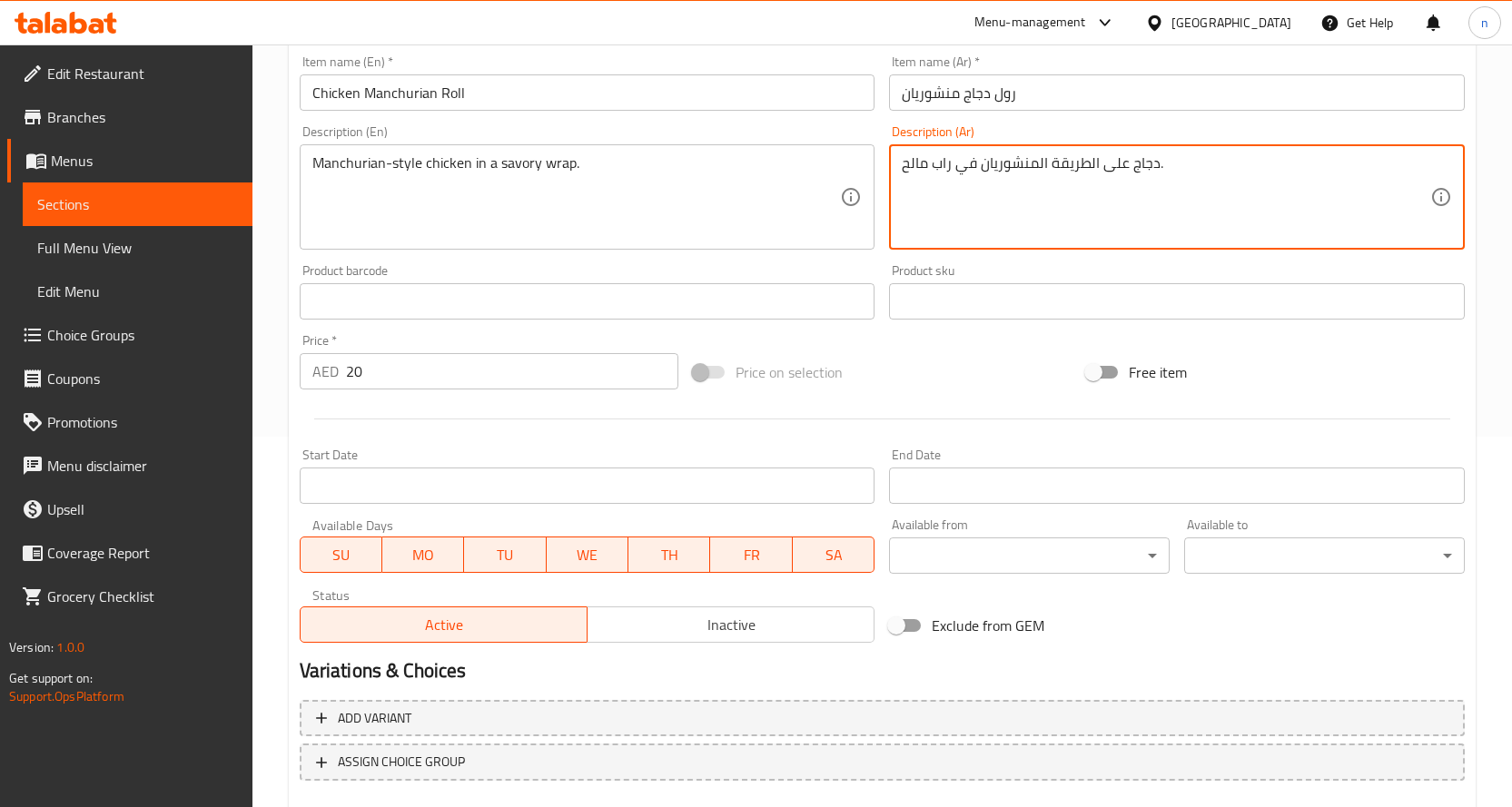
scroll to position [476, 0]
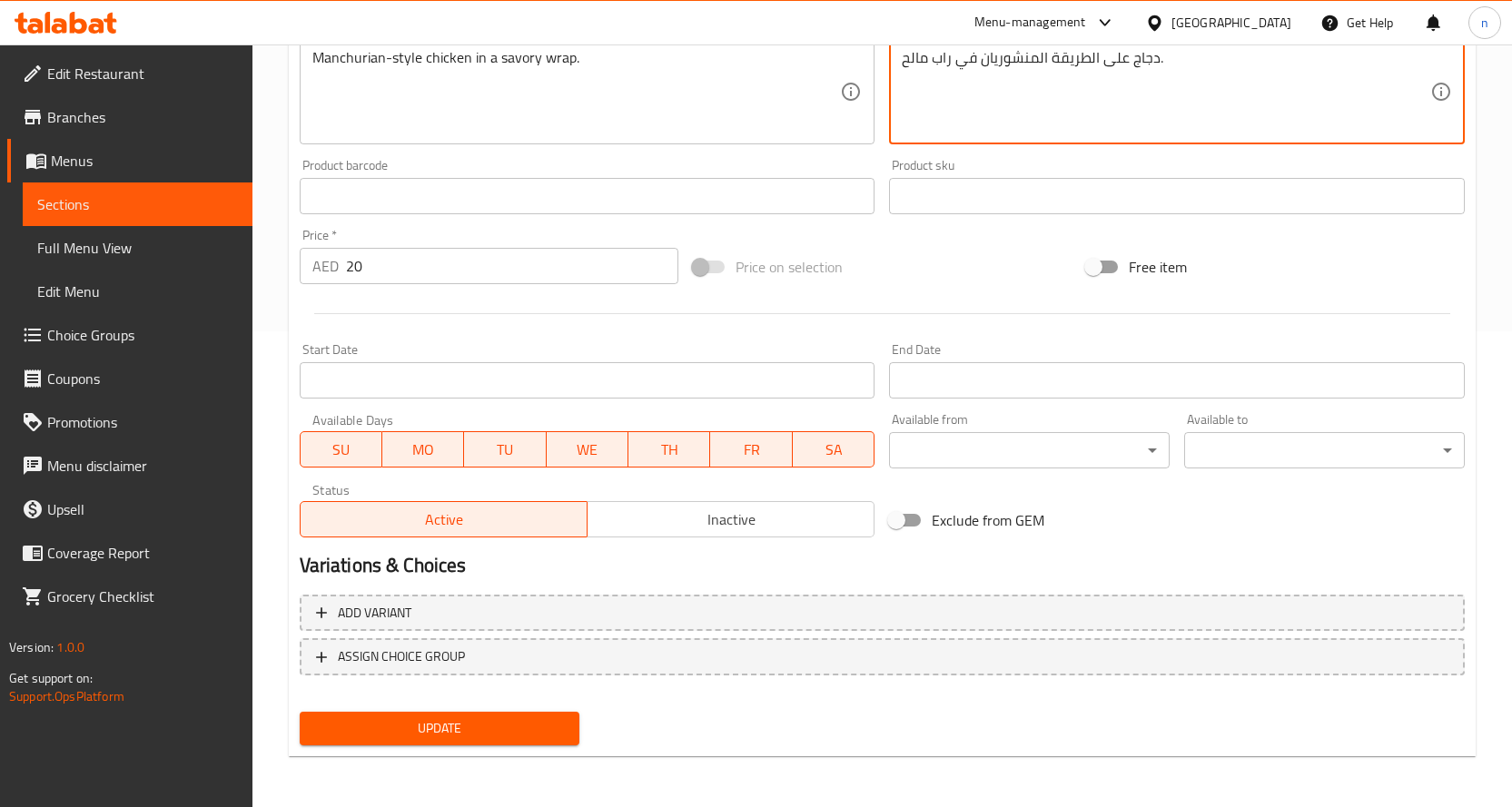
type textarea "دجاج على الطريقة المنشوريان في راب مالح."
click at [425, 730] on span "Update" at bounding box center [440, 729] width 252 height 23
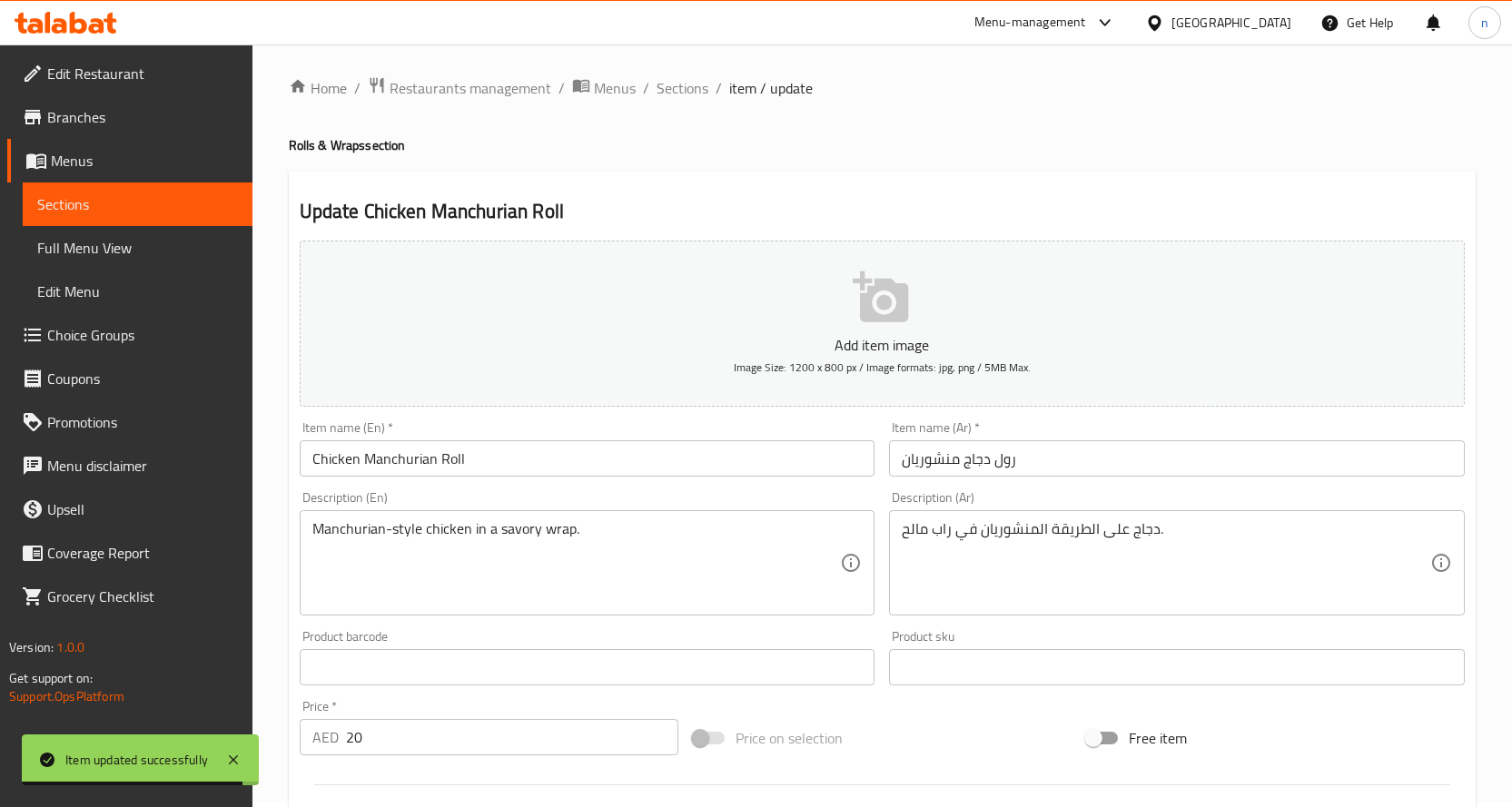
scroll to position [0, 0]
click at [681, 94] on span "Sections" at bounding box center [682, 92] width 51 height 22
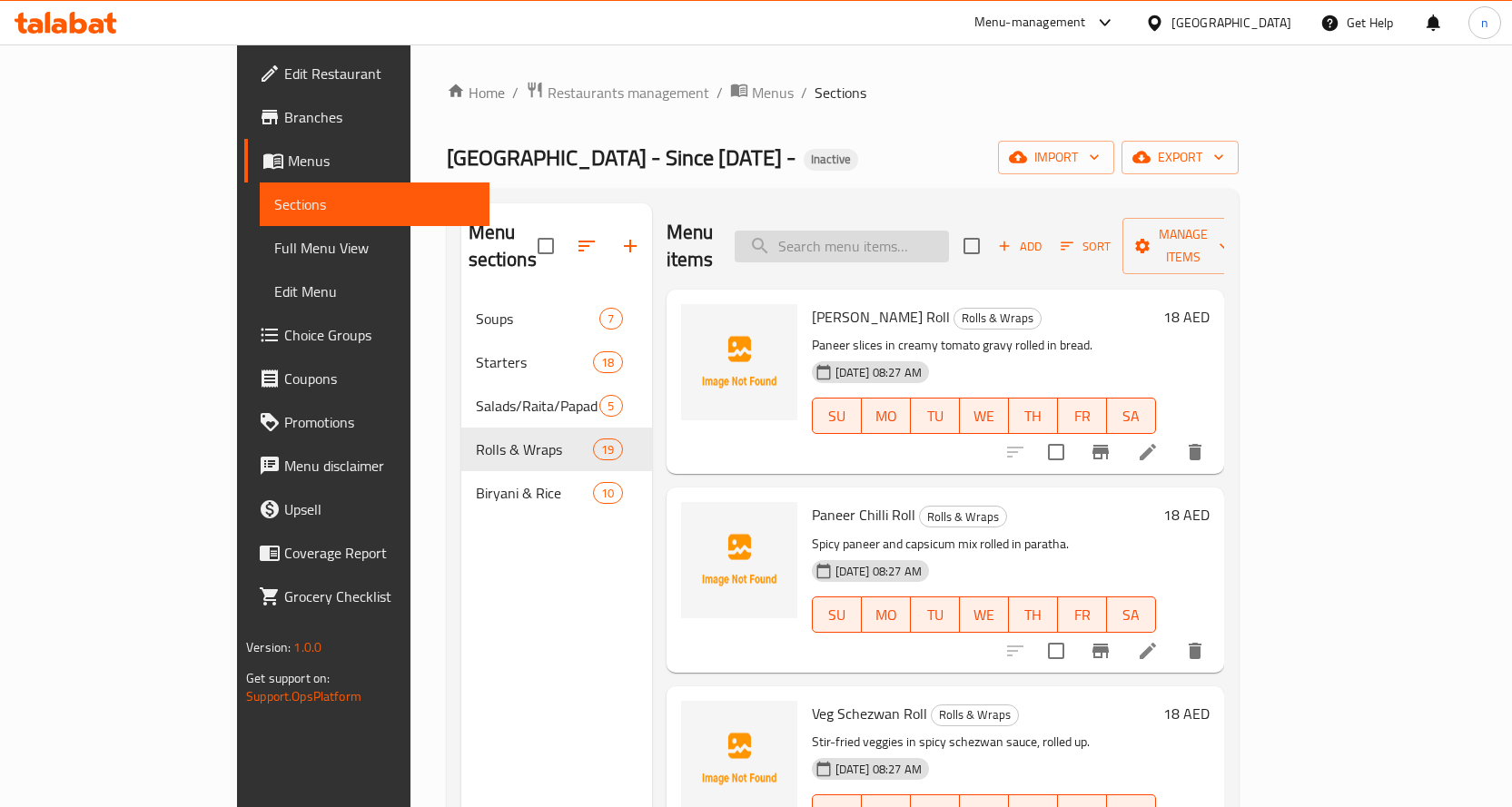
click at [886, 231] on input "search" at bounding box center [842, 246] width 215 height 31
paste input "Biryani"
click at [898, 231] on input "Biryani" at bounding box center [842, 246] width 215 height 31
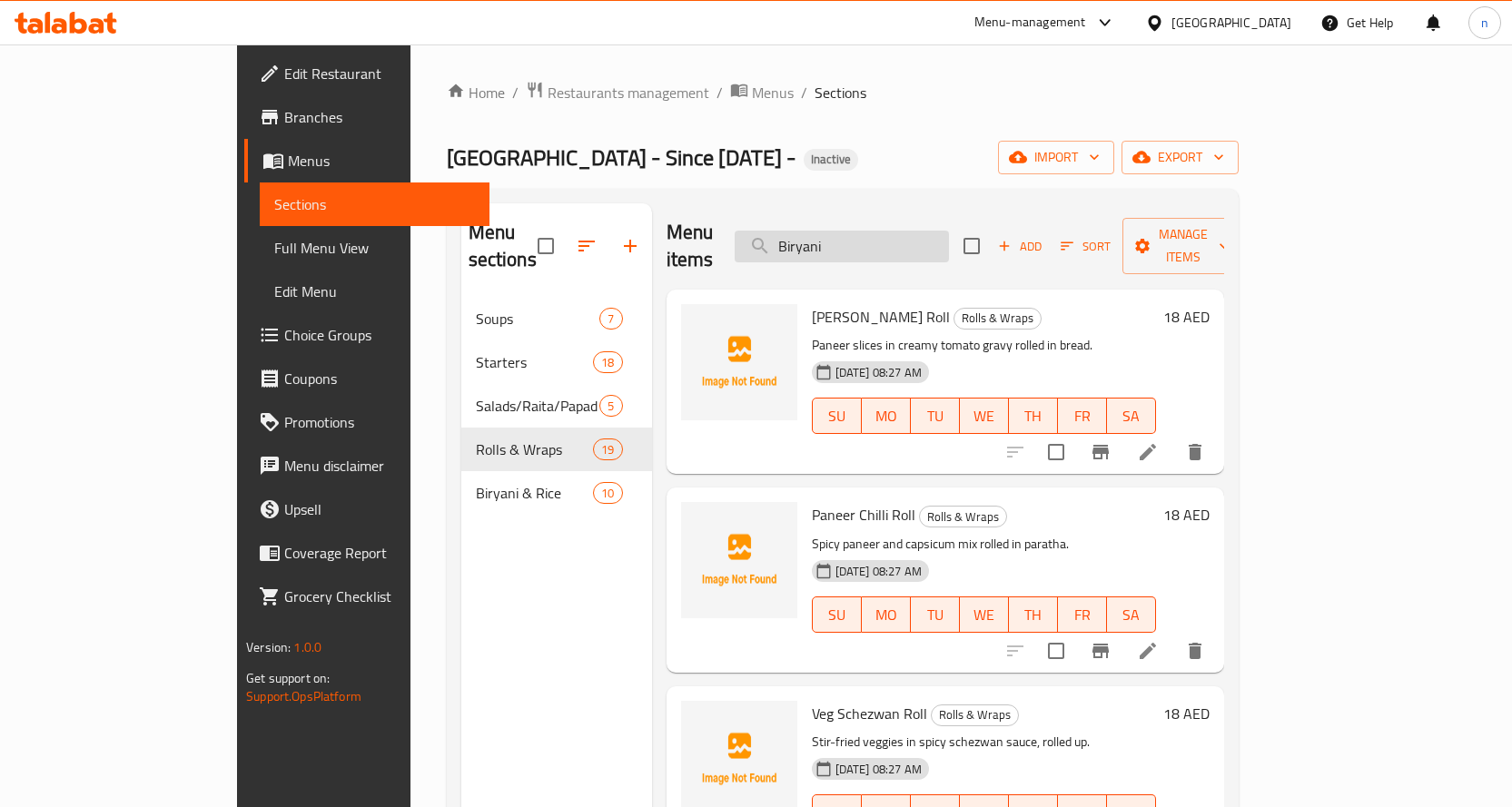
paste input "Veg"
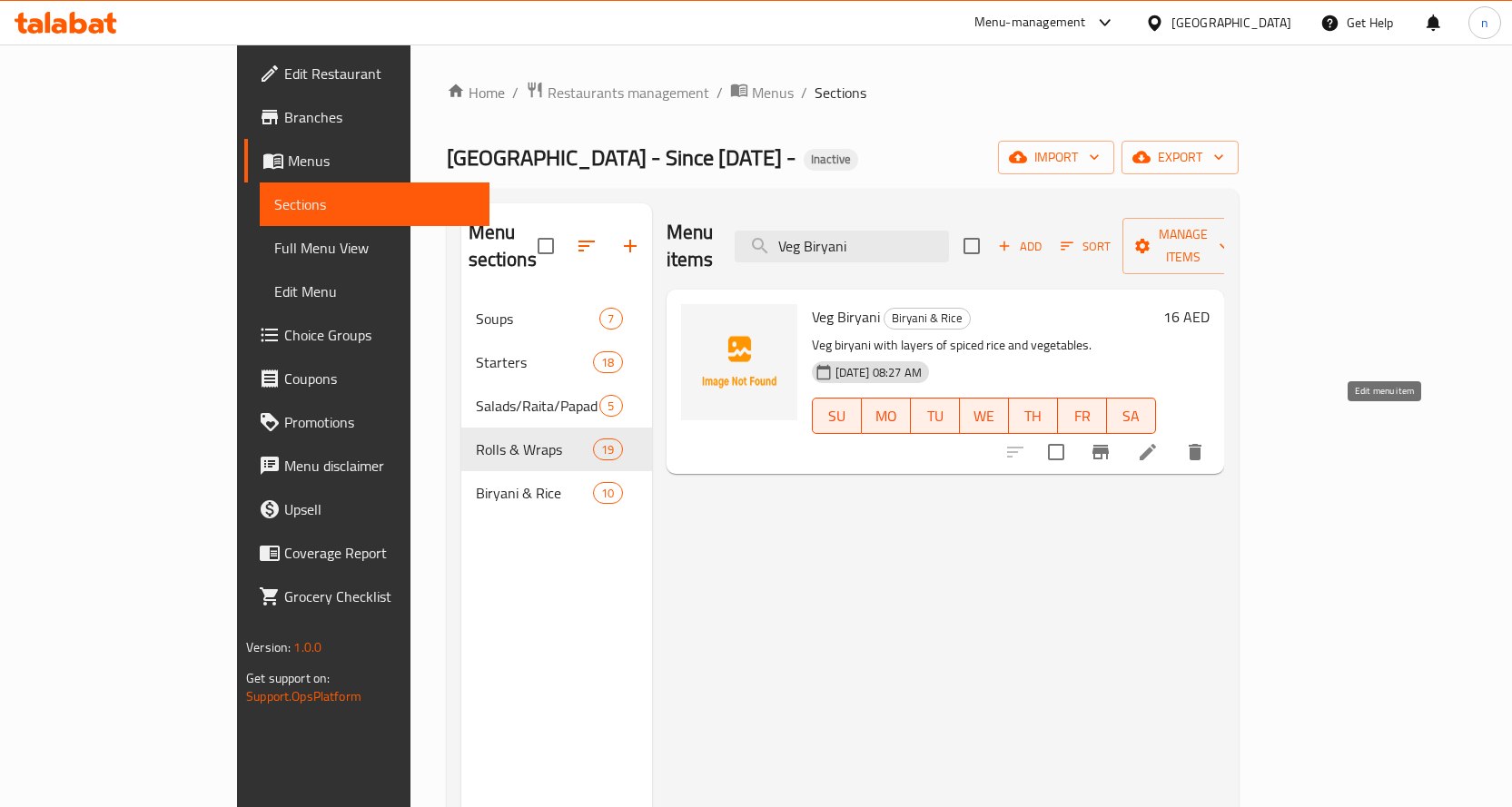
type input "Veg Biryani"
click at [1158, 441] on icon at bounding box center [1147, 452] width 22 height 22
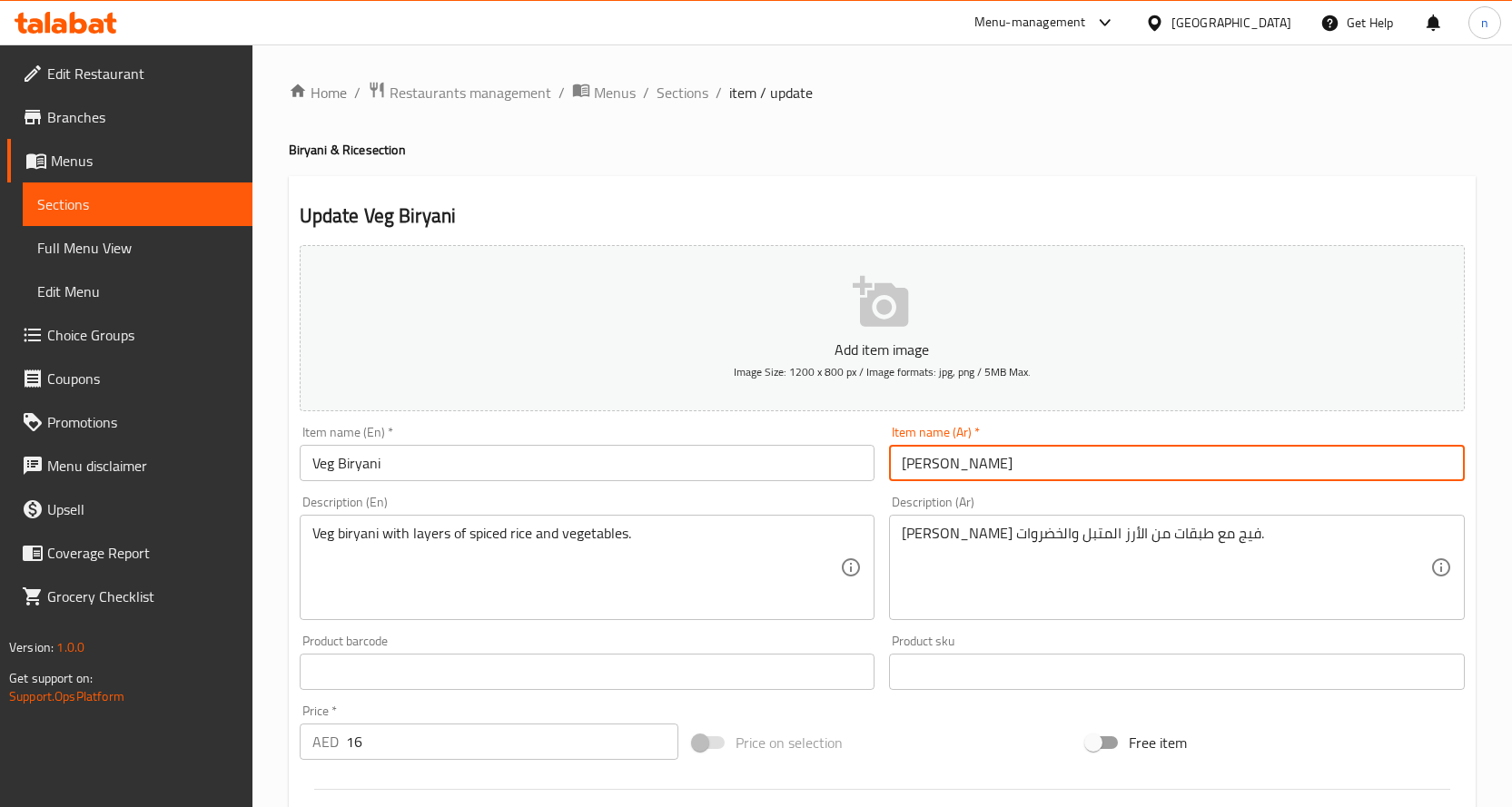
click at [915, 464] on input "برياني قيج" at bounding box center [1177, 463] width 576 height 36
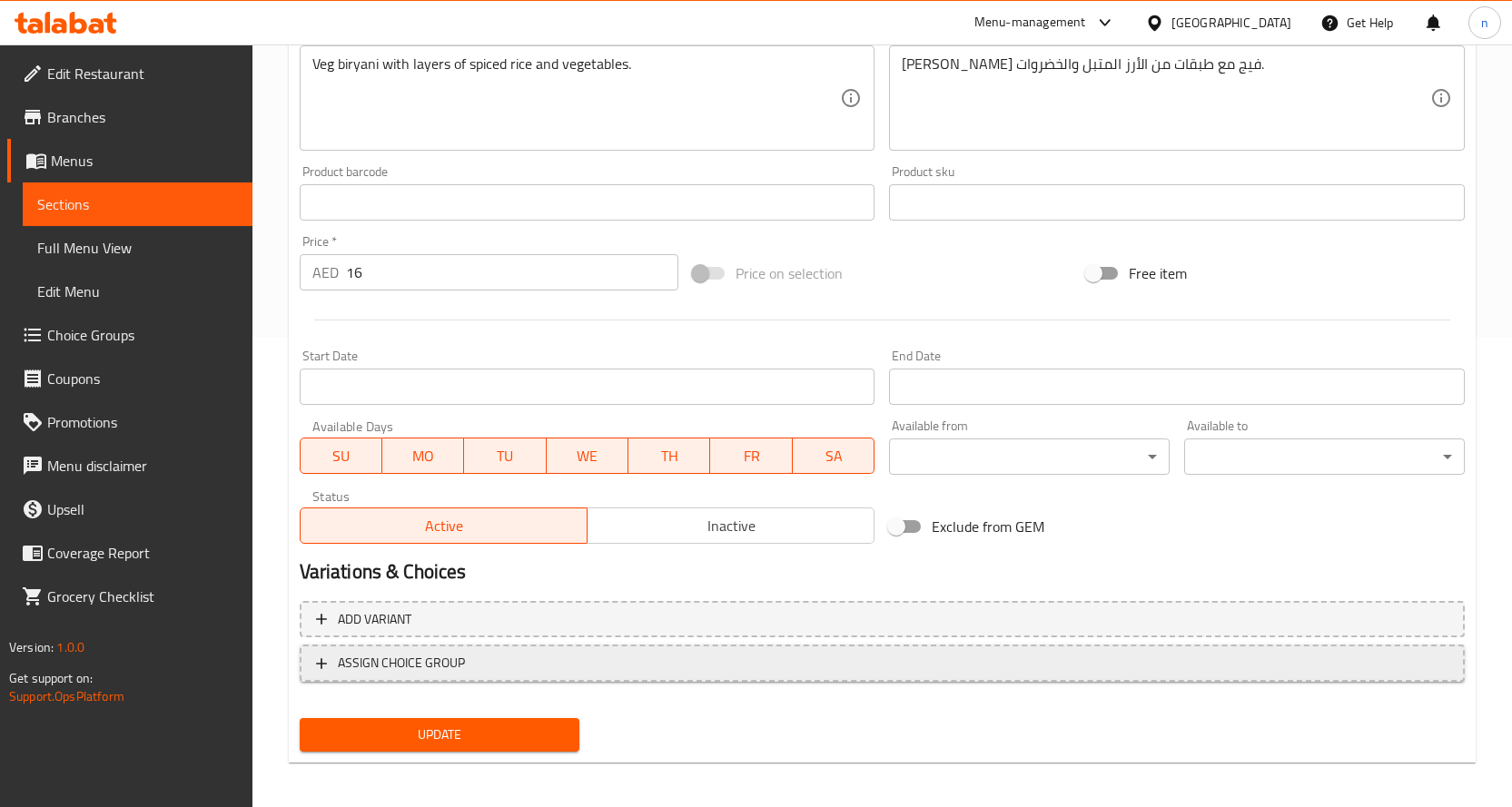
scroll to position [476, 0]
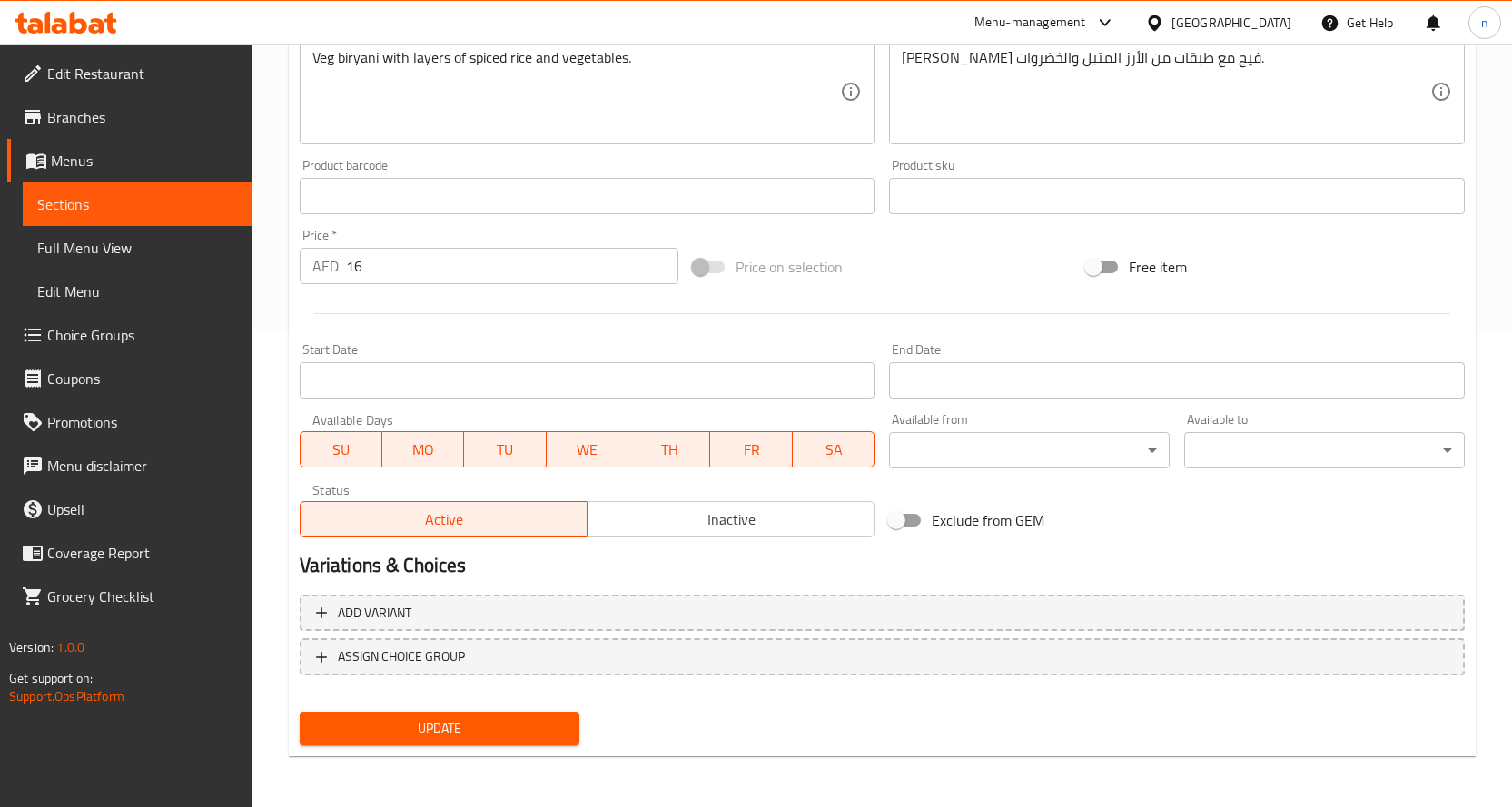
type input "برياني فيج"
click at [474, 733] on span "Update" at bounding box center [440, 729] width 252 height 23
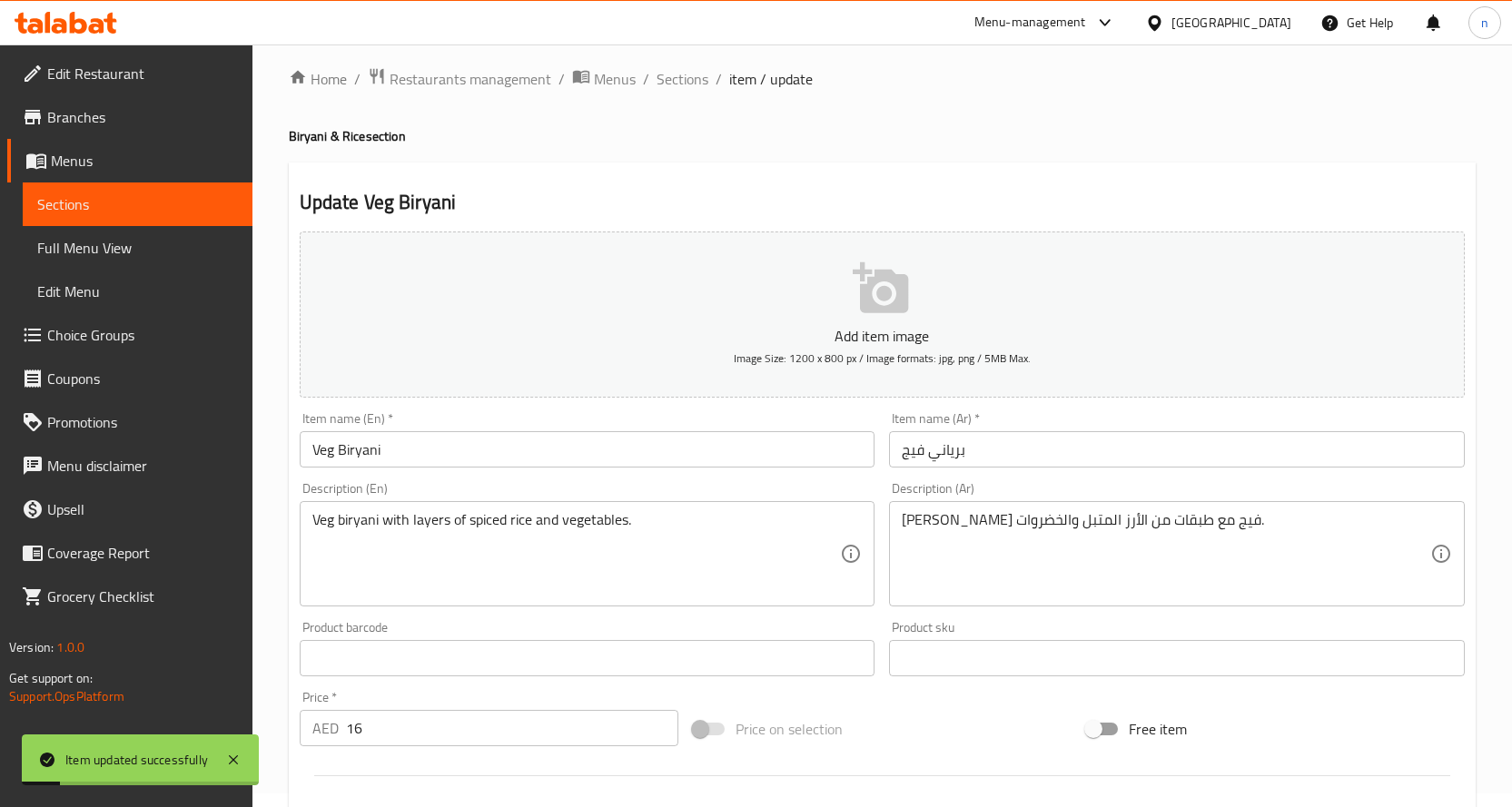
scroll to position [0, 0]
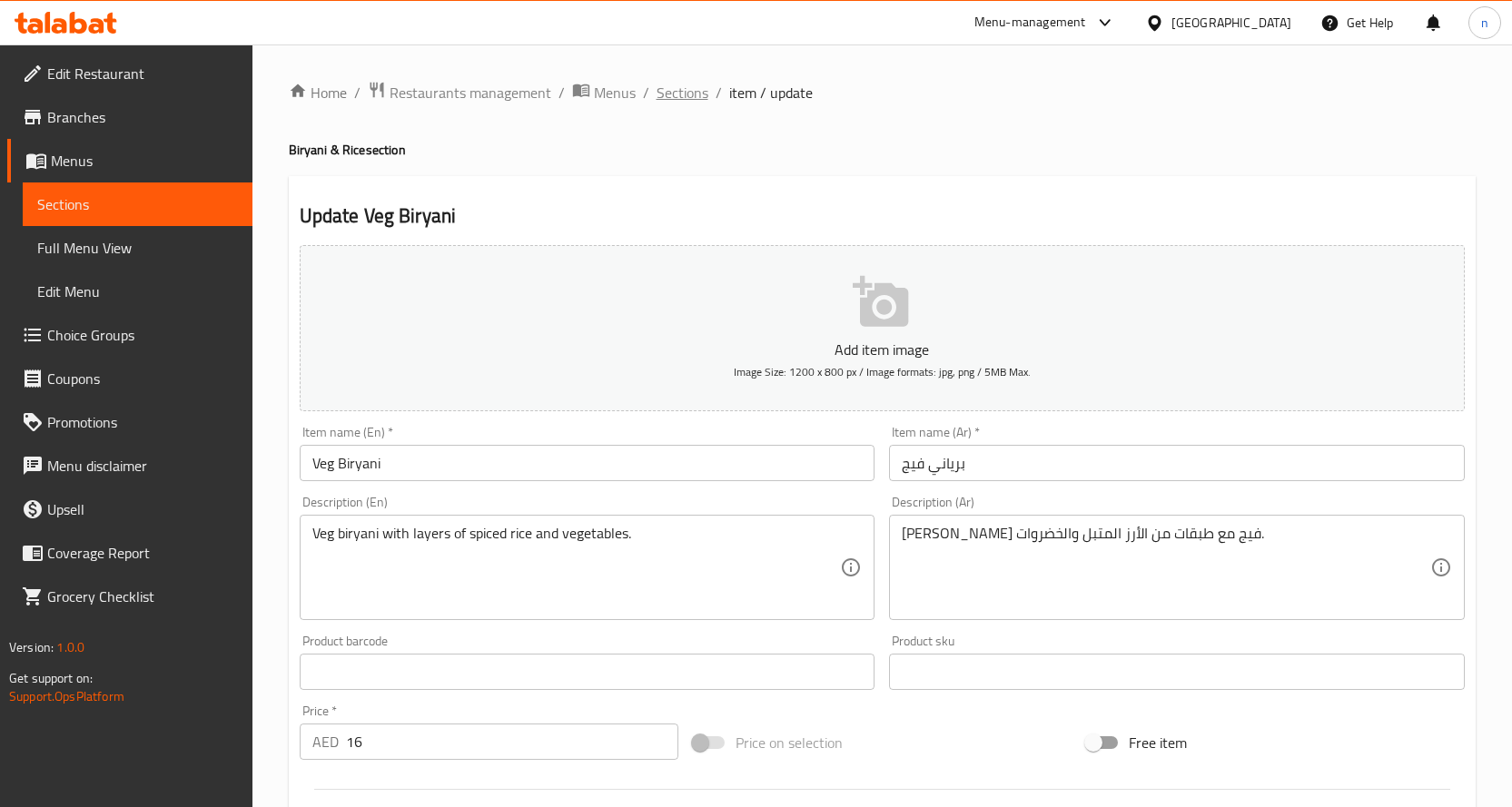
click at [694, 90] on span "Sections" at bounding box center [682, 92] width 51 height 22
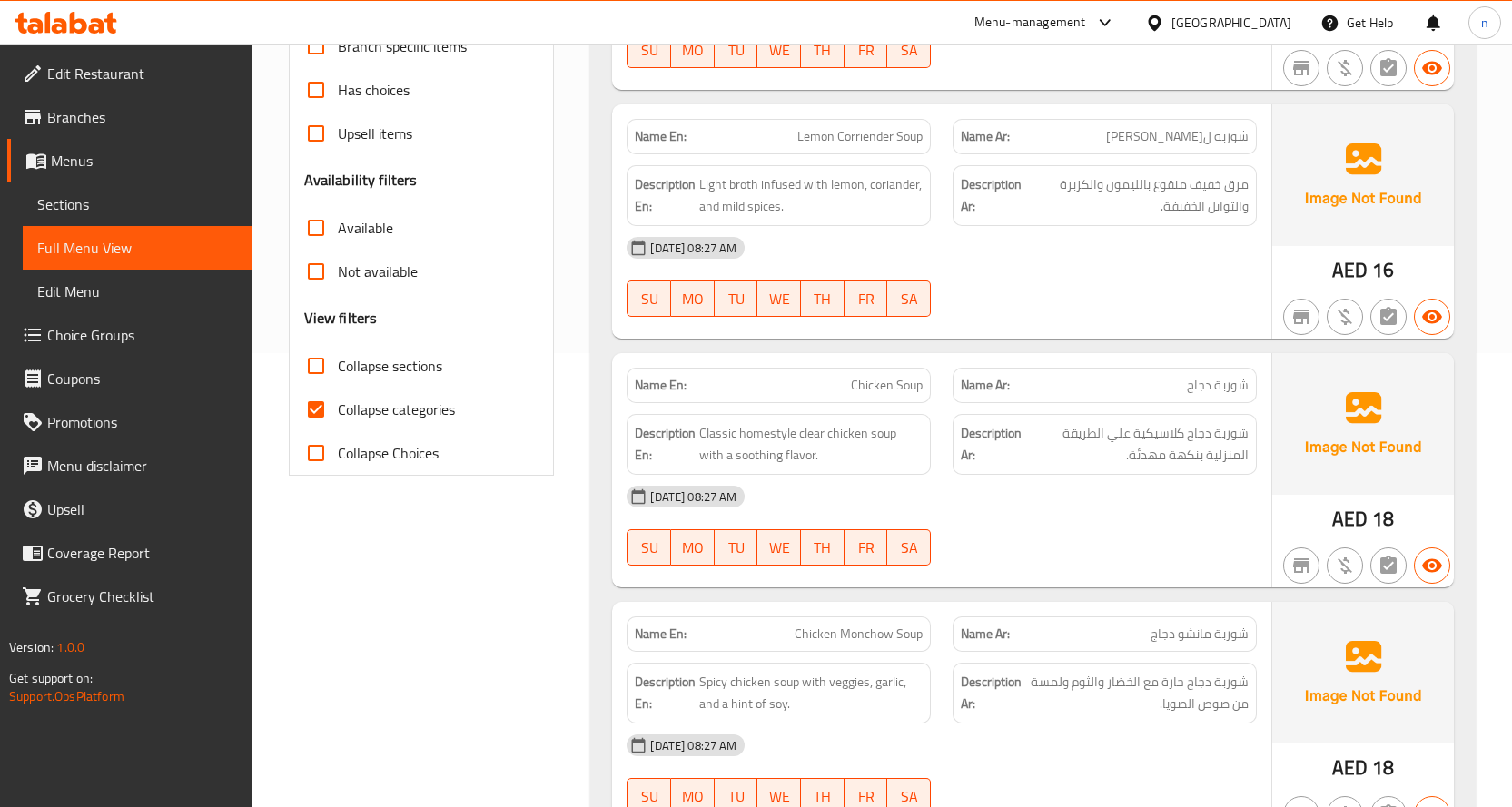
scroll to position [545, 0]
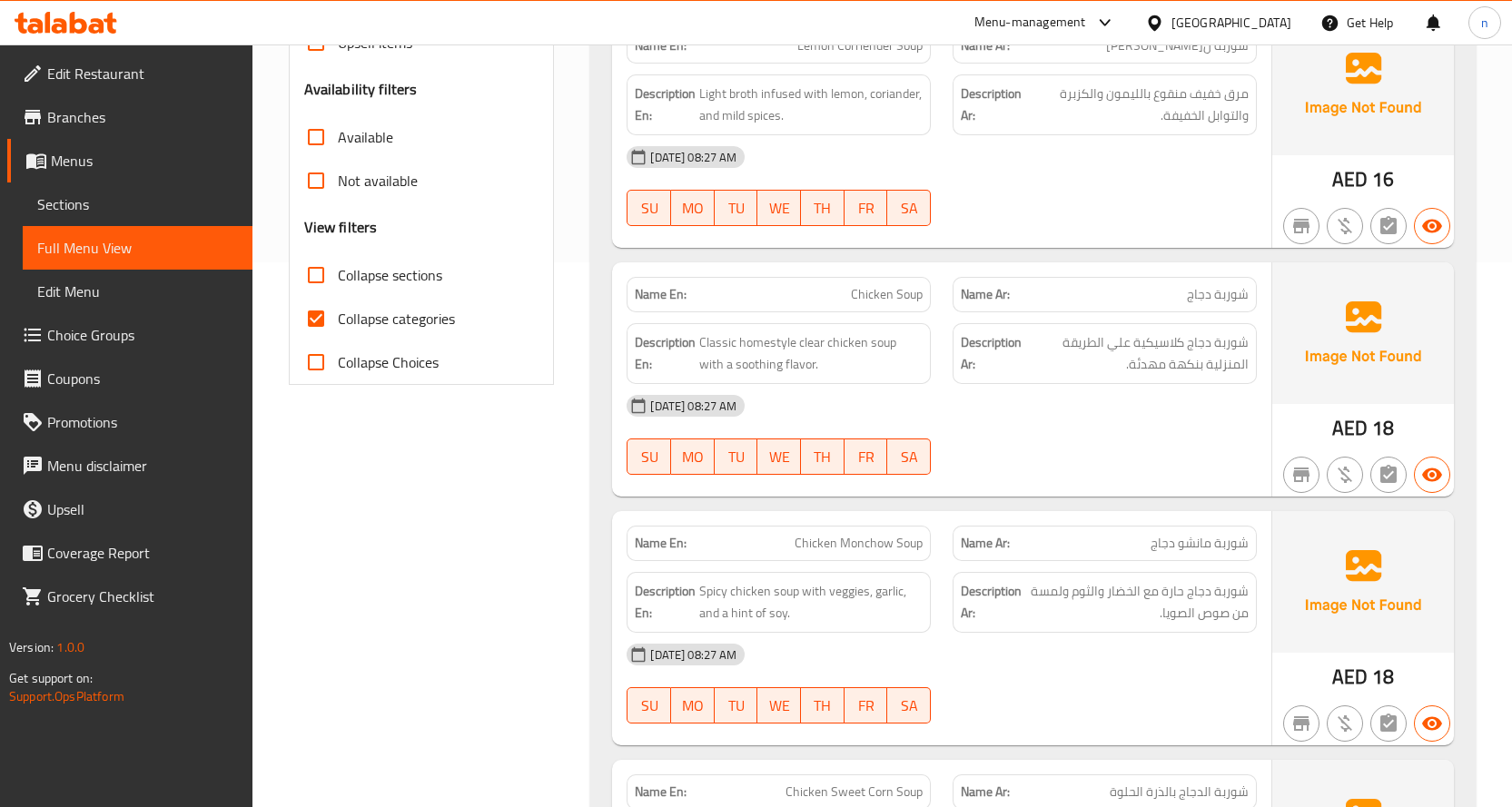
click at [895, 288] on span "Chicken Soup" at bounding box center [886, 295] width 71 height 19
copy span "Chicken Soup"
click at [958, 434] on div "04-09-2025 08:27 AM SU MO TU WE TH FR SA" at bounding box center [942, 434] width 652 height 102
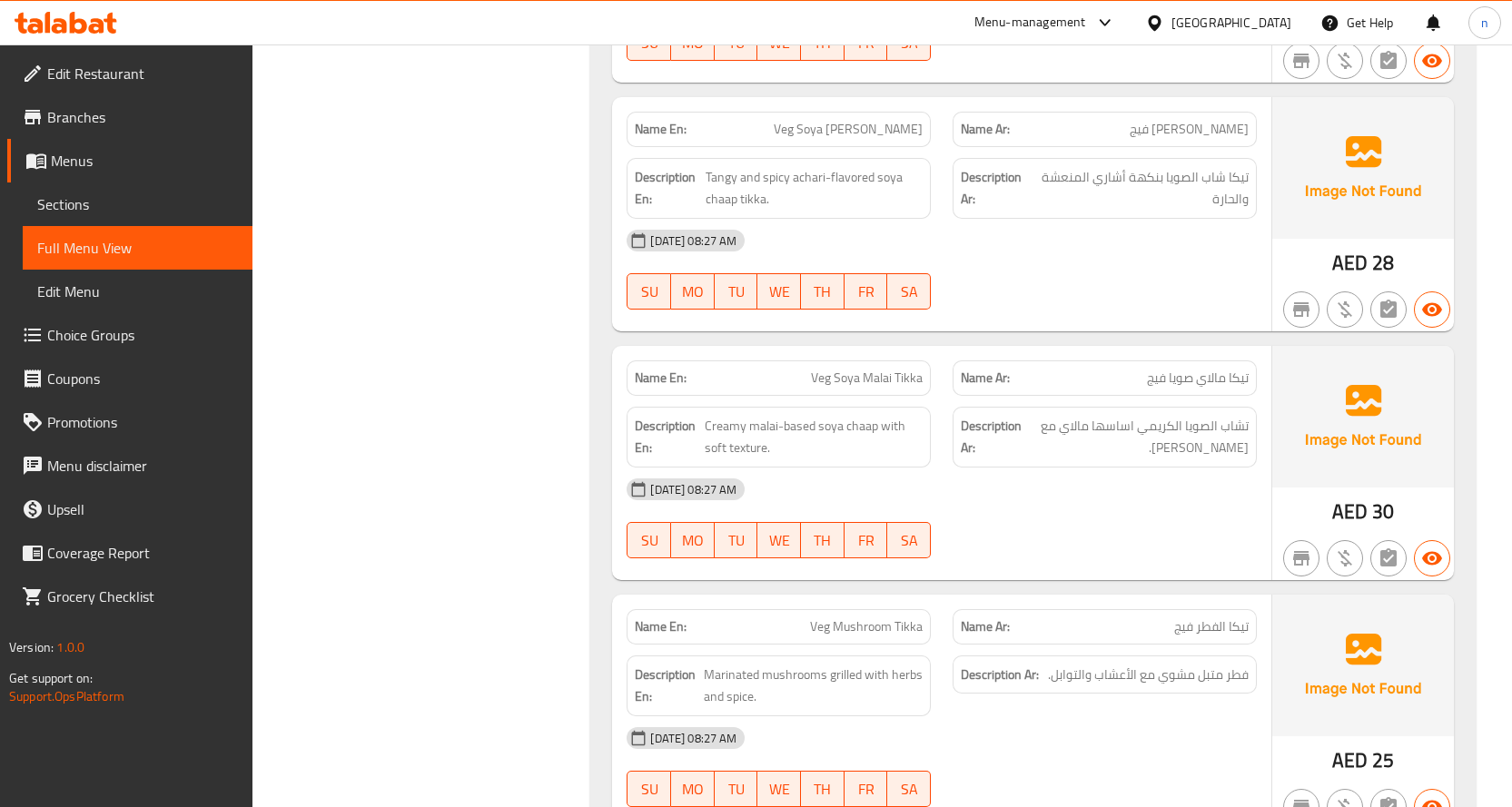
scroll to position [3088, 0]
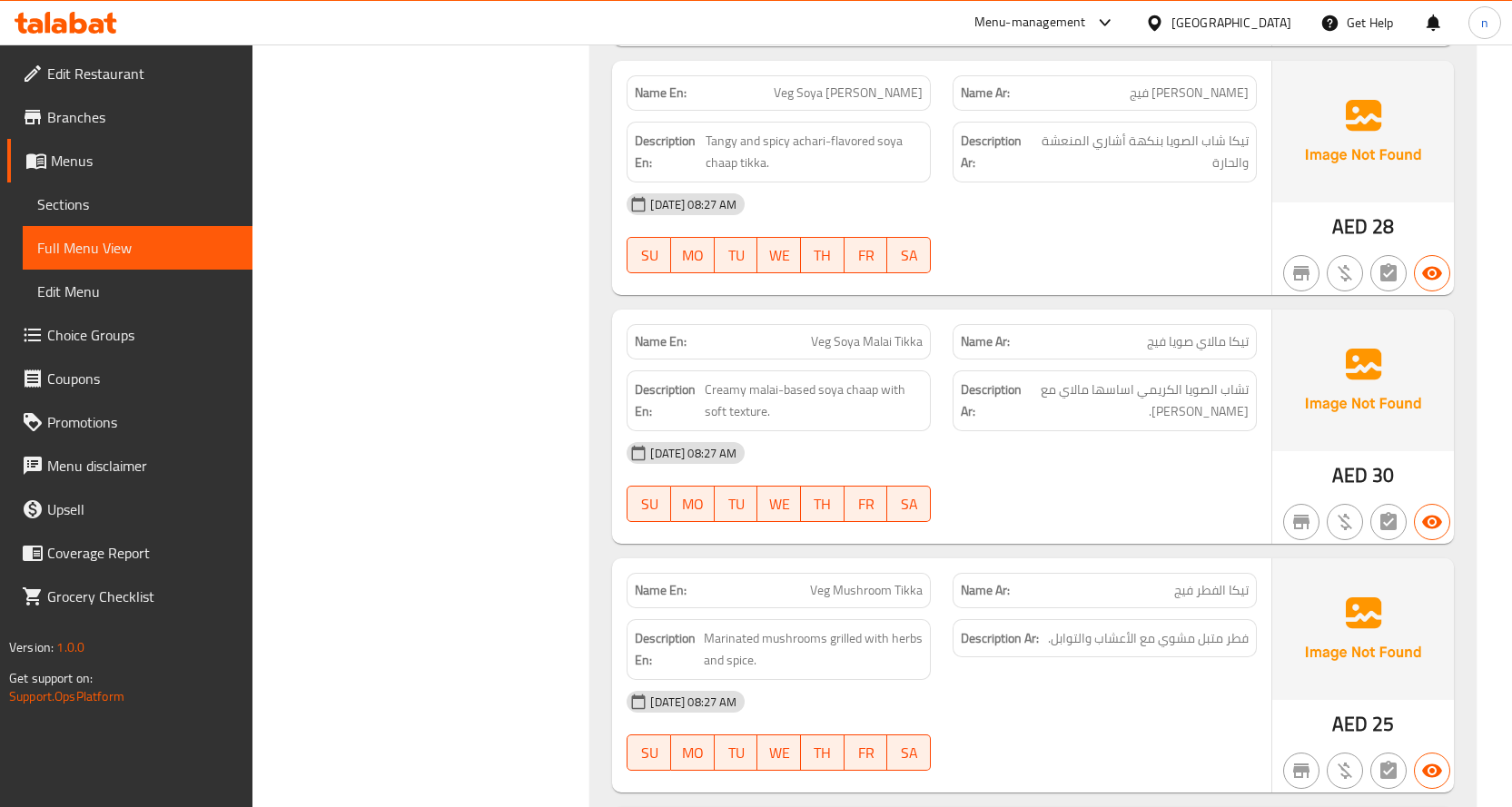
click at [1055, 442] on div "04-09-2025 08:27 AM" at bounding box center [942, 453] width 652 height 44
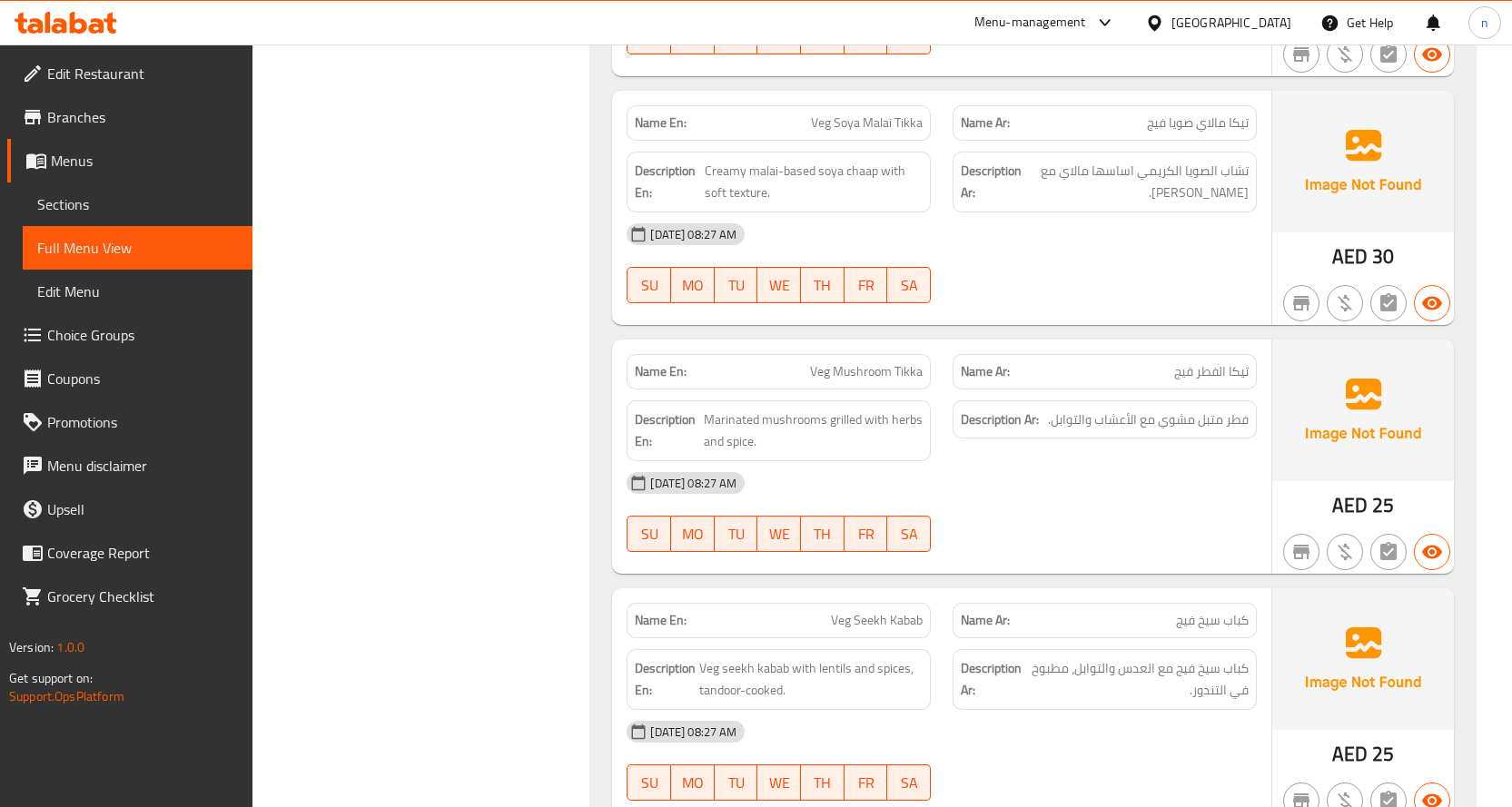
scroll to position [3360, 0]
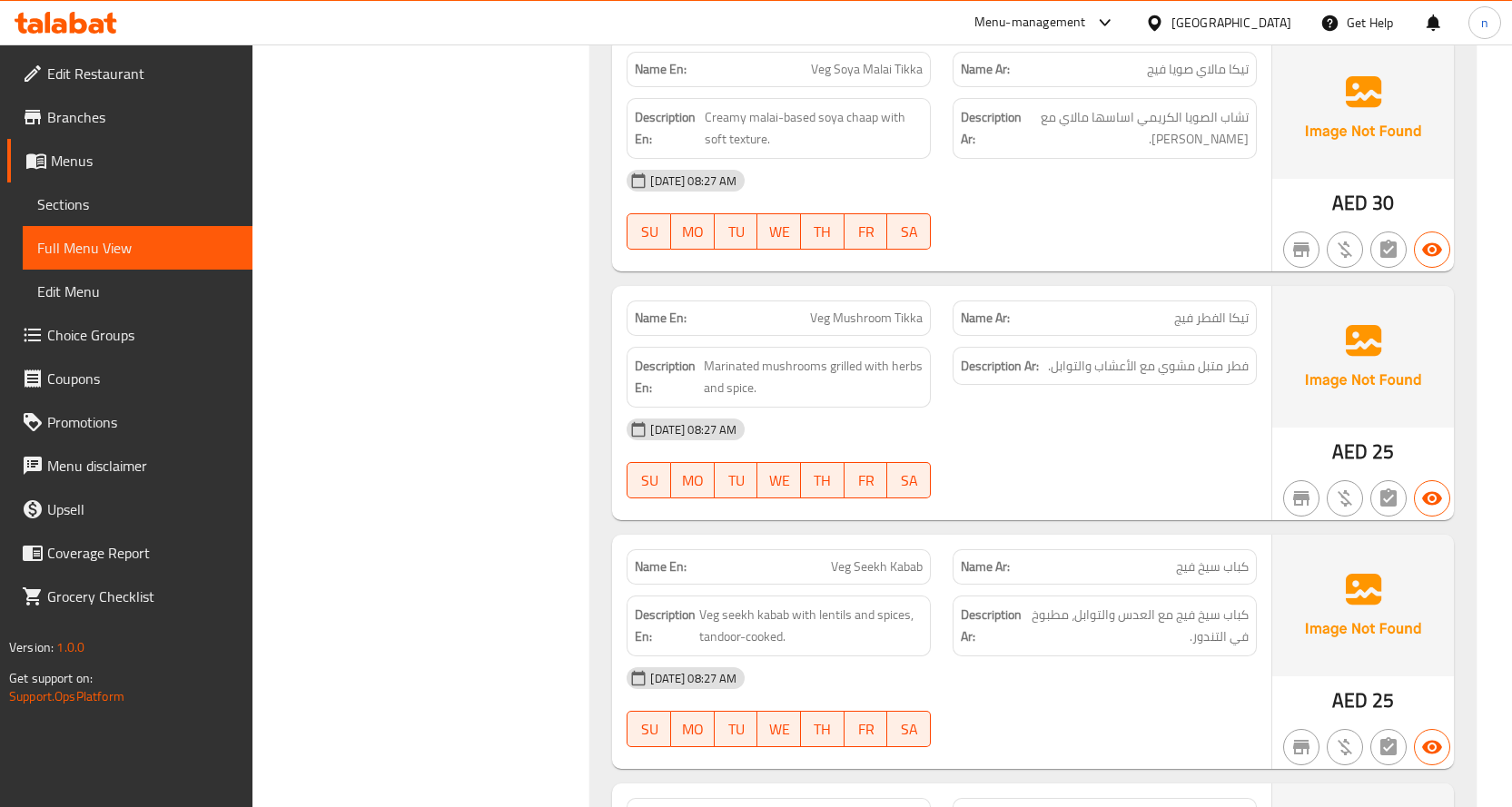
click at [827, 68] on span "Veg Soya Malai Tikka" at bounding box center [867, 69] width 112 height 19
copy span "Veg Soya Malai Tikka"
click at [1088, 435] on div "04-09-2025 08:27 AM" at bounding box center [942, 430] width 652 height 44
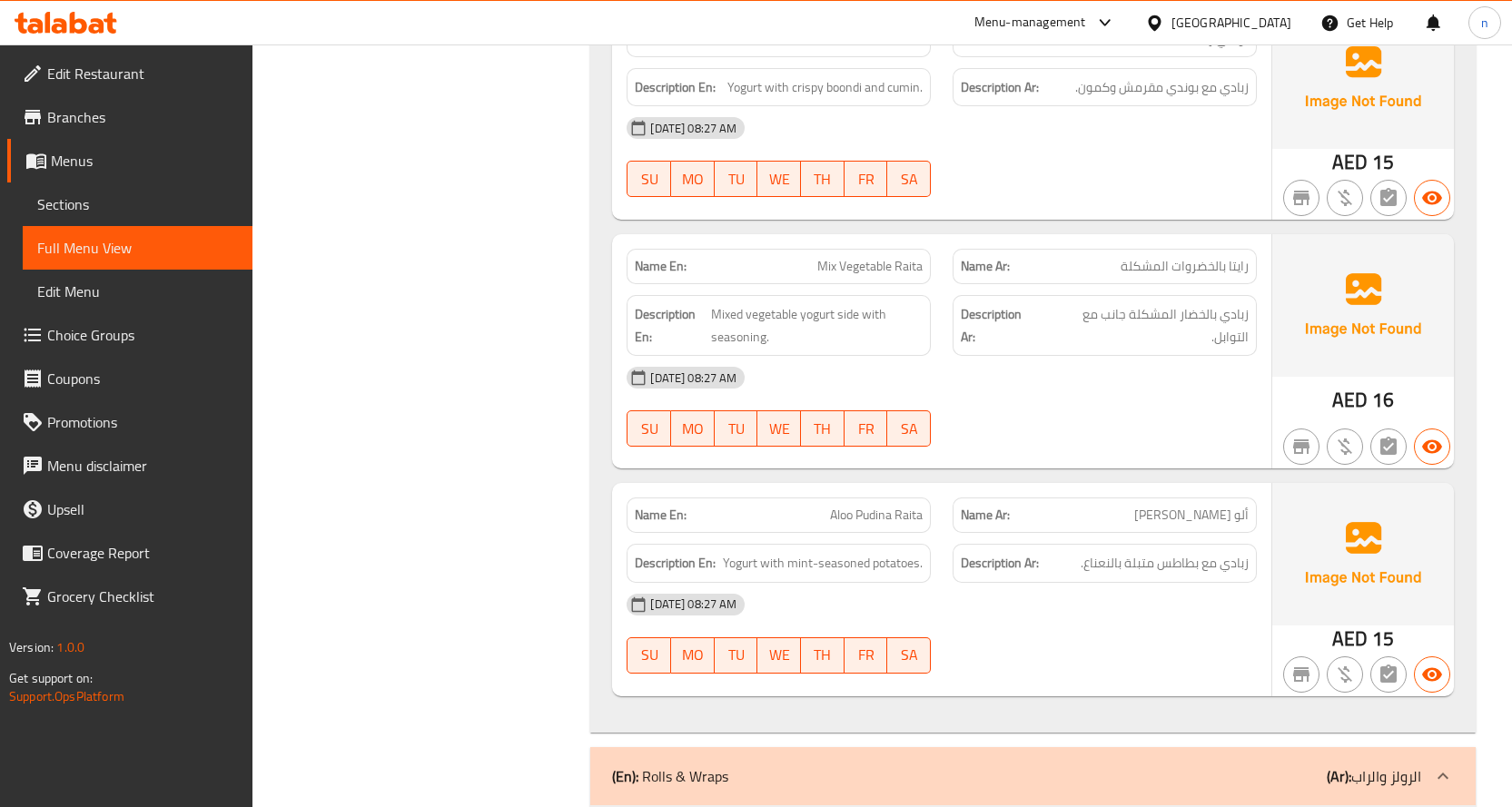
scroll to position [7266, 0]
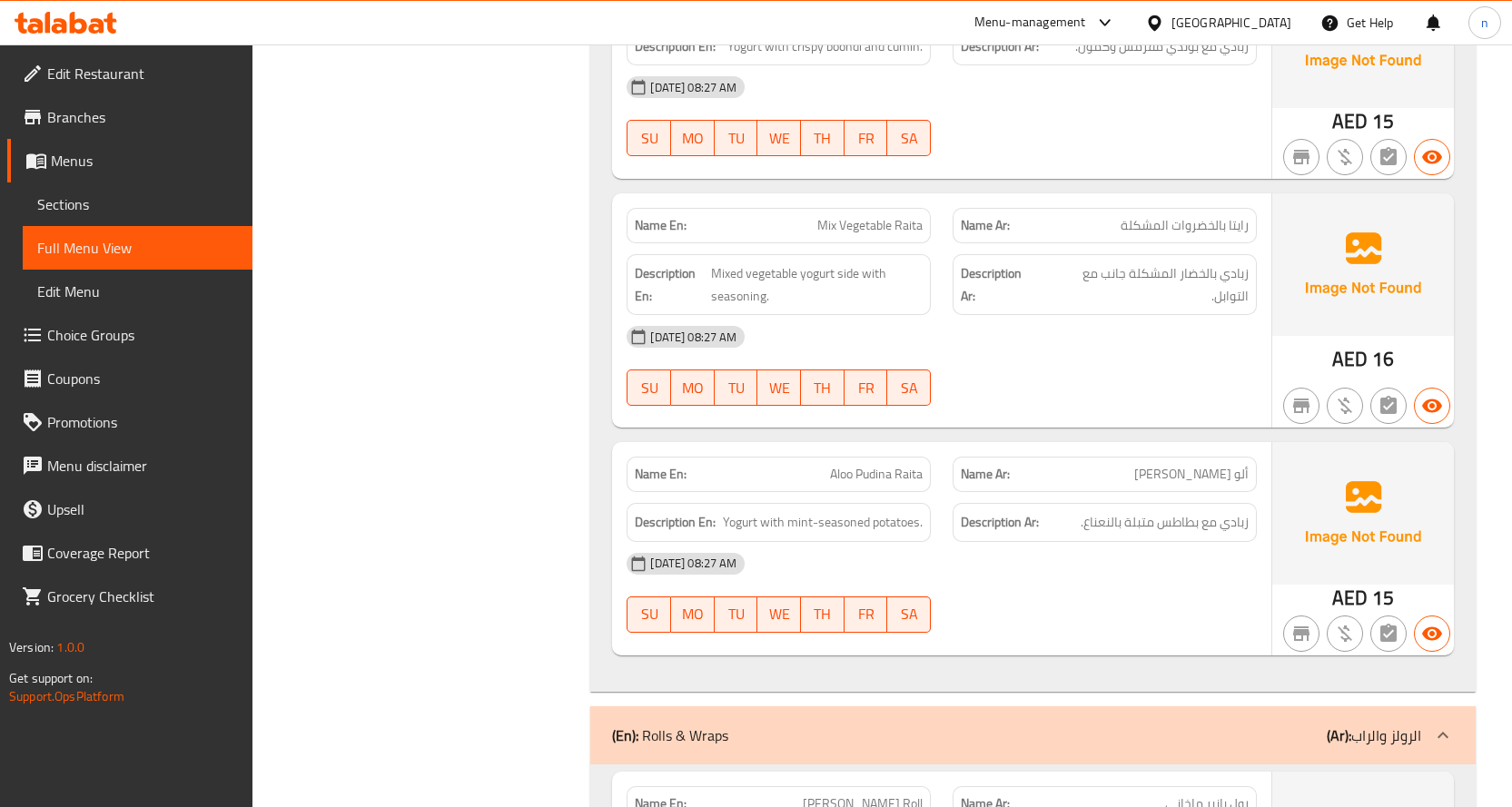
click at [871, 225] on span "Mix Vegetable Raita" at bounding box center [870, 225] width 105 height 19
copy span "Mix Vegetable Raita"
click at [1015, 376] on div "04-09-2025 08:27 AM SU MO TU WE TH FR SA" at bounding box center [942, 366] width 652 height 102
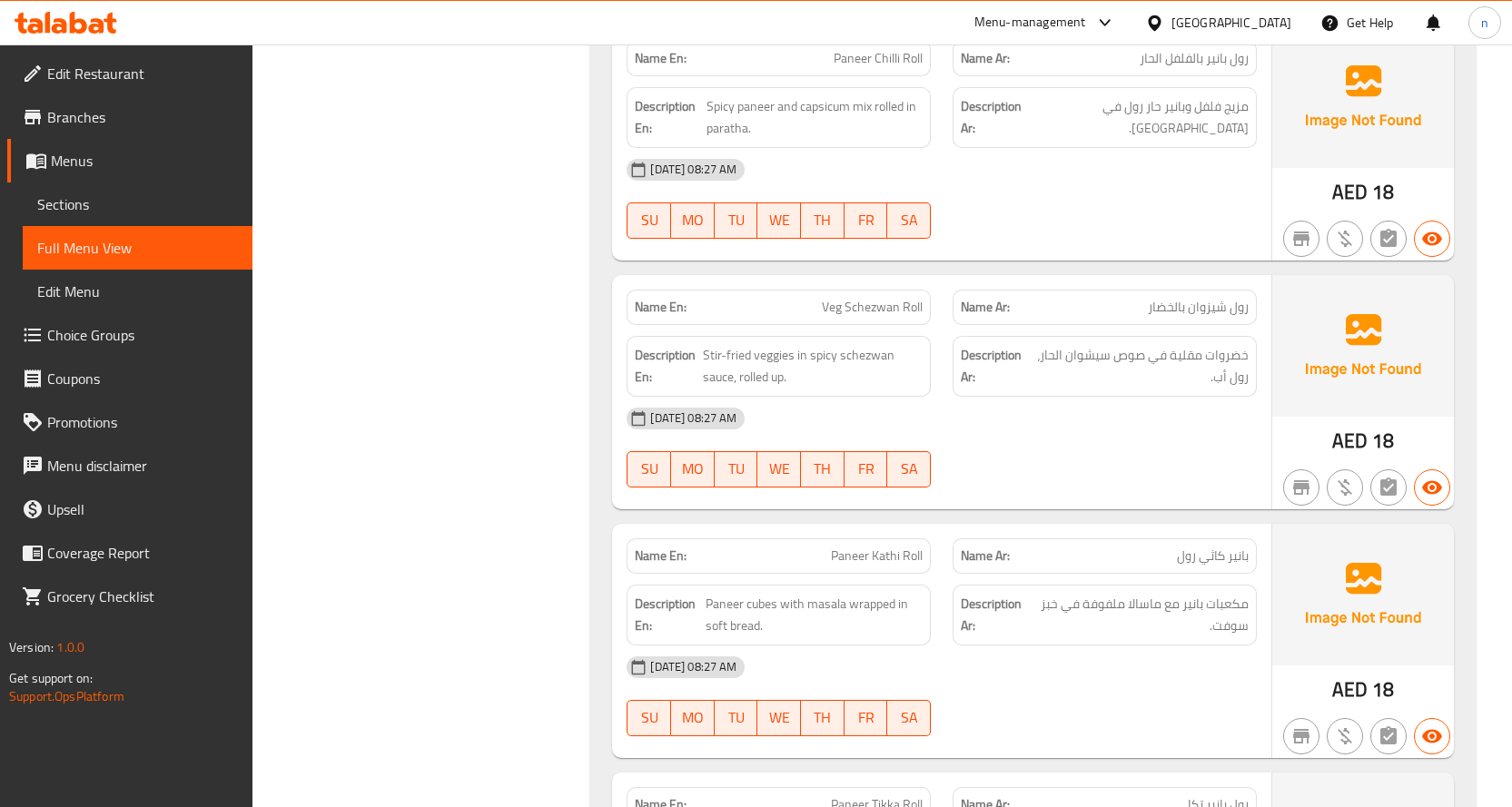
scroll to position [8265, 0]
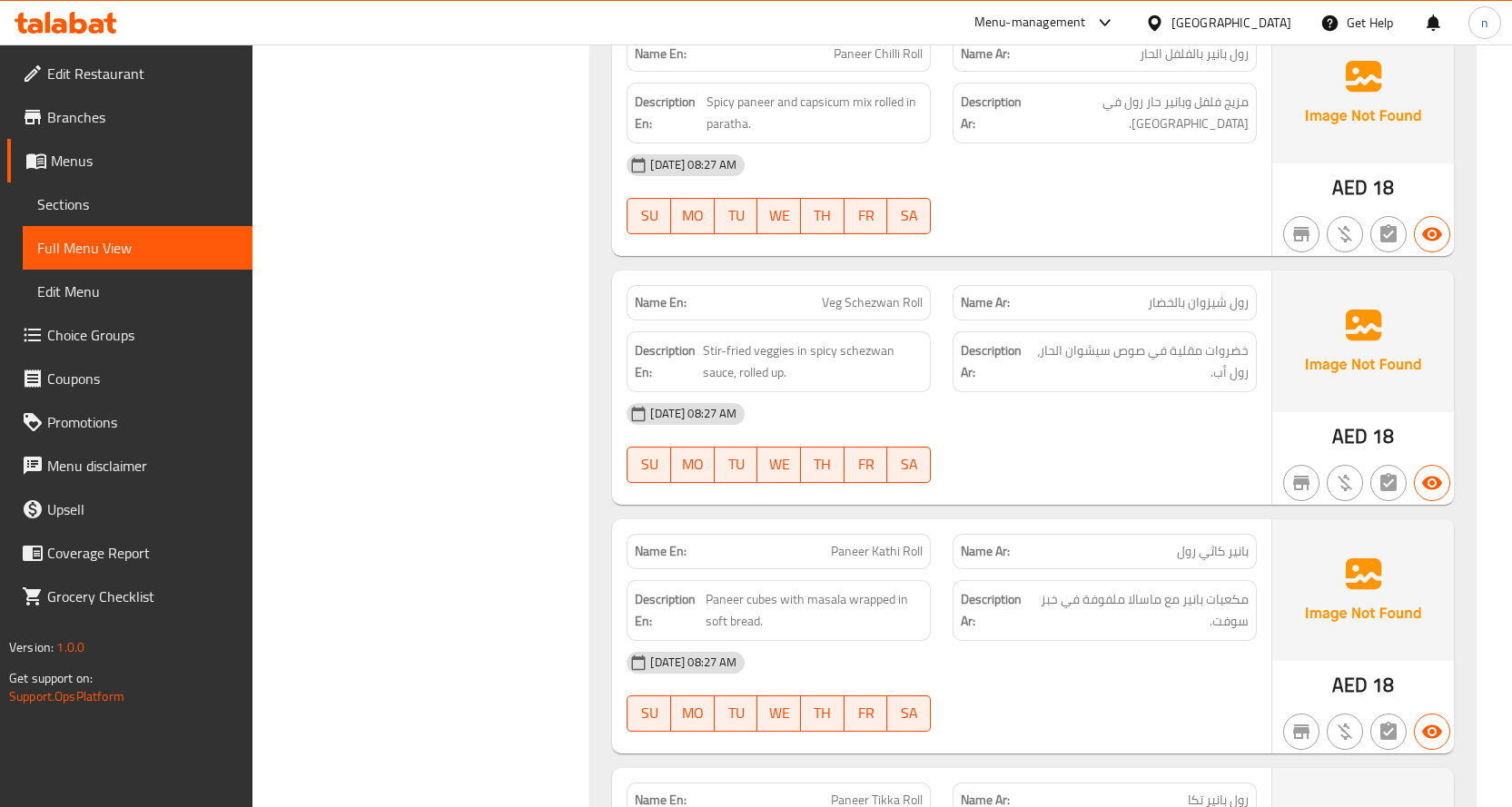
click at [905, 305] on span "Veg Schezwan Roll" at bounding box center [872, 303] width 101 height 19
copy span "Veg Schezwan Roll"
click at [1064, 483] on div at bounding box center [1104, 483] width 326 height 22
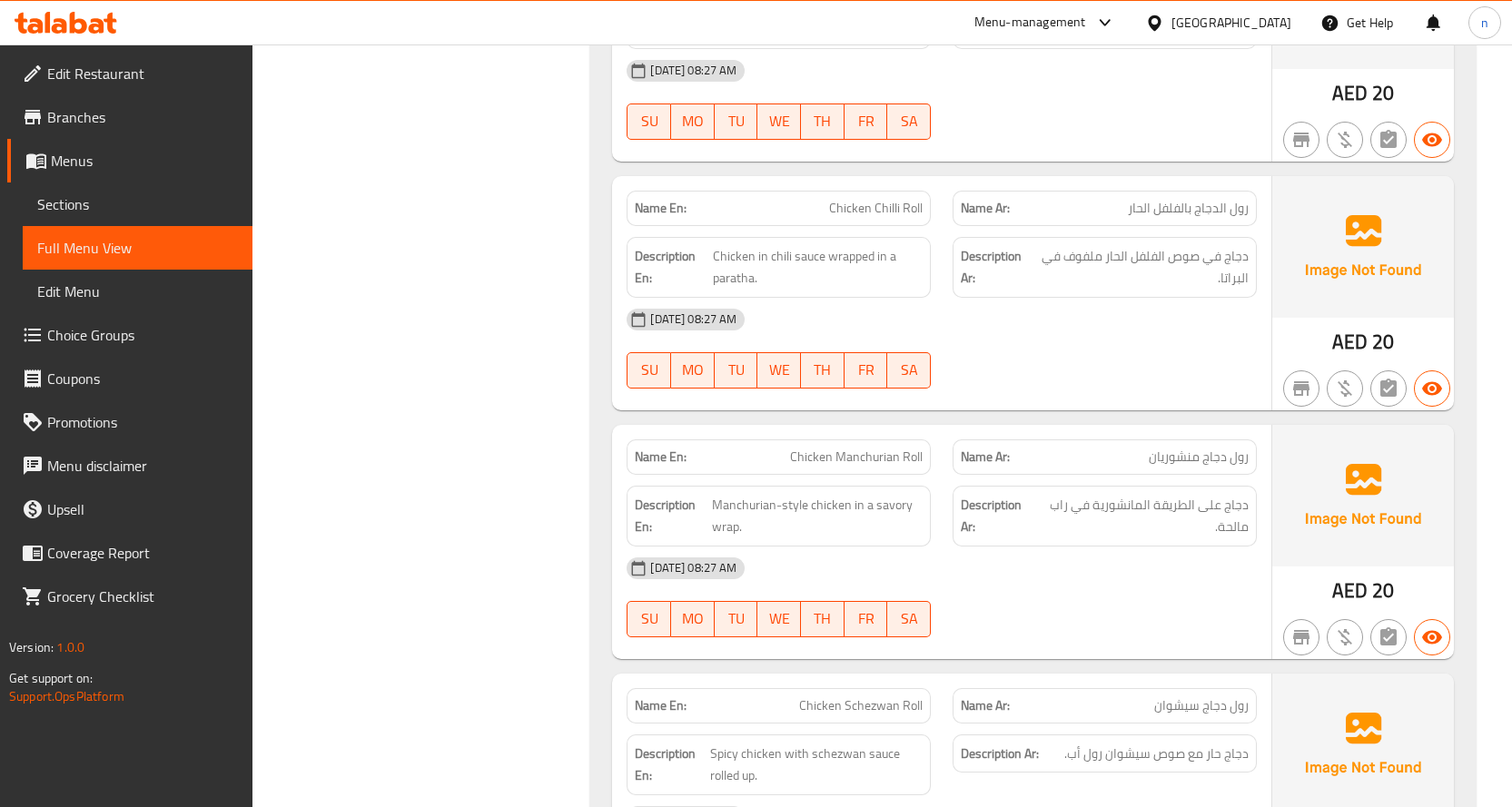
scroll to position [9445, 0]
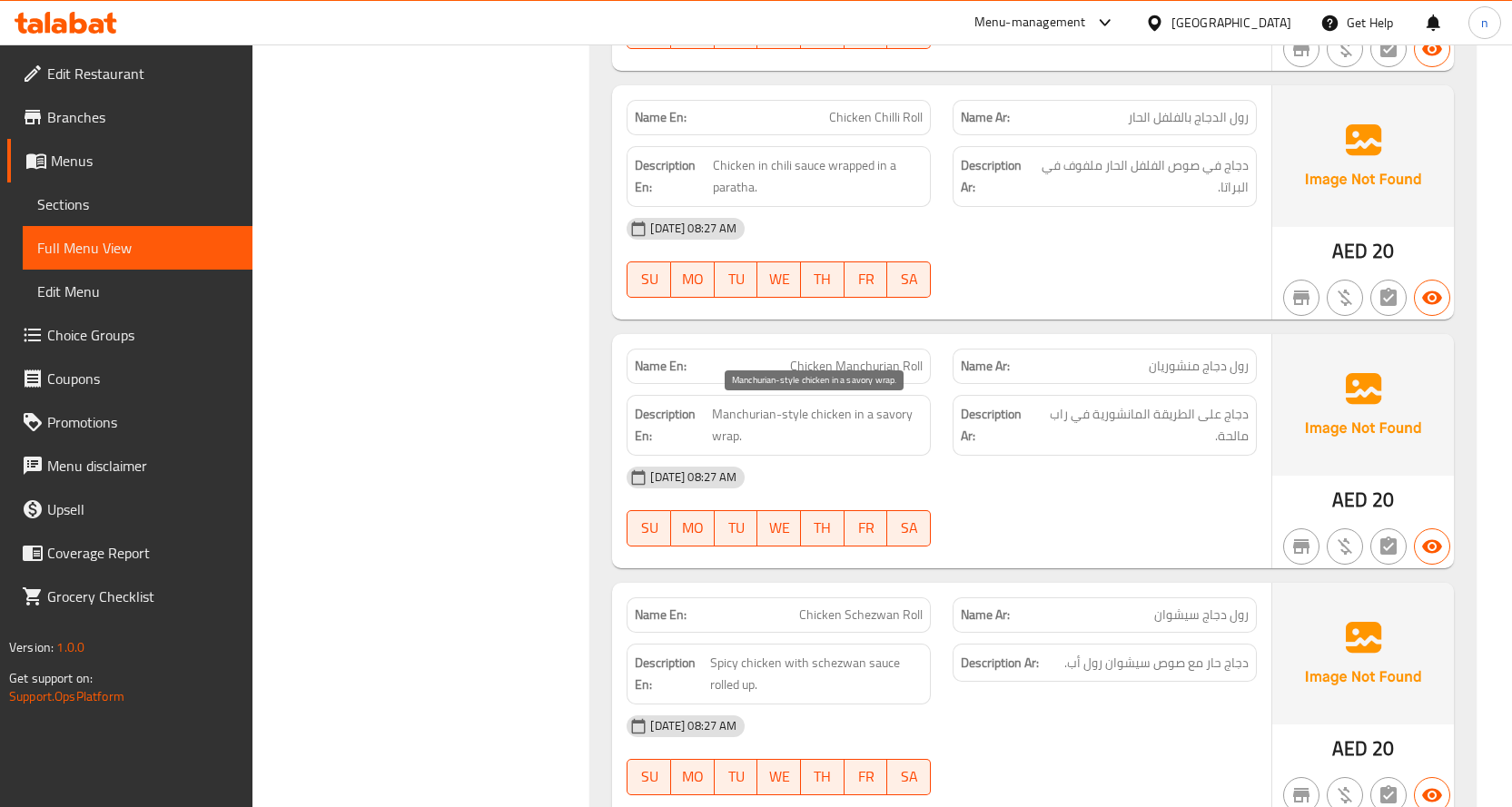
click at [728, 417] on span "Manchurian-style chicken in a savory wrap." at bounding box center [817, 425] width 211 height 45
copy span "Manchurian"
click at [841, 363] on span "Chicken Manchurian Roll" at bounding box center [856, 367] width 133 height 19
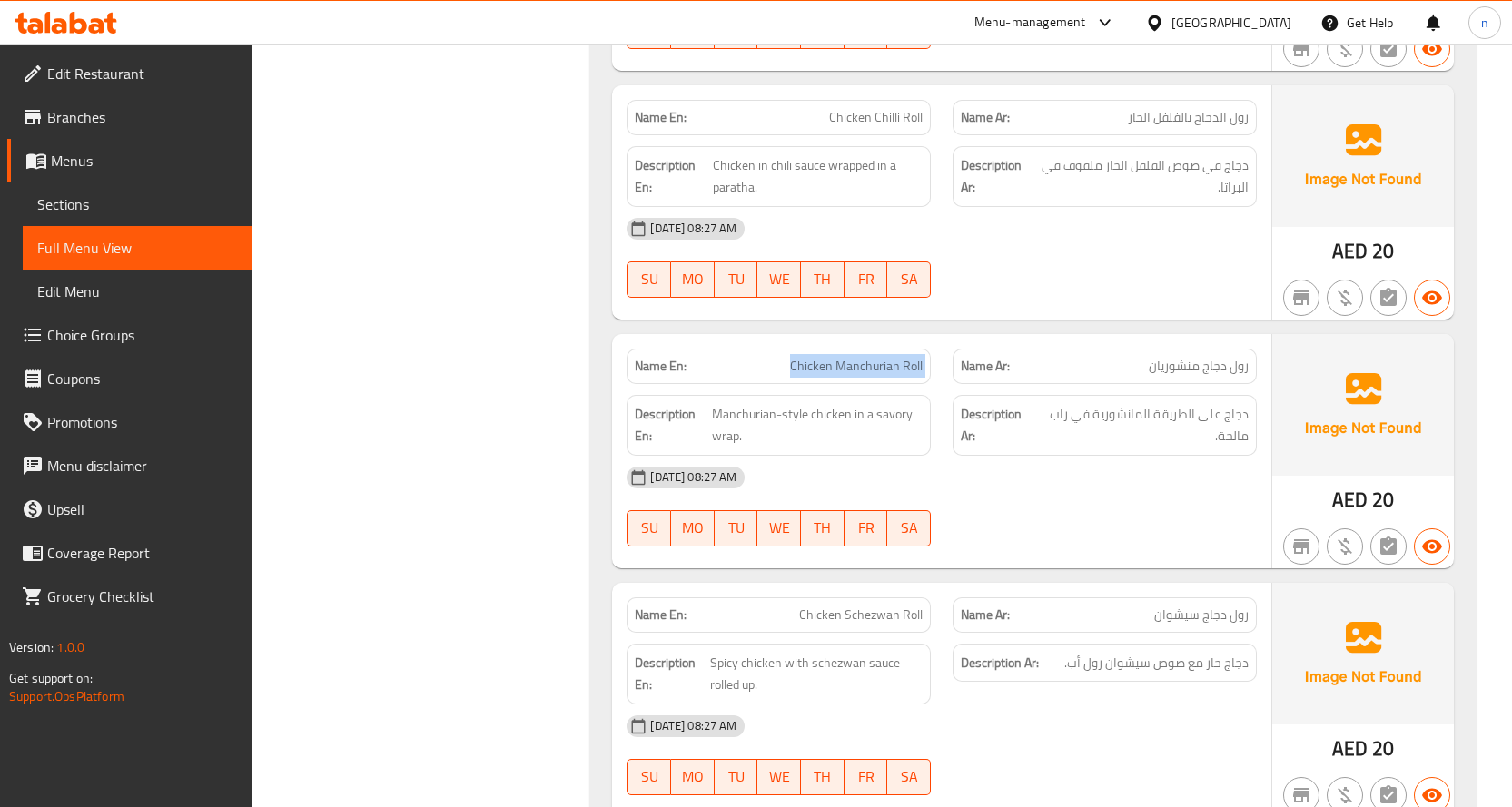
click at [841, 363] on span "Chicken Manchurian Roll" at bounding box center [856, 367] width 133 height 19
copy span "Chicken Manchurian Roll"
click at [995, 500] on div "04-09-2025 08:27 AM SU MO TU WE TH FR SA" at bounding box center [942, 507] width 652 height 102
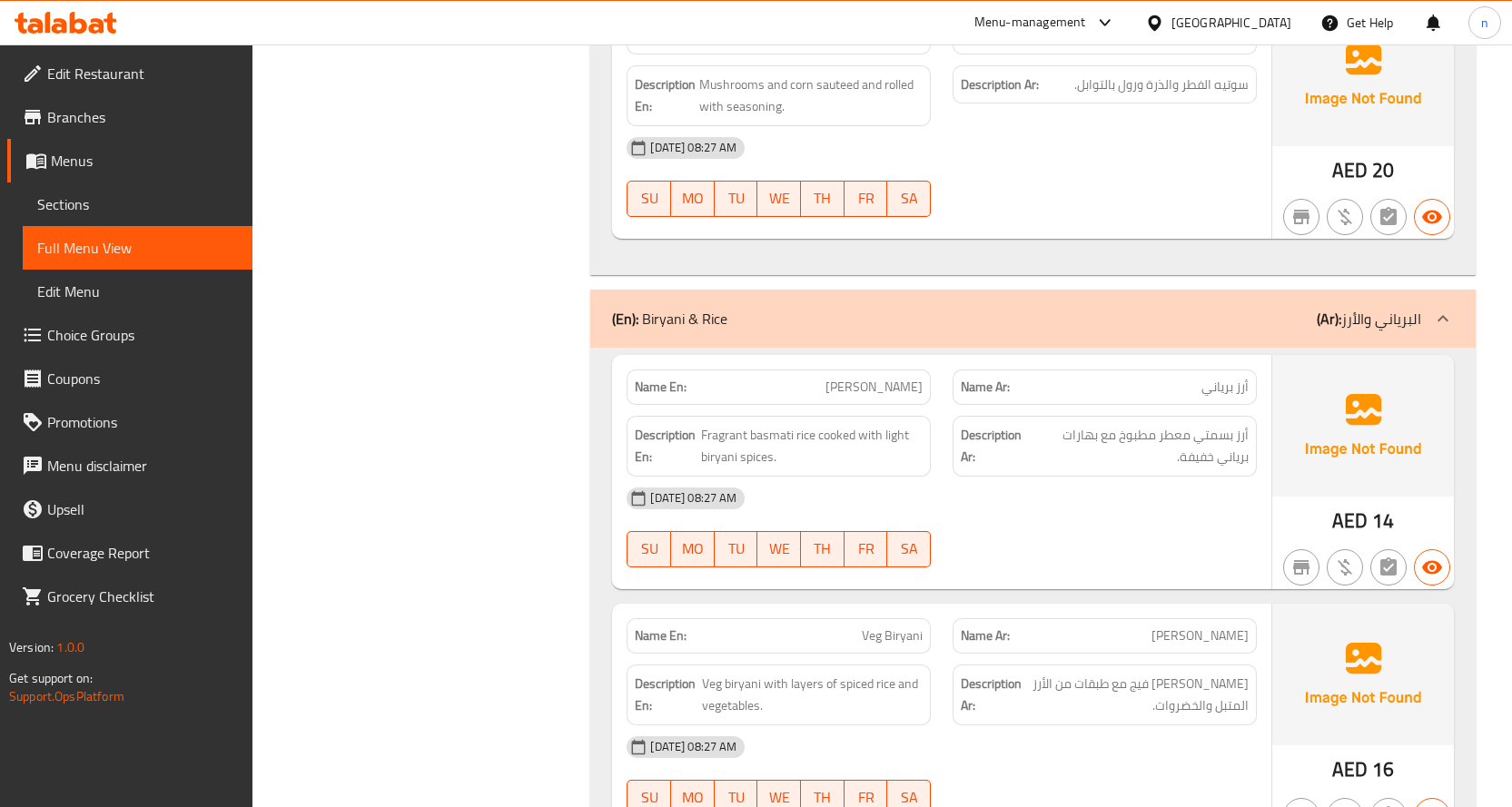
scroll to position [12625, 0]
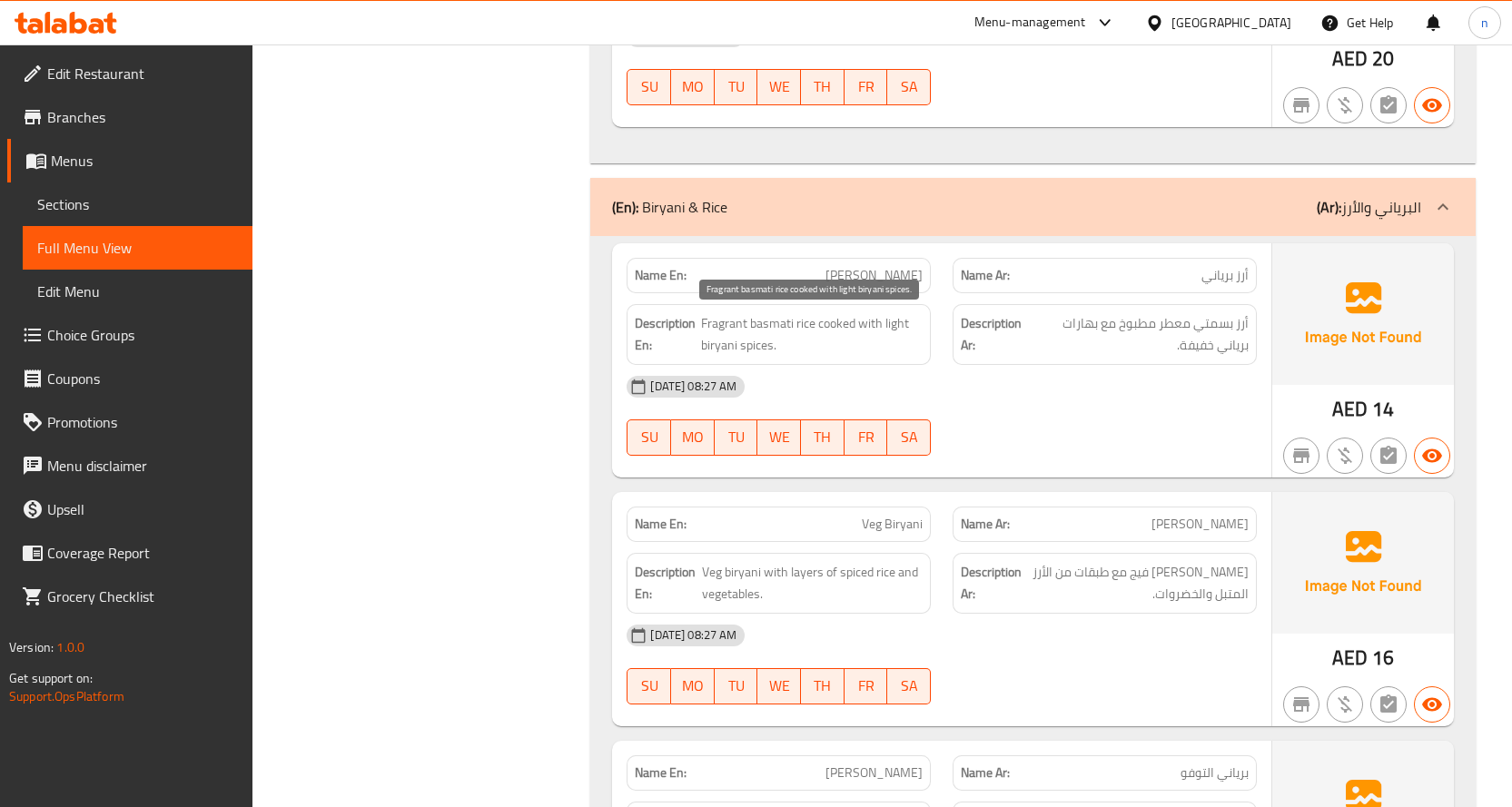
click at [713, 324] on span "Fragrant basmati rice cooked with light biryani spices." at bounding box center [812, 335] width 221 height 45
copy span "Fragrant"
click at [1044, 381] on div "04-09-2025 08:27 AM" at bounding box center [942, 387] width 652 height 44
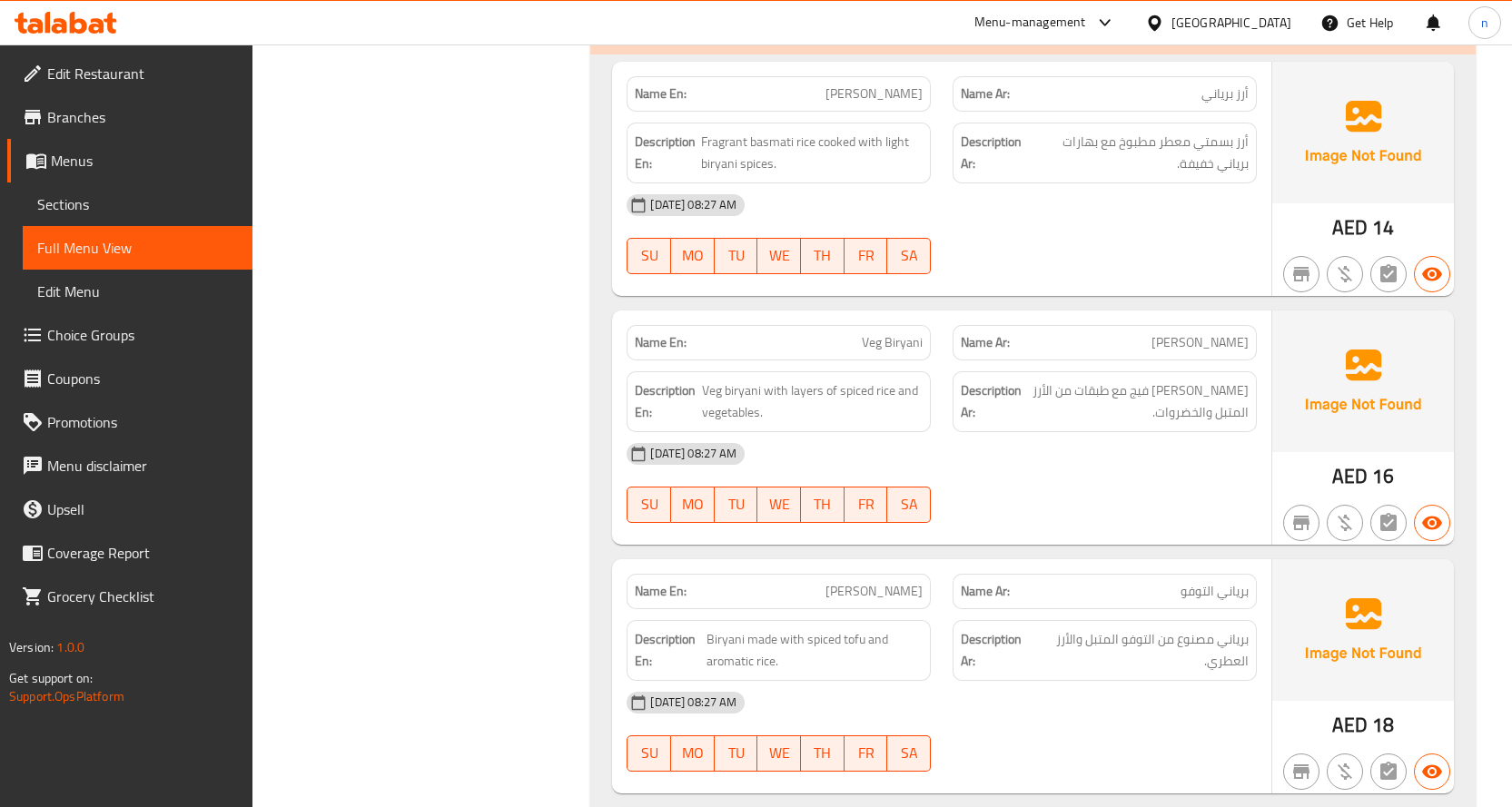
scroll to position [12897, 0]
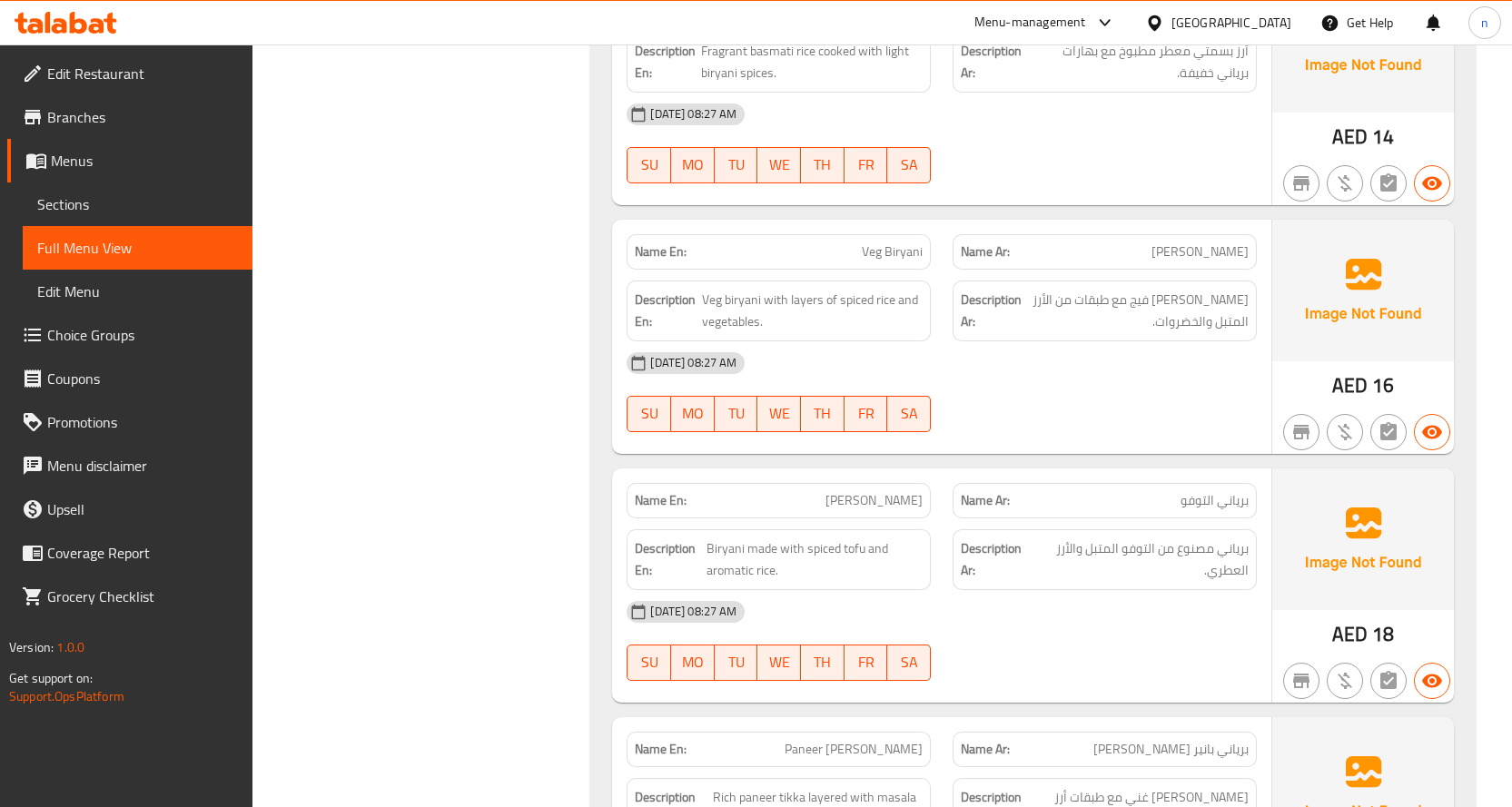
click at [897, 256] on span "Veg Biryani" at bounding box center [892, 252] width 61 height 19
copy span "Biryani"
click at [854, 263] on div "Name En: Veg Biryani" at bounding box center [778, 252] width 304 height 35
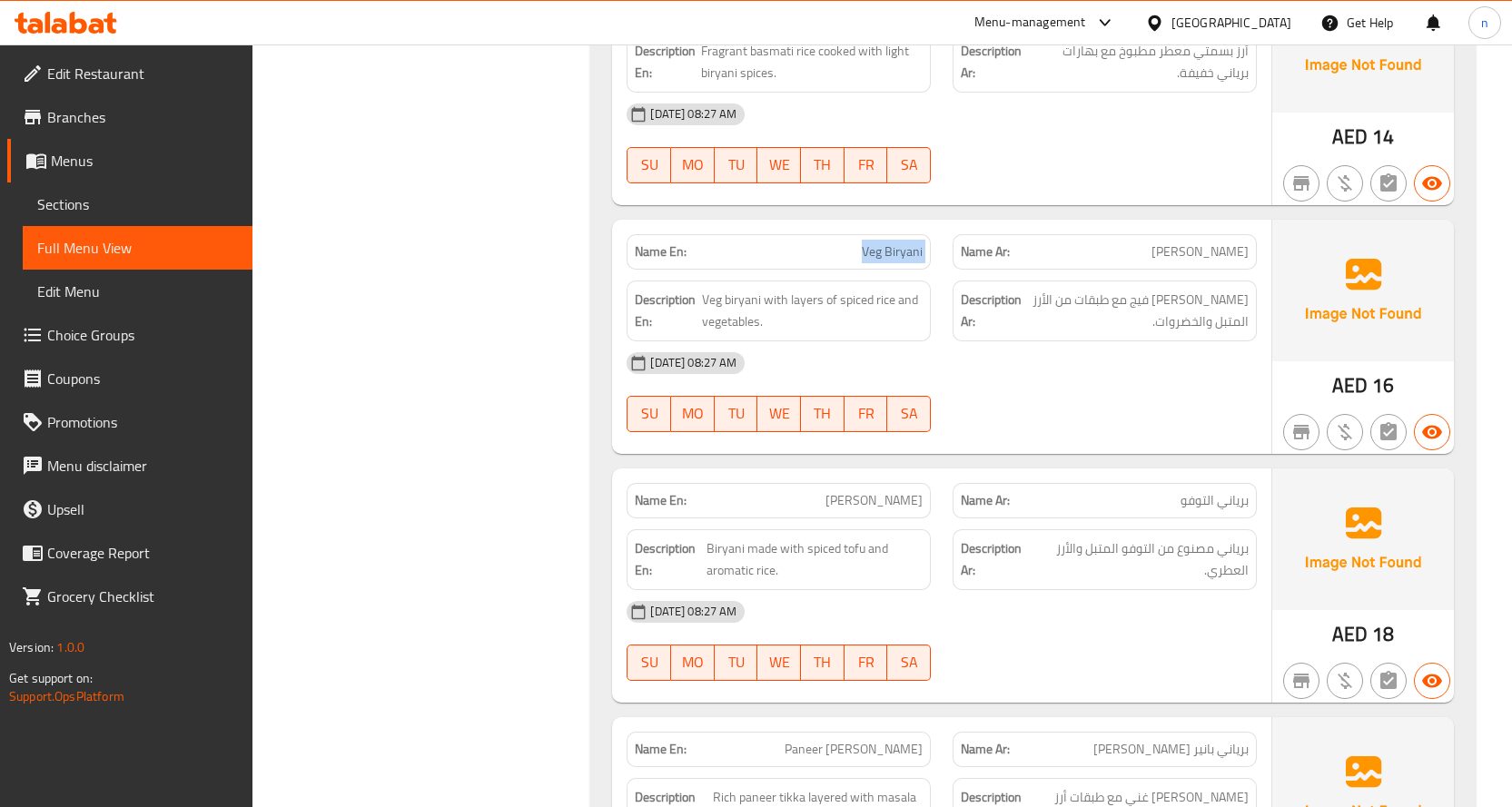
click at [854, 263] on div "Name En: Veg Biryani" at bounding box center [778, 252] width 304 height 35
copy span "Veg Biryani"
click at [1134, 354] on div "04-09-2025 08:27 AM" at bounding box center [942, 363] width 652 height 44
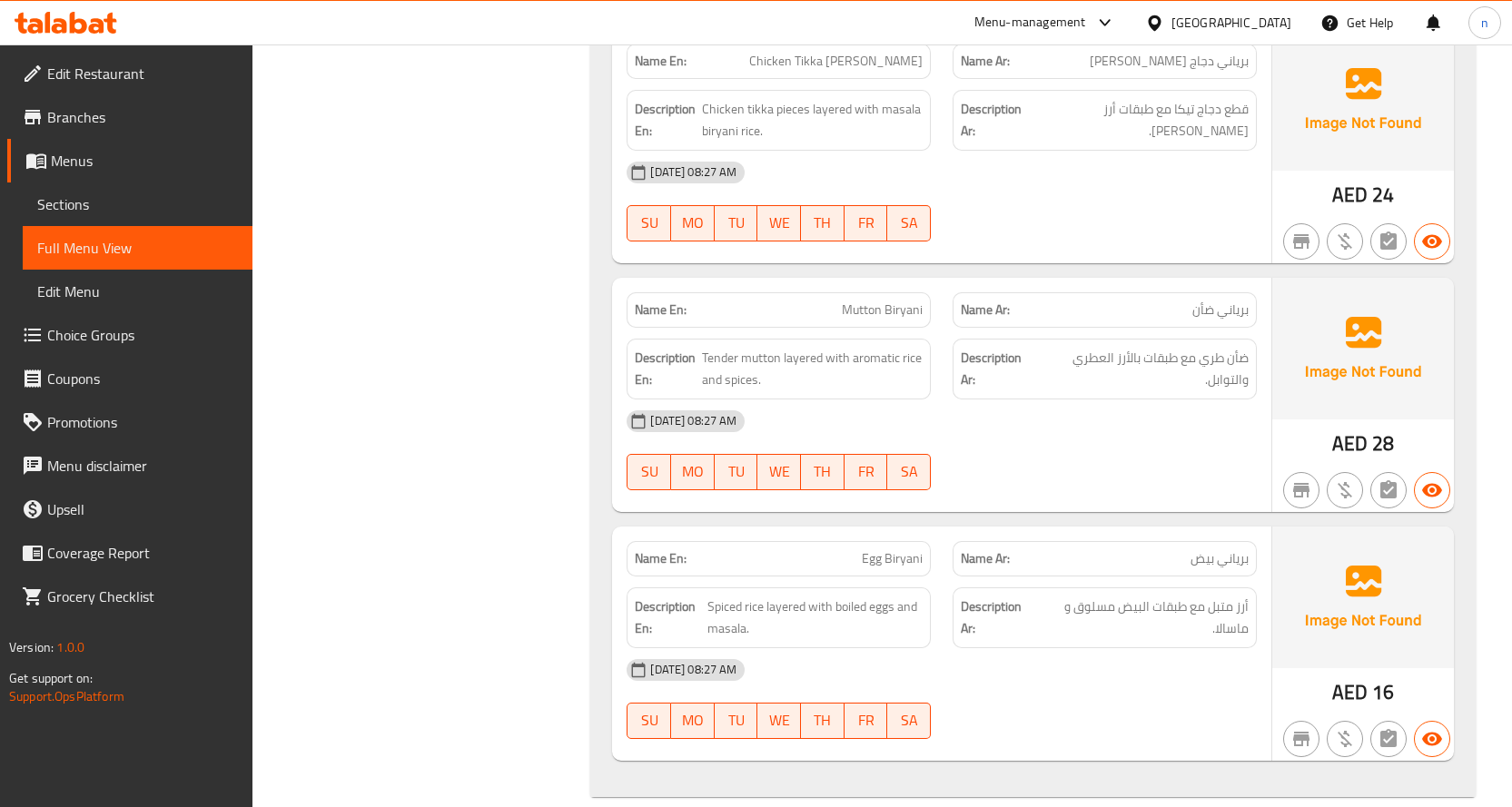
scroll to position [14608, 0]
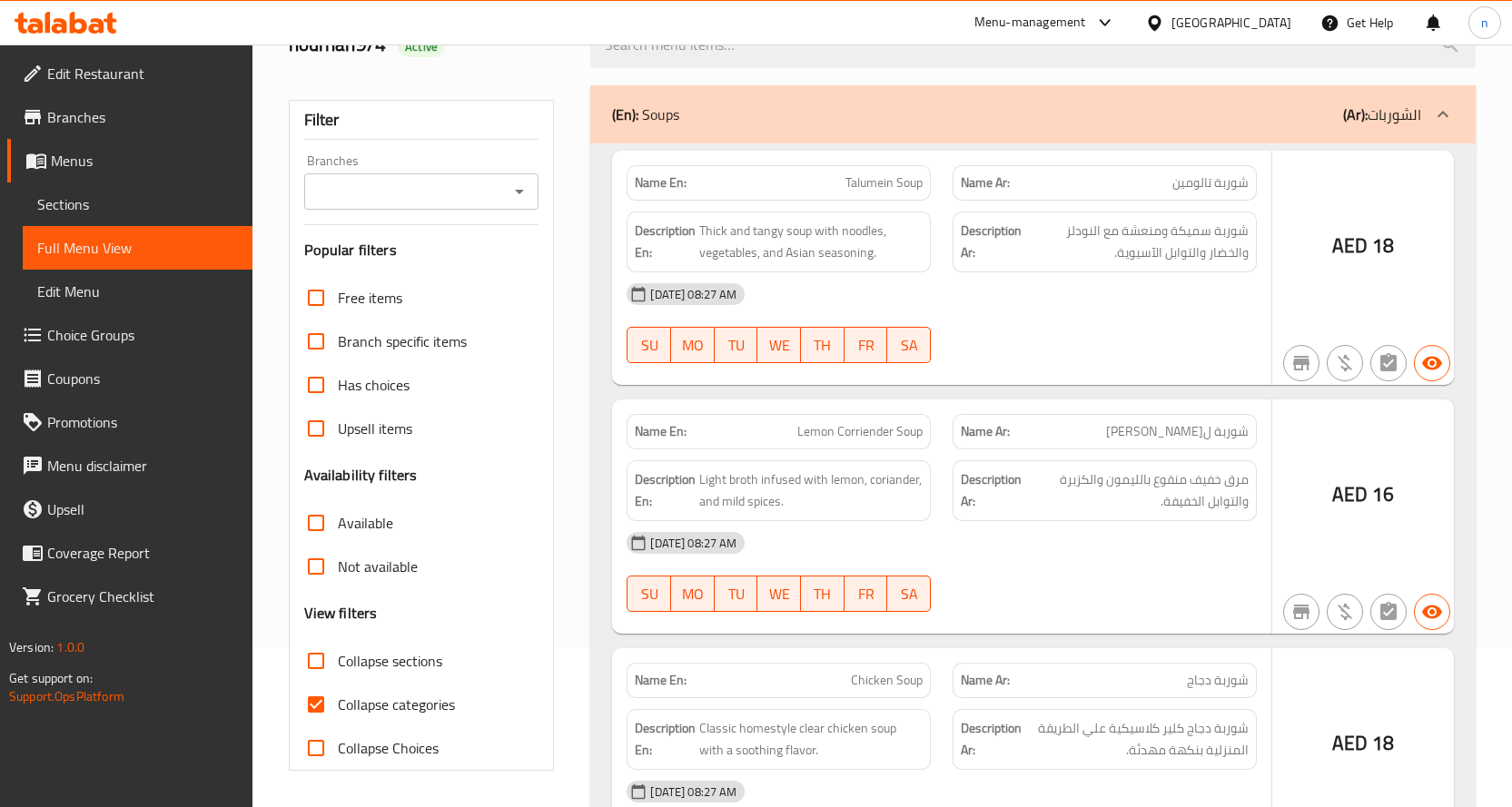
scroll to position [159, 0]
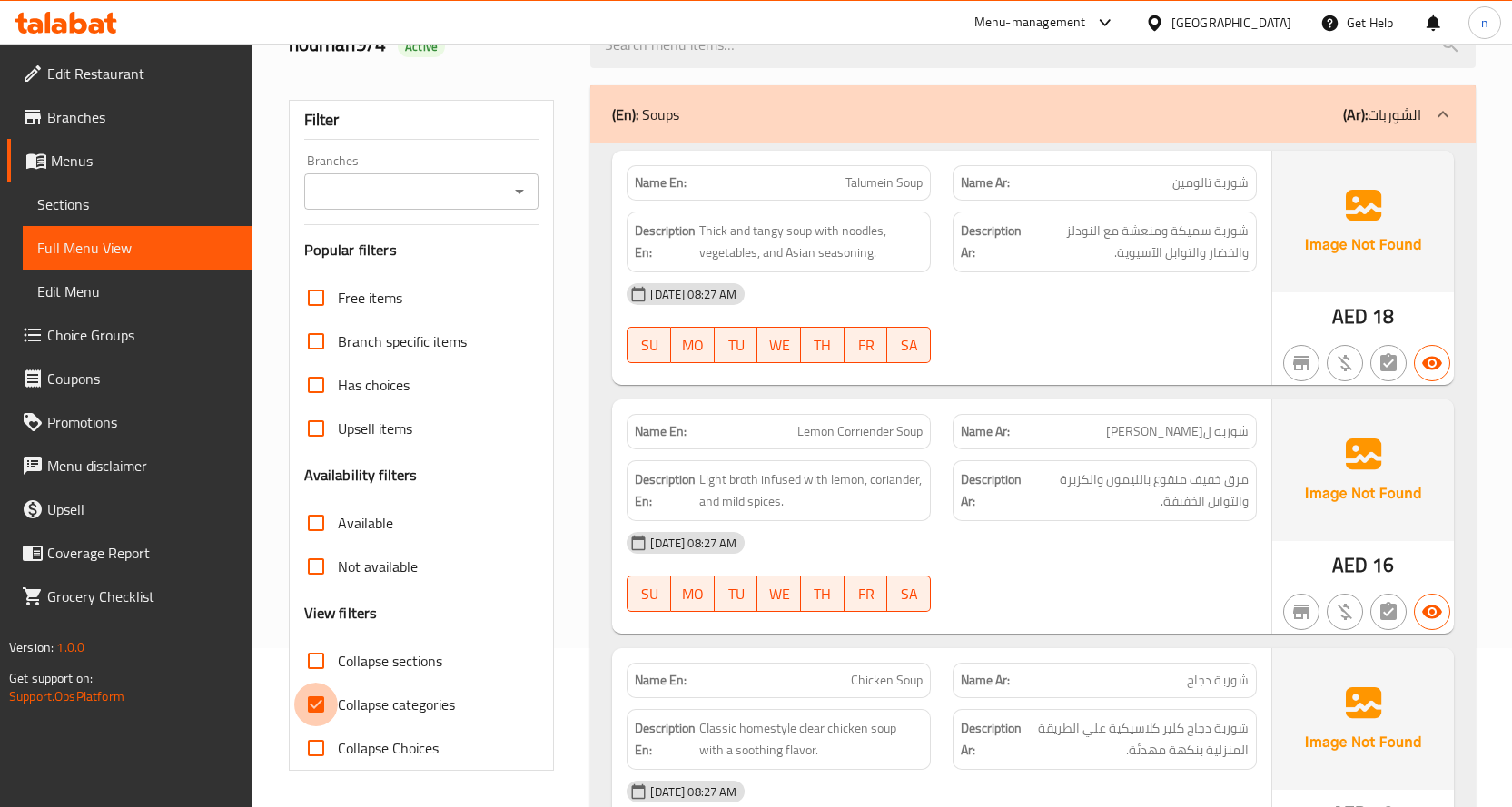
click at [313, 704] on input "Collapse categories" at bounding box center [316, 705] width 44 height 44
checkbox input "false"
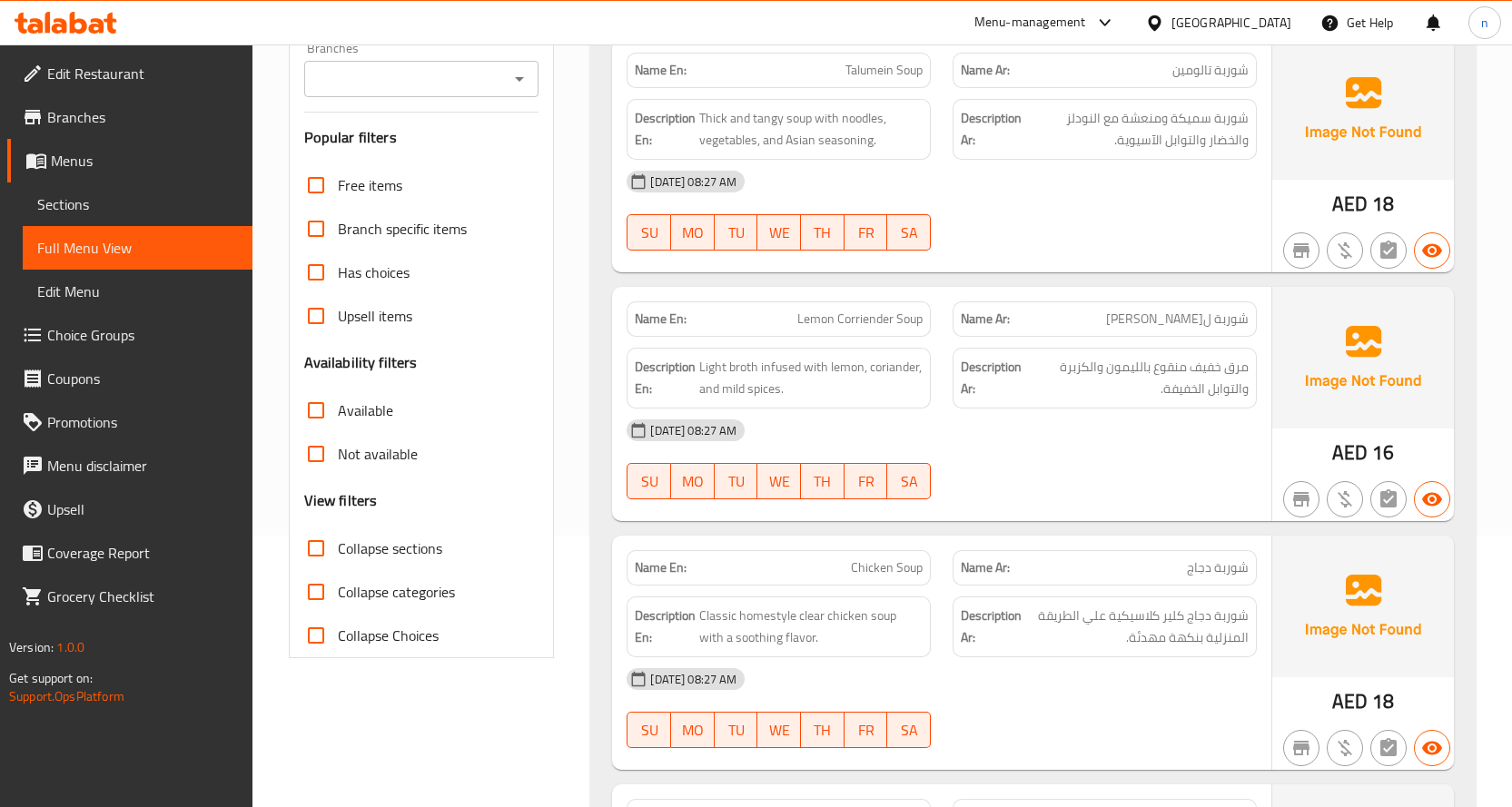
scroll to position [0, 0]
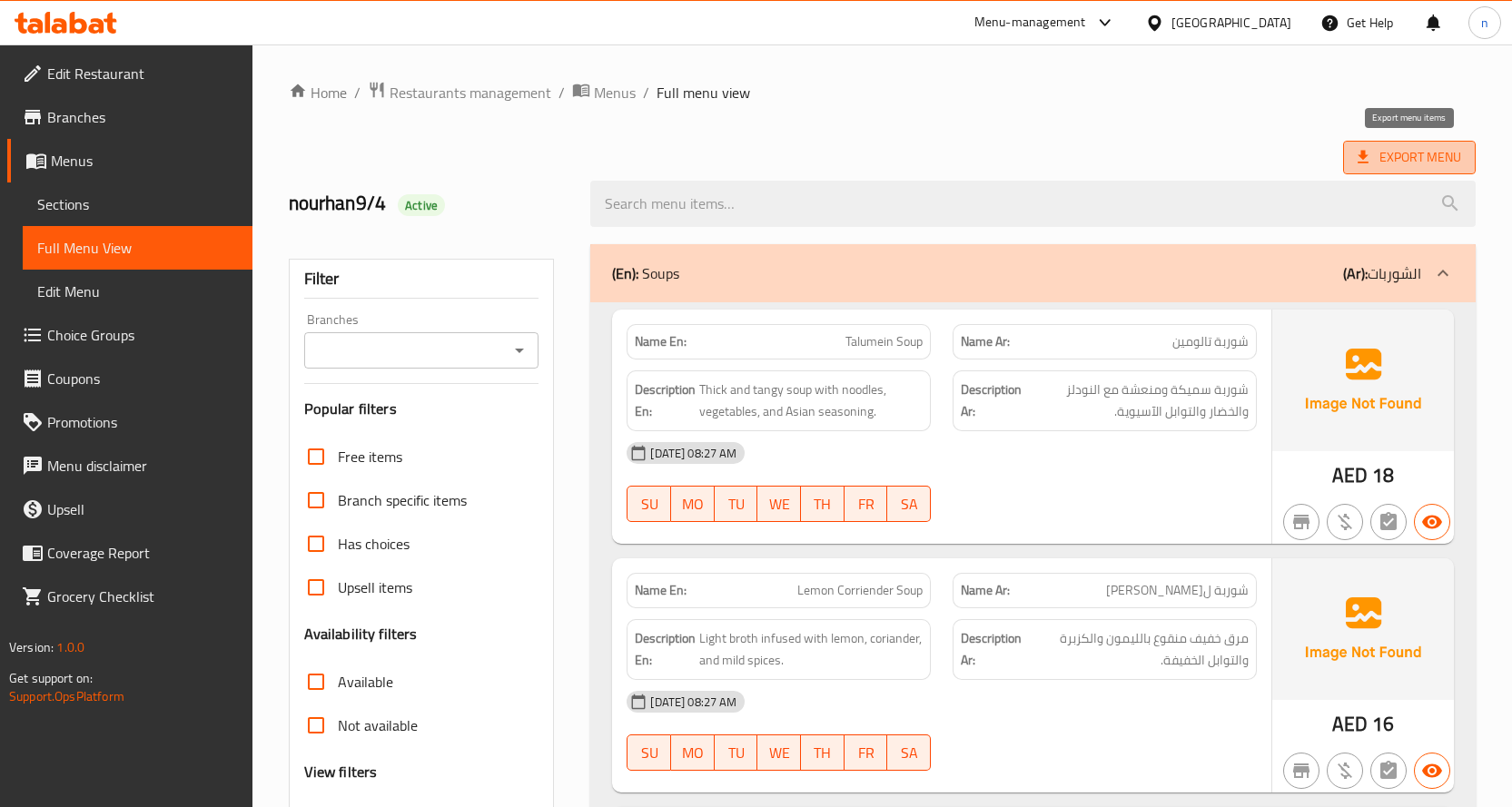
click at [1371, 157] on icon at bounding box center [1363, 157] width 18 height 18
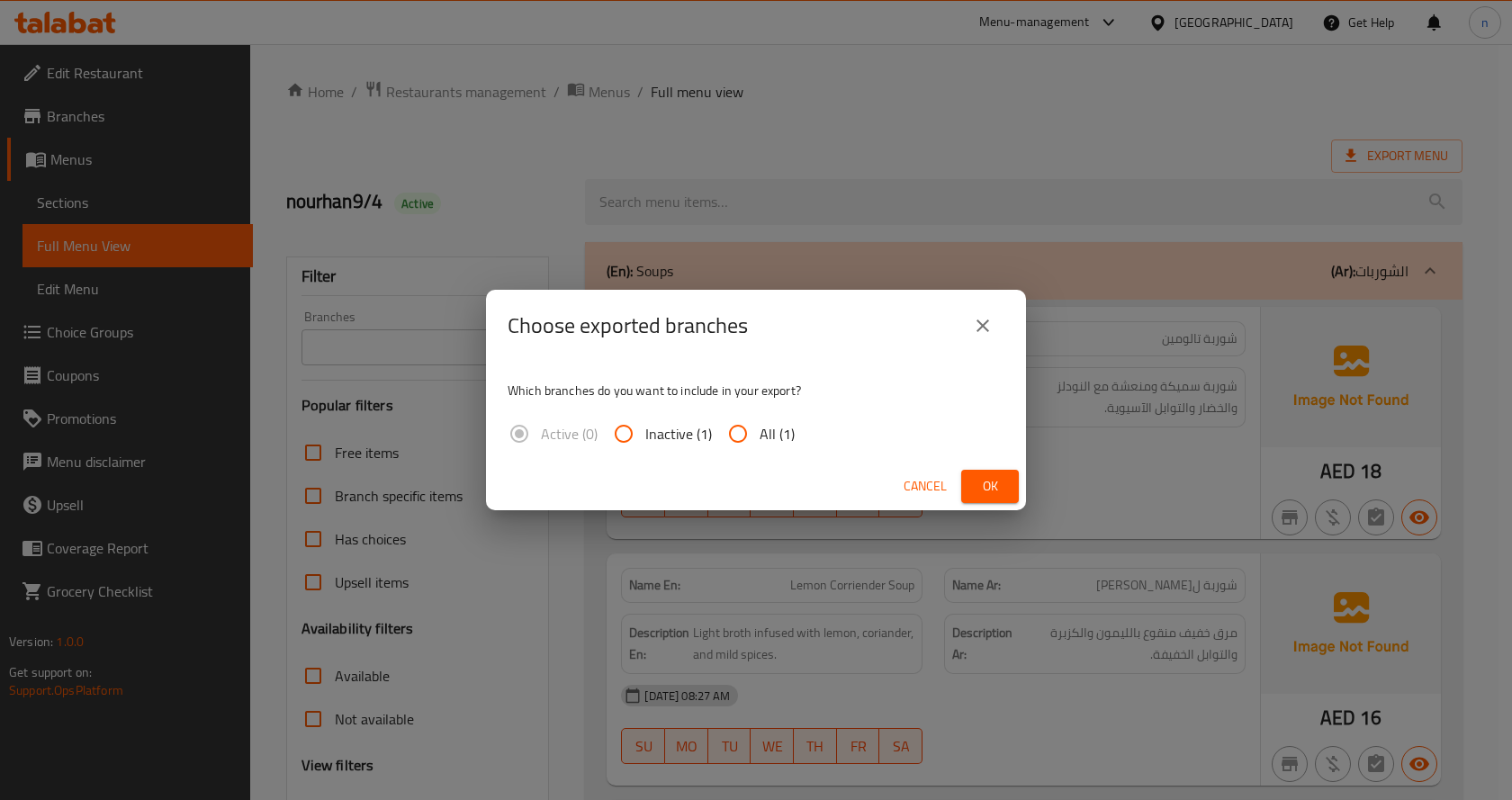
click at [727, 437] on input "All (1)" at bounding box center [739, 434] width 43 height 43
radio input "true"
click at [1006, 484] on button "Ok" at bounding box center [989, 486] width 57 height 33
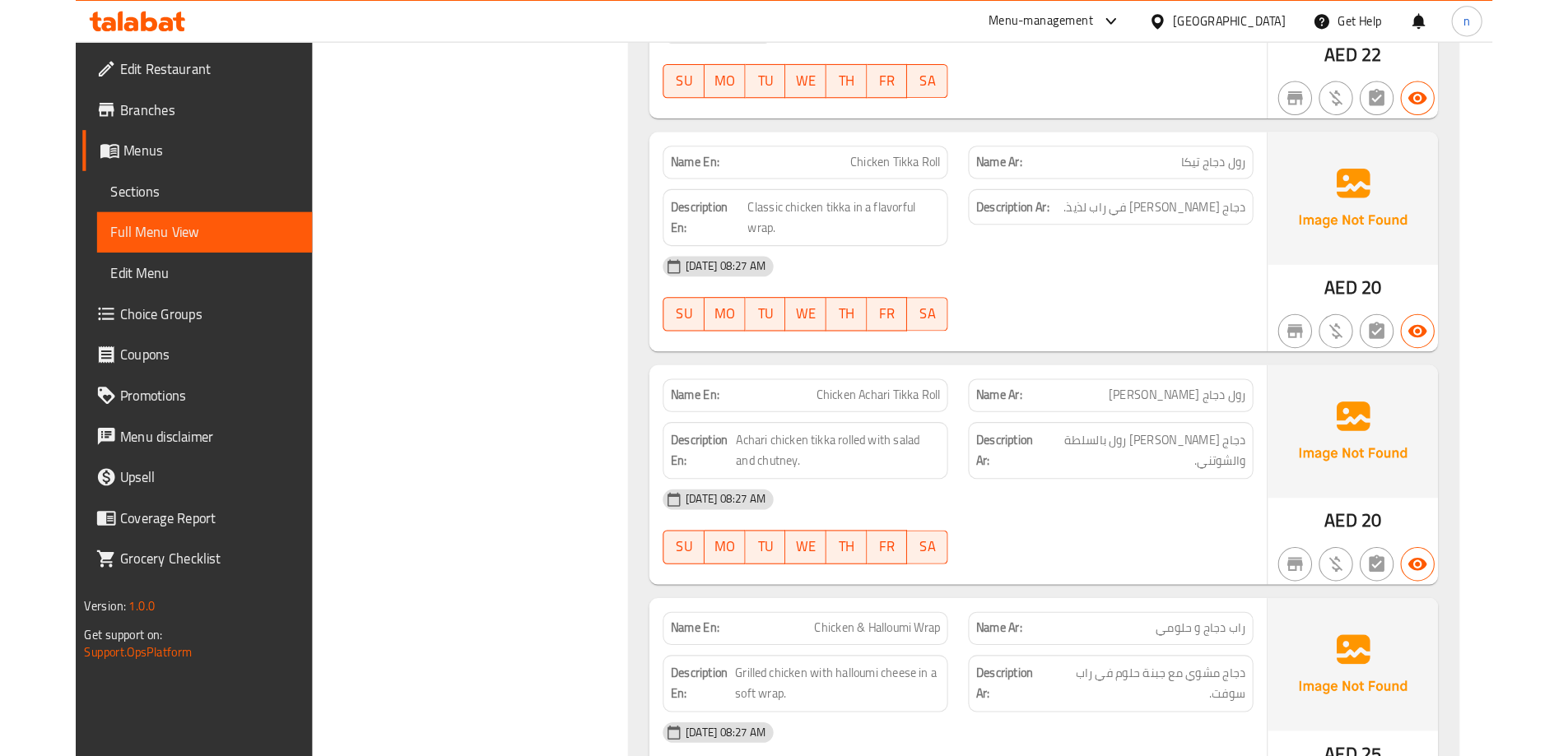
scroll to position [9695, 0]
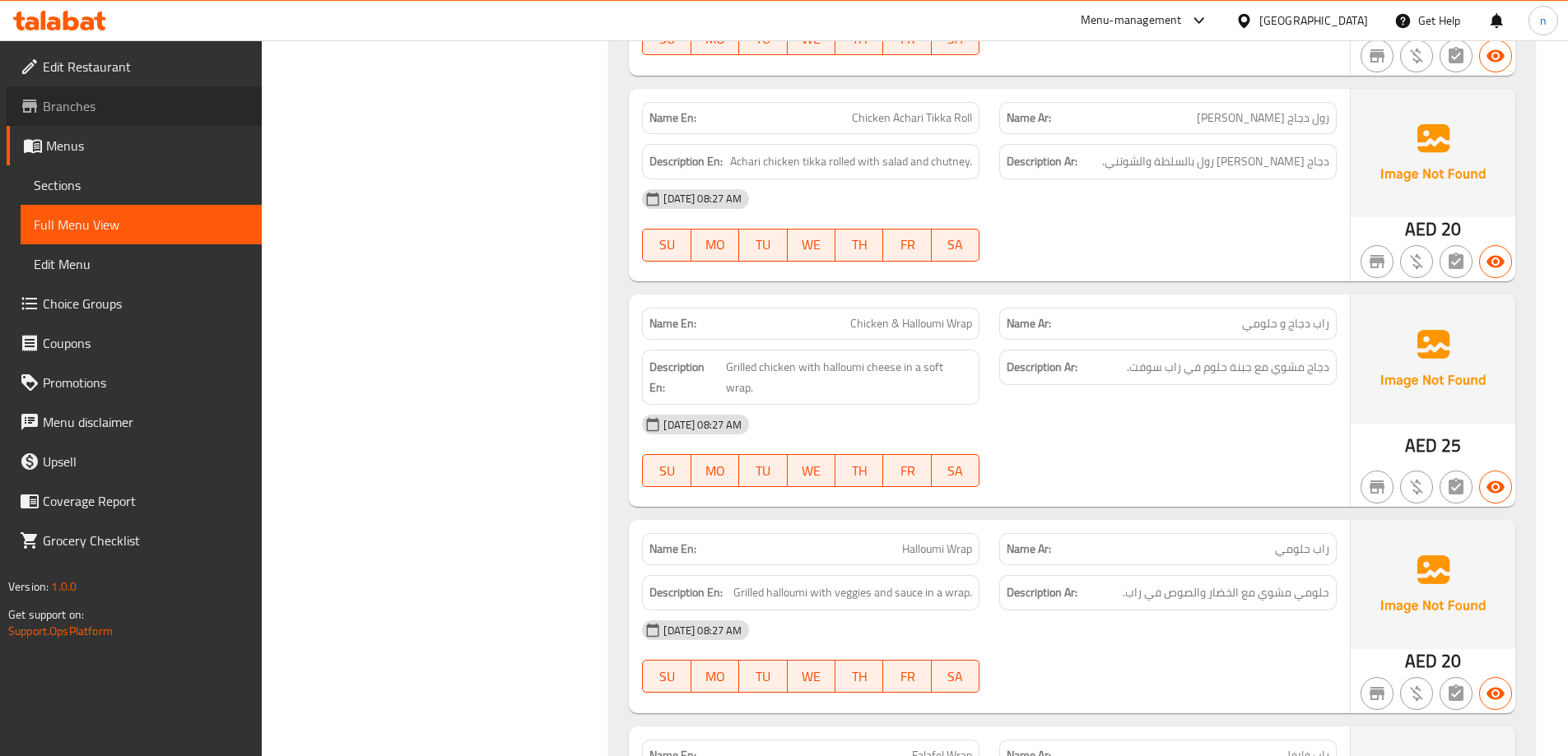
click at [107, 101] on span "Branches" at bounding box center [146, 106] width 206 height 20
